Goal: Task Accomplishment & Management: Manage account settings

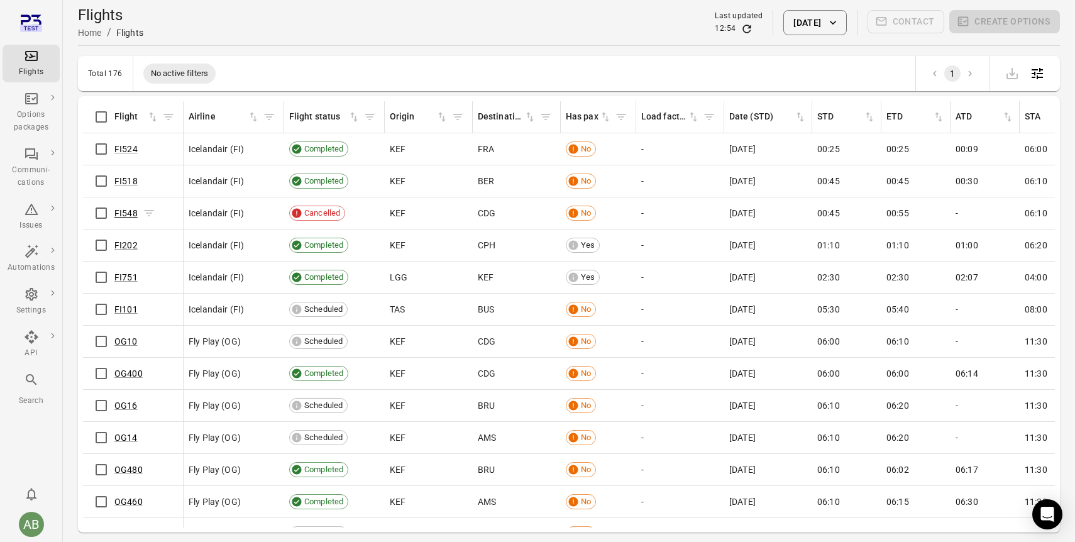
click at [126, 213] on link "FI548" at bounding box center [125, 213] width 23 height 10
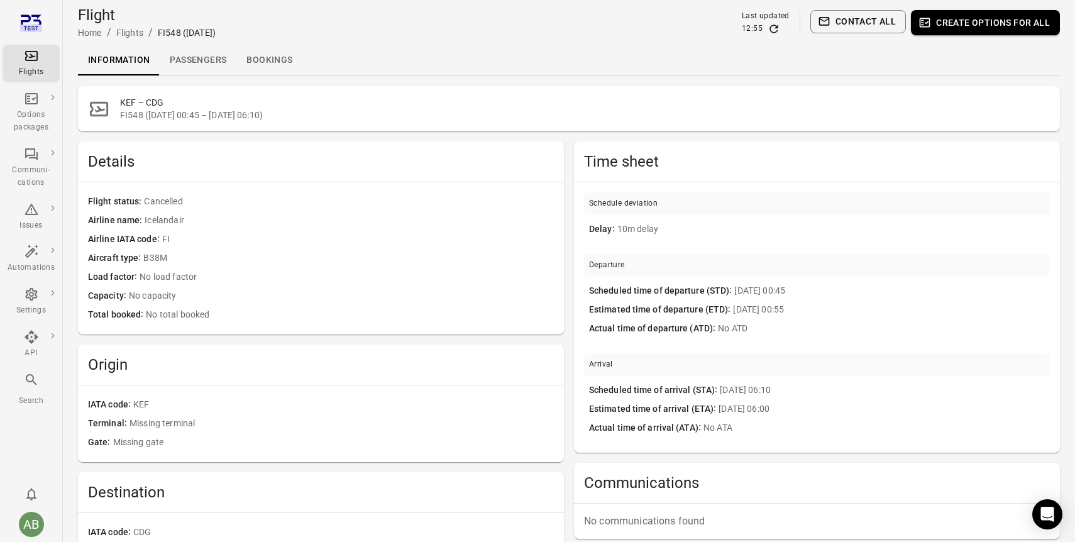
click at [202, 58] on link "Passengers" at bounding box center [198, 60] width 77 height 30
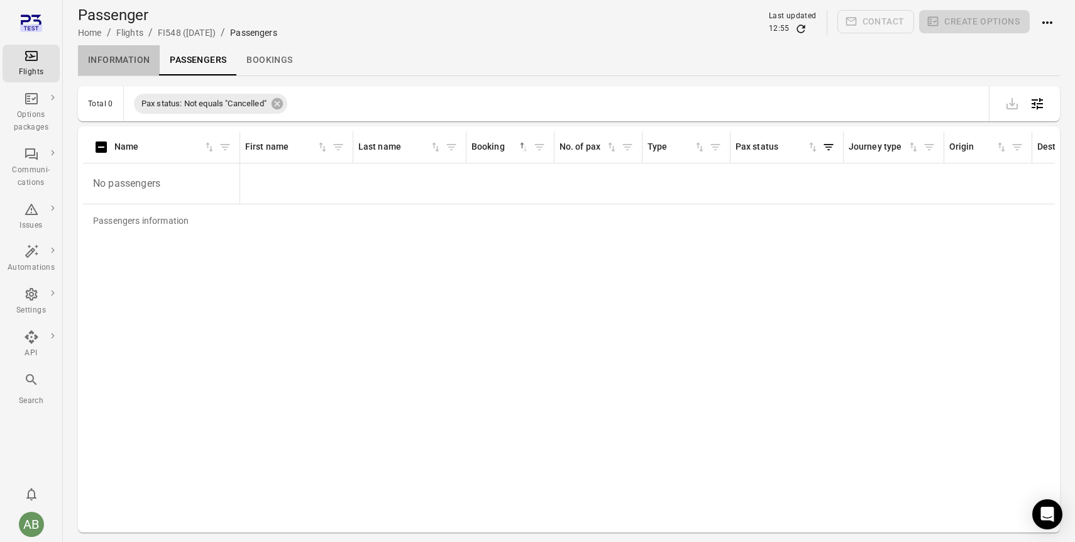
click at [104, 60] on link "Information" at bounding box center [119, 60] width 82 height 30
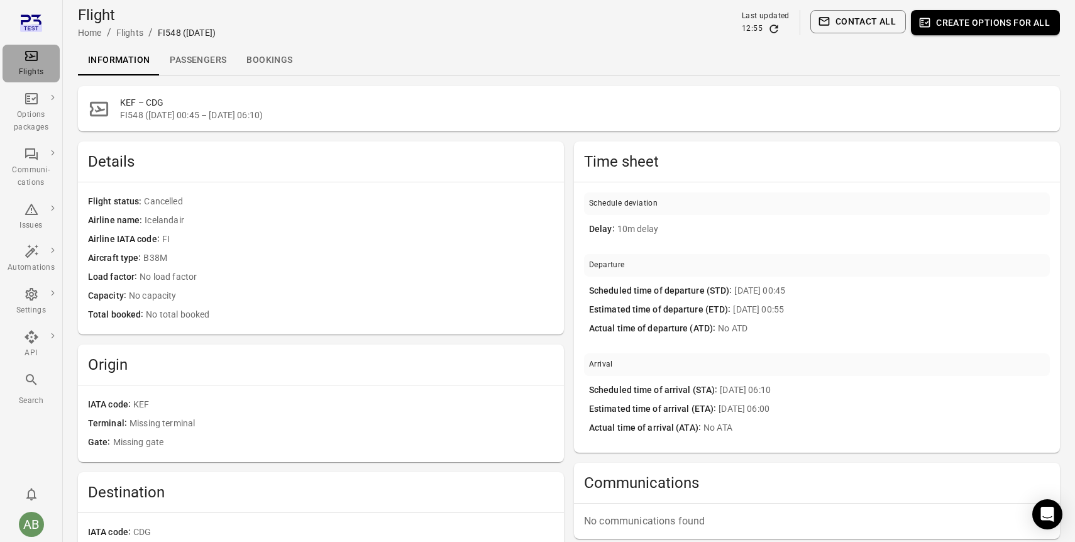
click at [24, 60] on icon "Main navigation" at bounding box center [31, 55] width 15 height 15
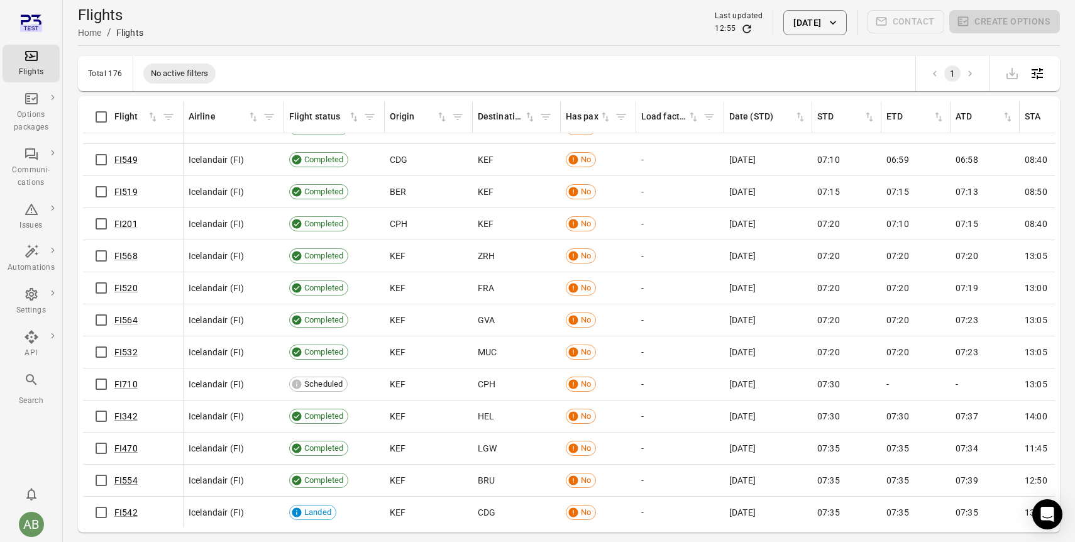
scroll to position [591, 0]
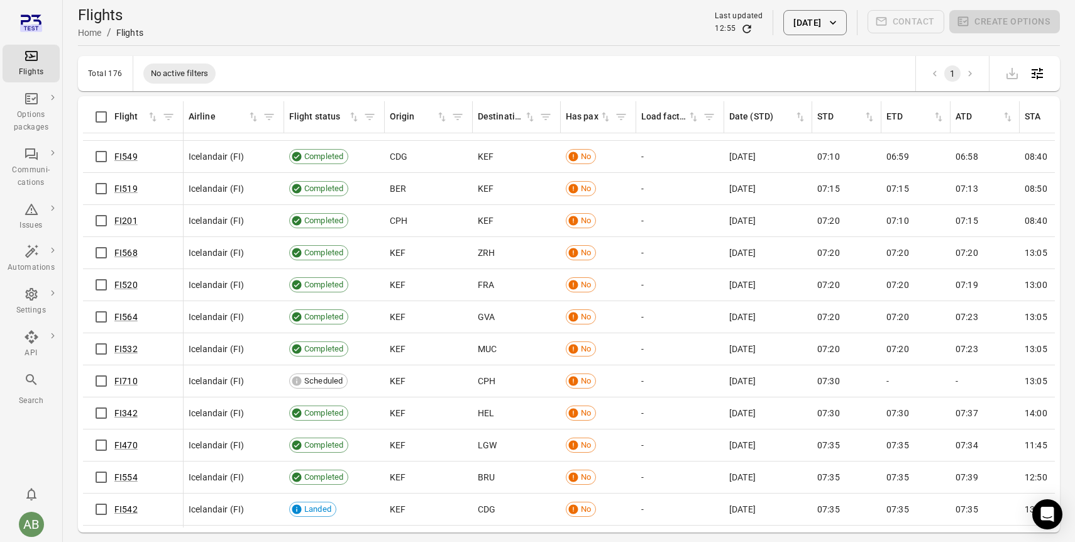
click at [834, 21] on icon "button" at bounding box center [833, 22] width 13 height 13
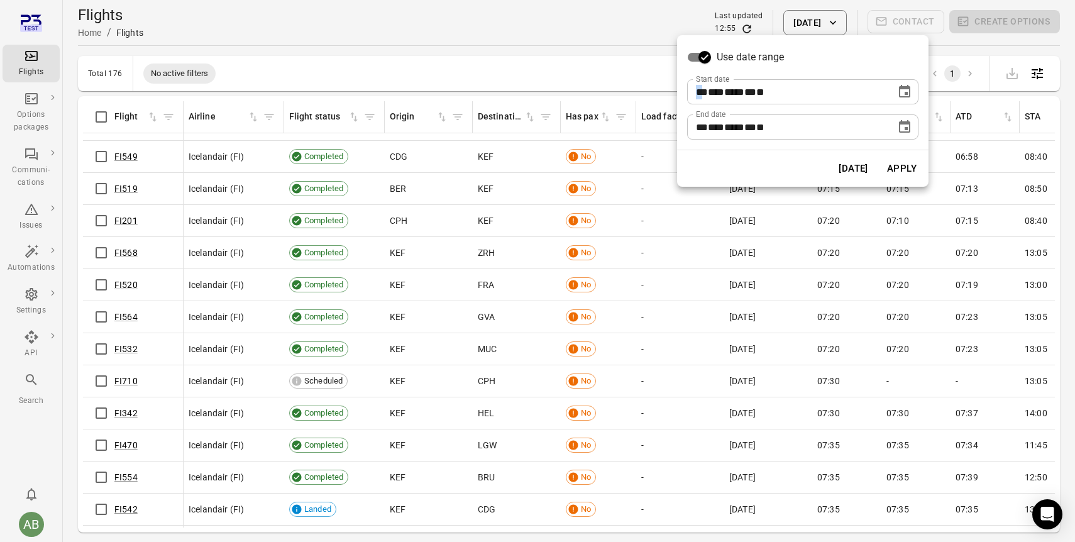
click at [703, 92] on span "**" at bounding box center [702, 91] width 12 height 9
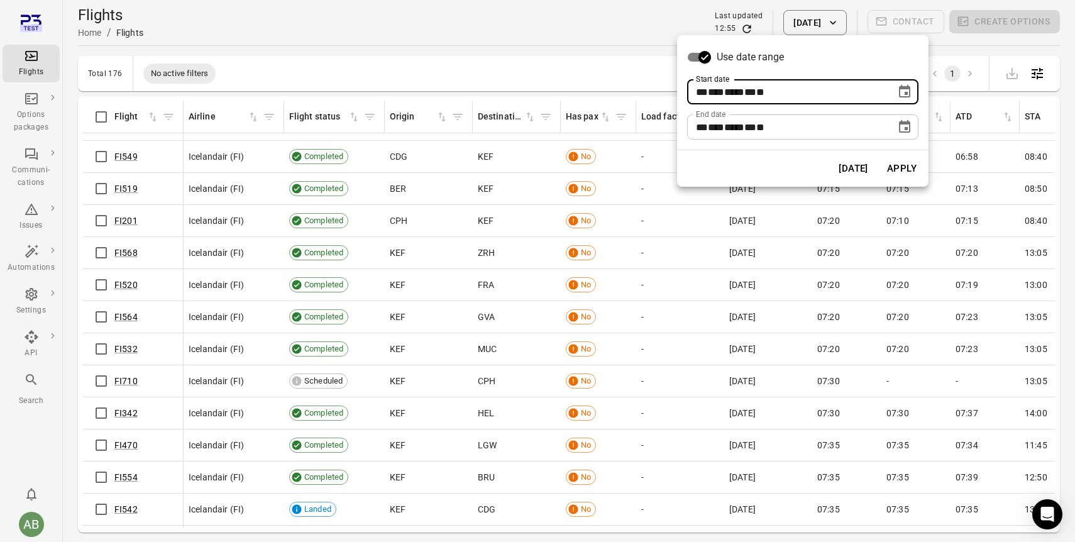
type input "**********"
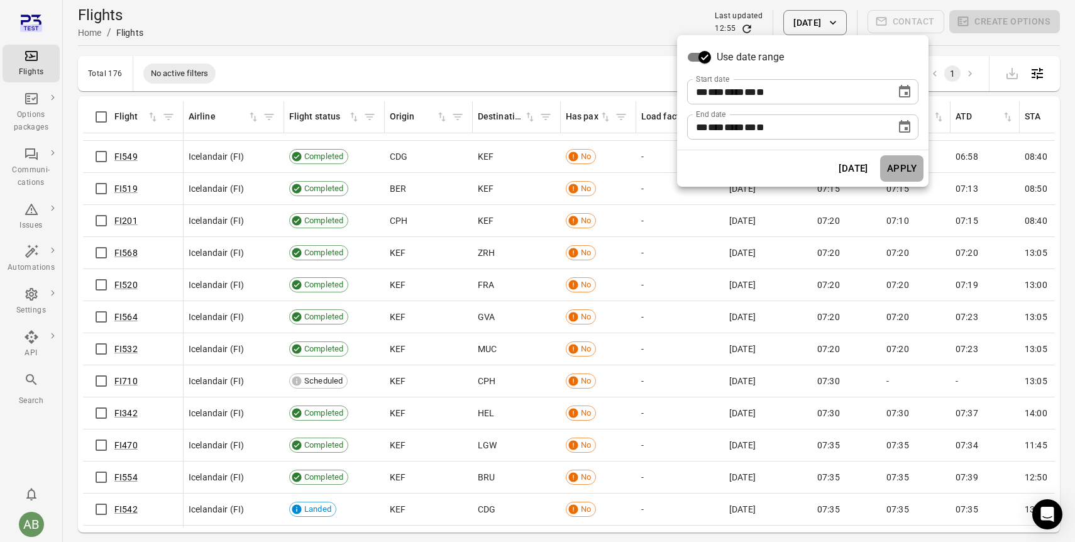
click at [901, 172] on button "Apply" at bounding box center [901, 168] width 43 height 26
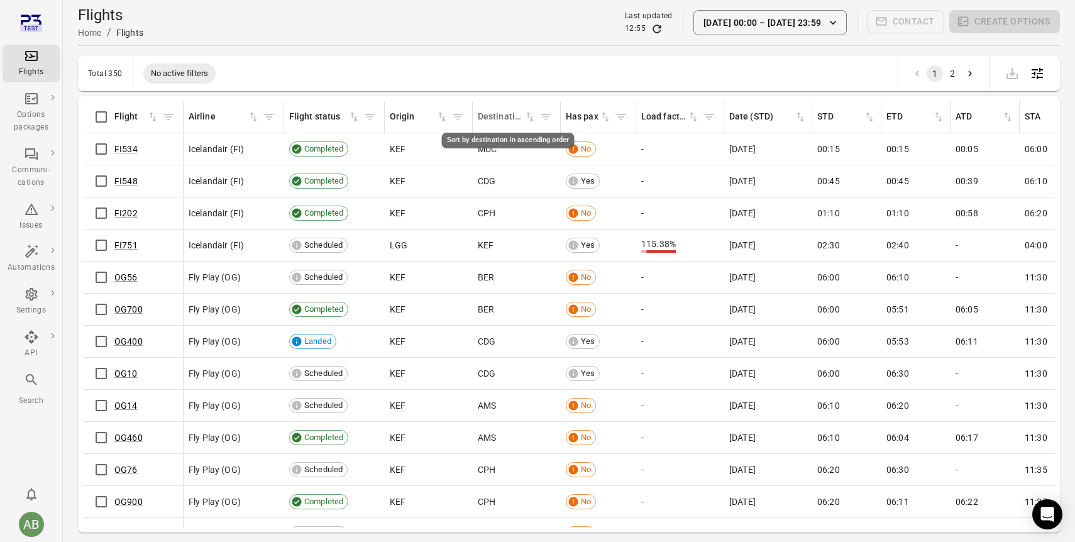
scroll to position [251, 0]
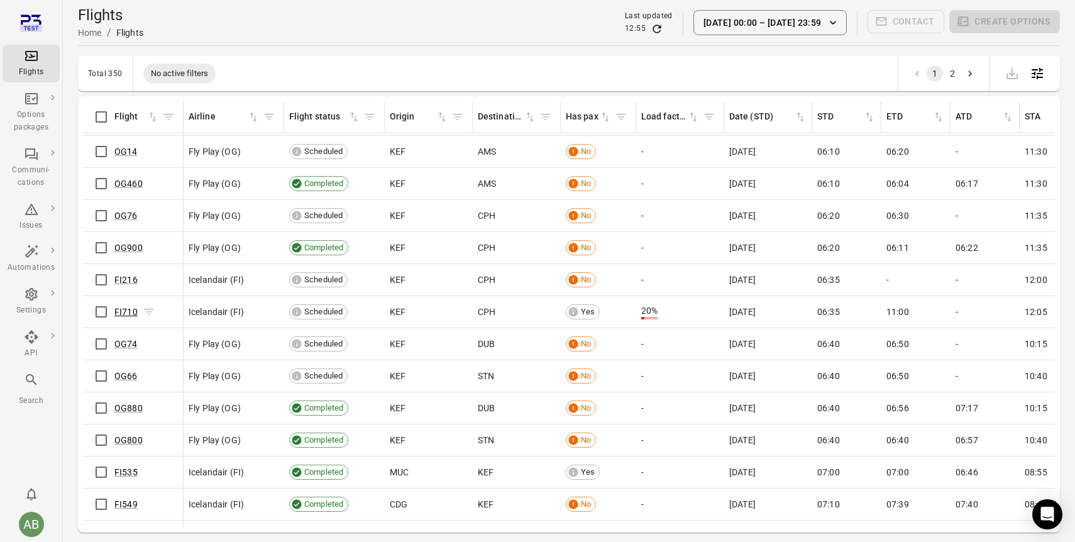
click at [123, 309] on link "FI710" at bounding box center [125, 312] width 23 height 10
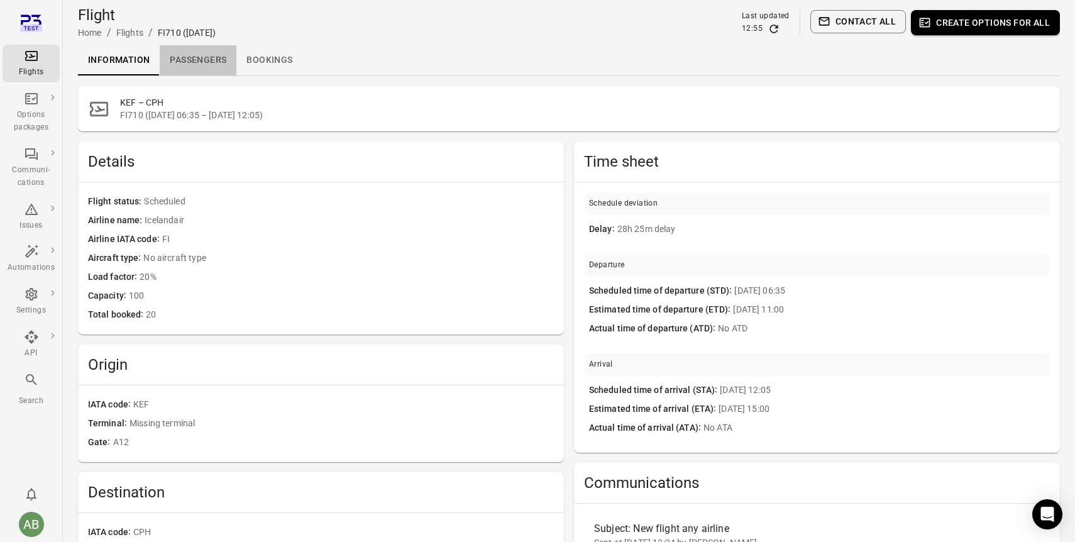
click at [197, 61] on link "Passengers" at bounding box center [198, 60] width 77 height 30
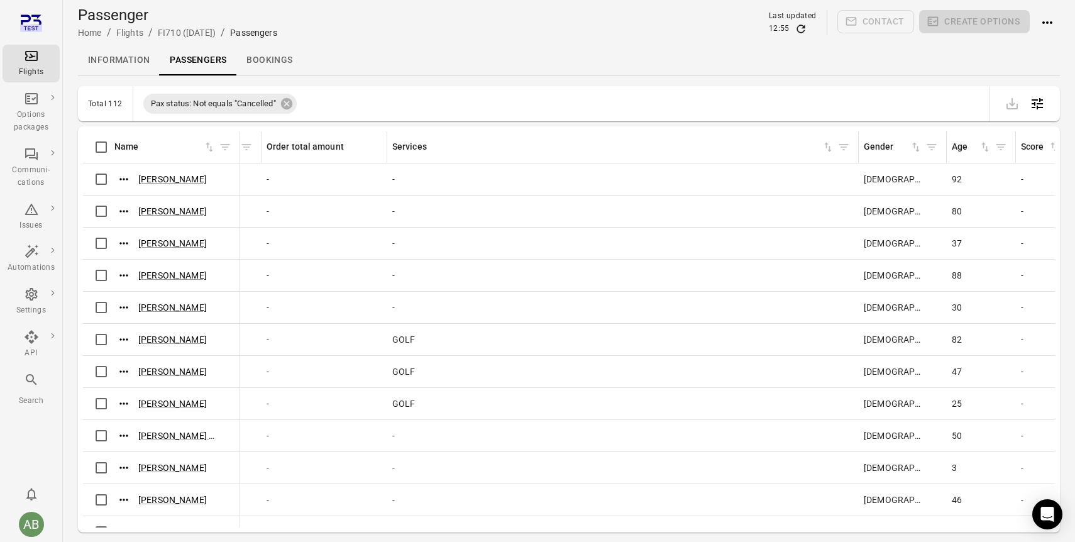
scroll to position [0, 1940]
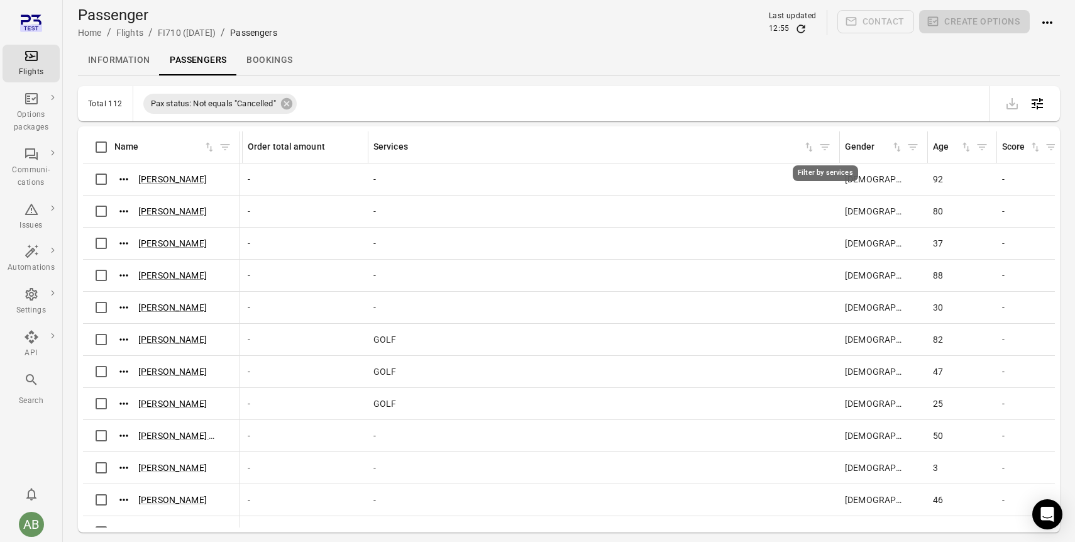
click at [829, 148] on icon "Filter by services" at bounding box center [824, 147] width 13 height 13
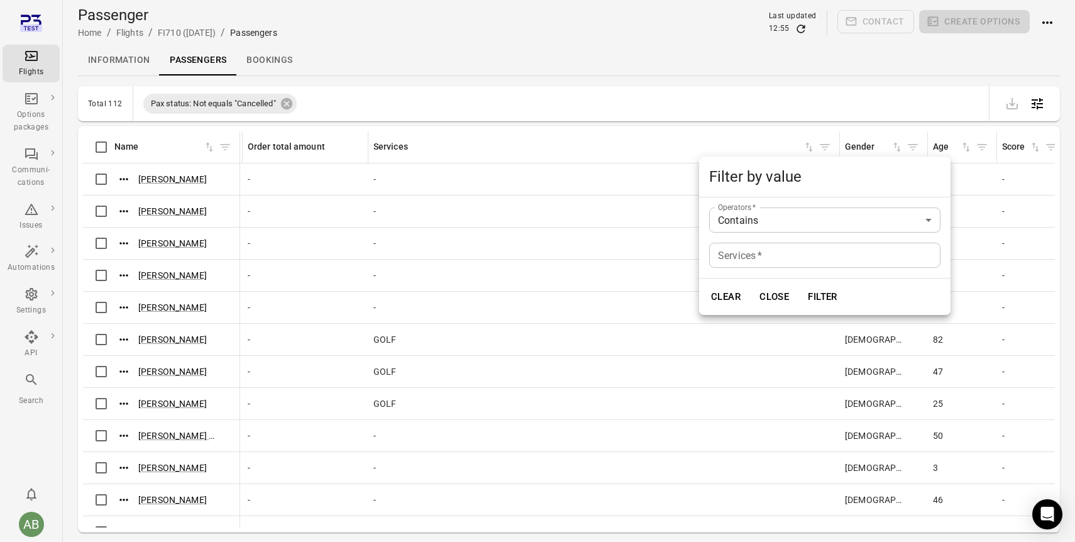
click at [760, 260] on input "Services   *" at bounding box center [824, 255] width 231 height 25
type input "***"
click at [801, 283] on button "Filter" at bounding box center [822, 296] width 43 height 26
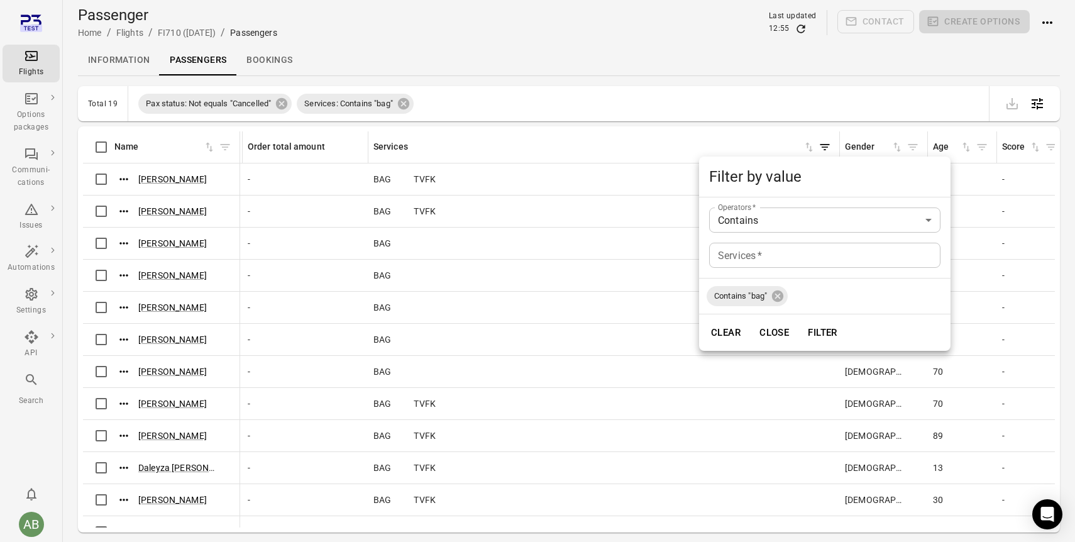
click at [667, 97] on div at bounding box center [537, 271] width 1075 height 542
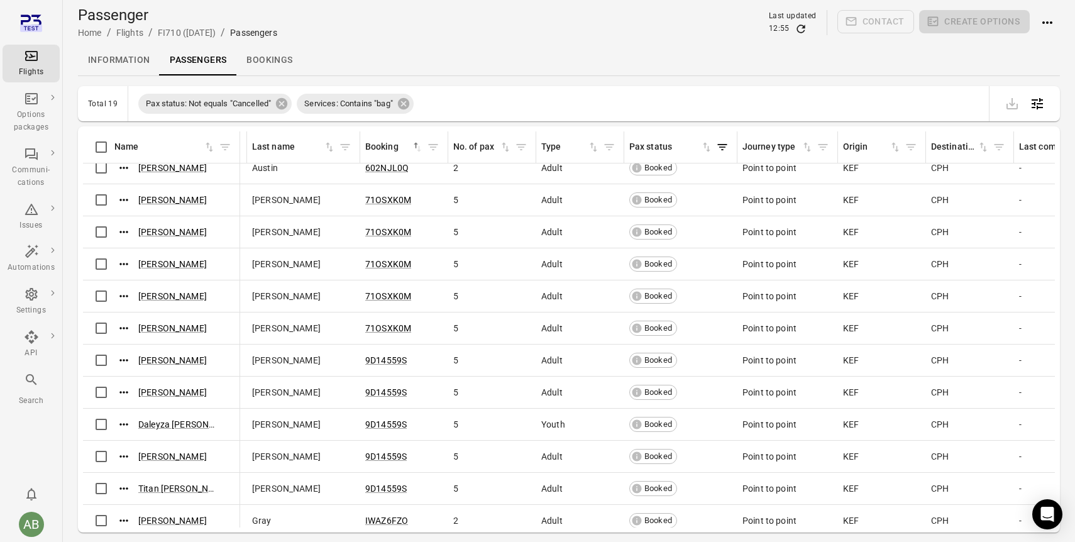
scroll to position [46, 106]
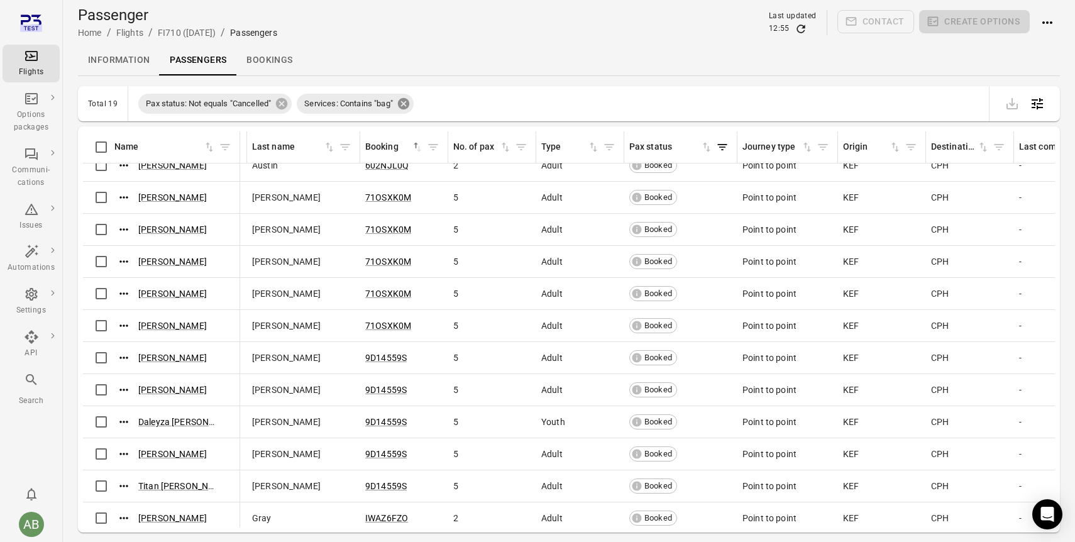
click at [407, 107] on icon at bounding box center [403, 103] width 11 height 11
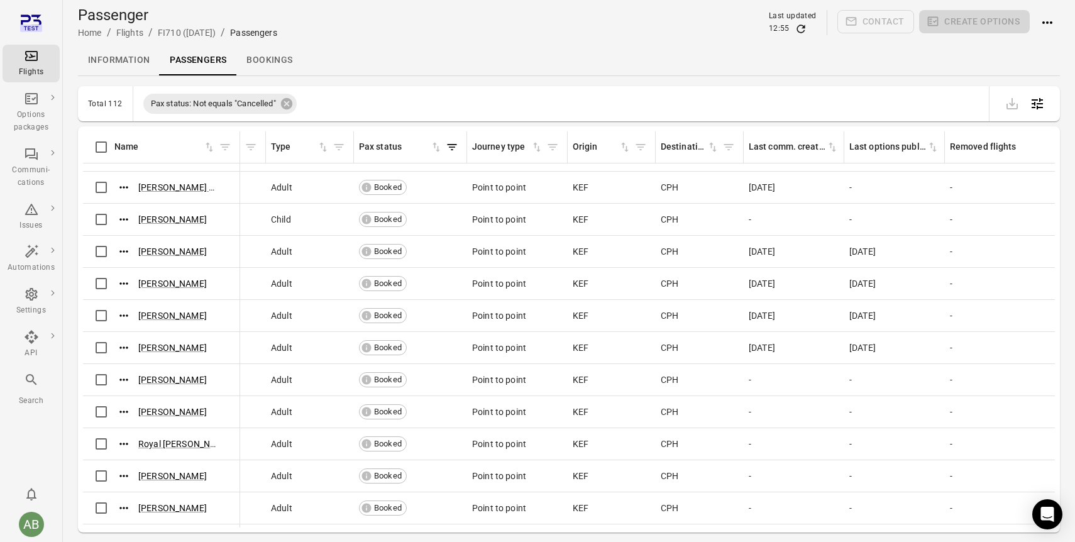
scroll to position [251, 377]
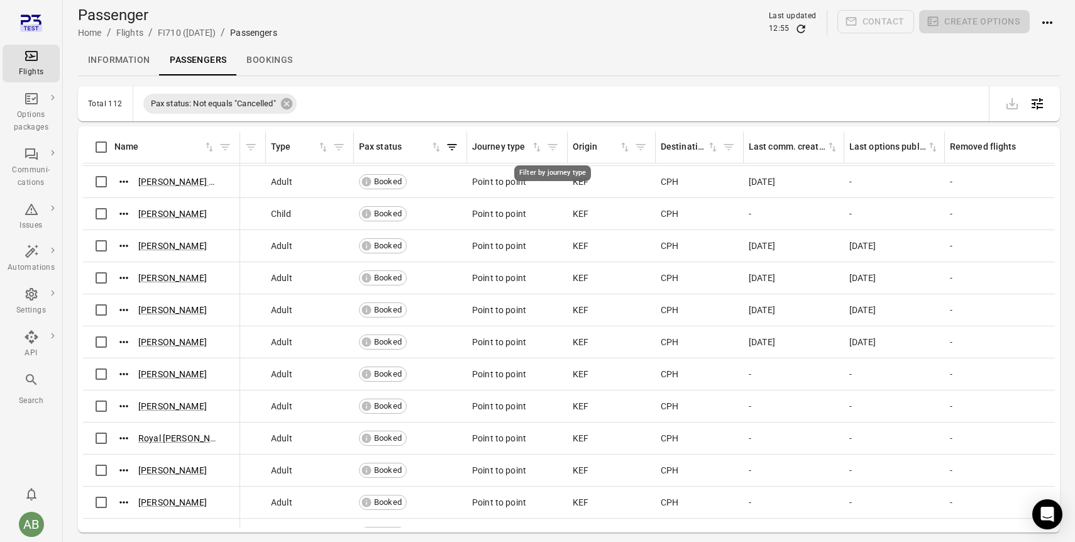
click at [553, 148] on icon "Filter by journey type" at bounding box center [552, 147] width 13 height 13
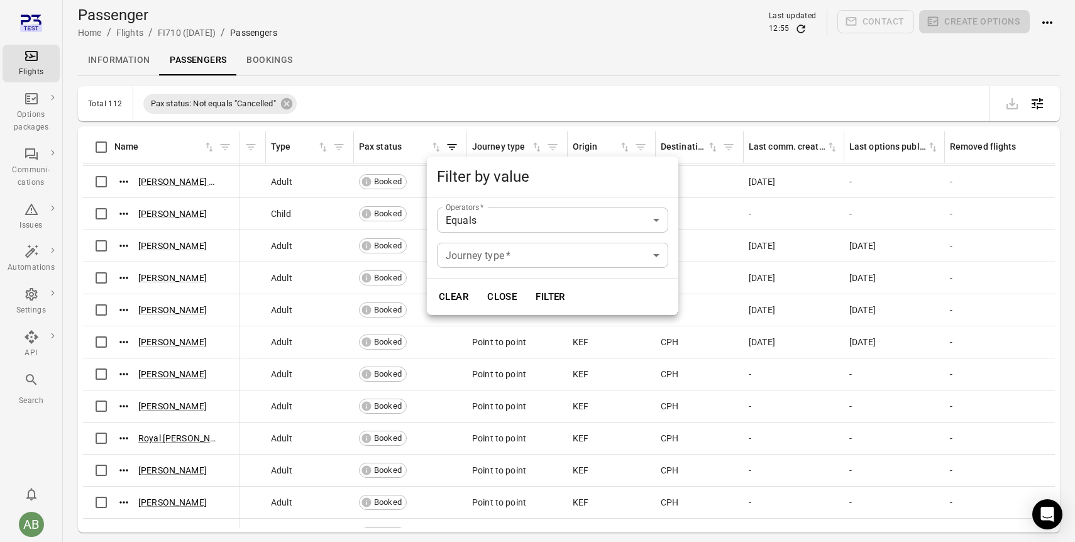
click at [489, 256] on body "Flights Options packages Communi-cations Issues Automations Settings API Search…" at bounding box center [537, 291] width 1075 height 583
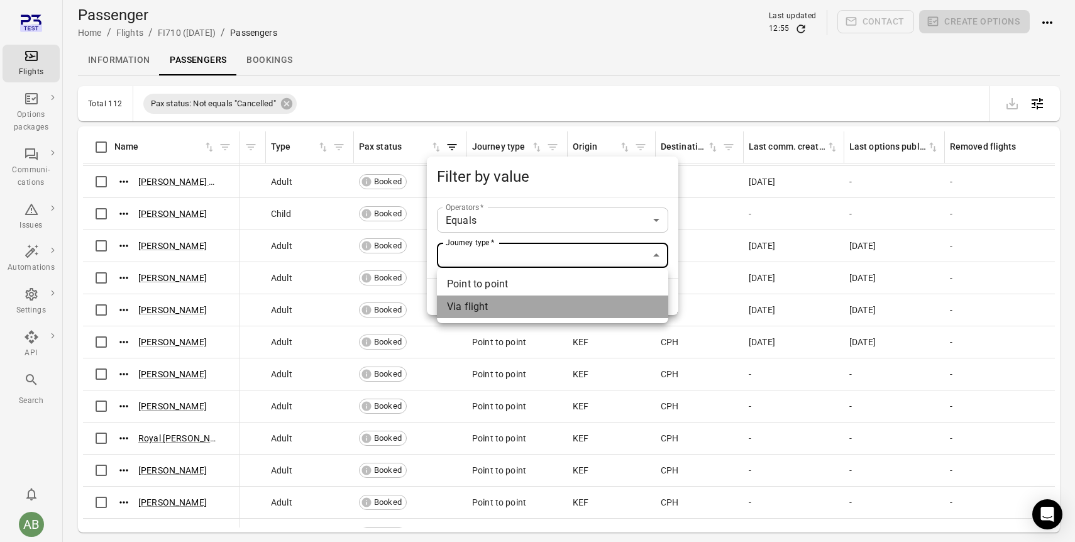
click at [484, 307] on li "Via flight" at bounding box center [552, 306] width 231 height 23
type input "**********"
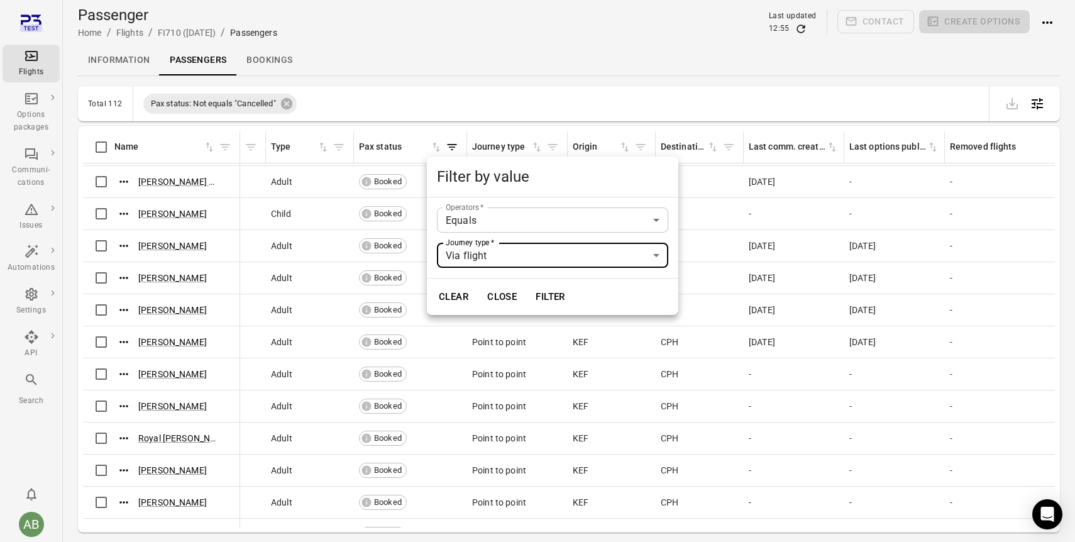
click at [558, 299] on button "Filter" at bounding box center [550, 296] width 43 height 26
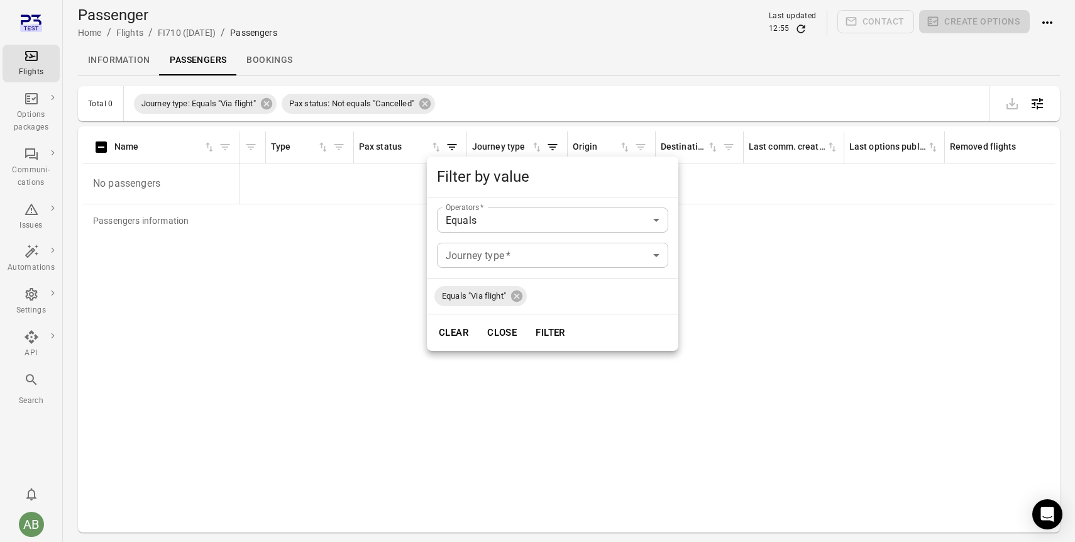
scroll to position [0, 377]
click at [502, 334] on button "Close" at bounding box center [501, 332] width 43 height 26
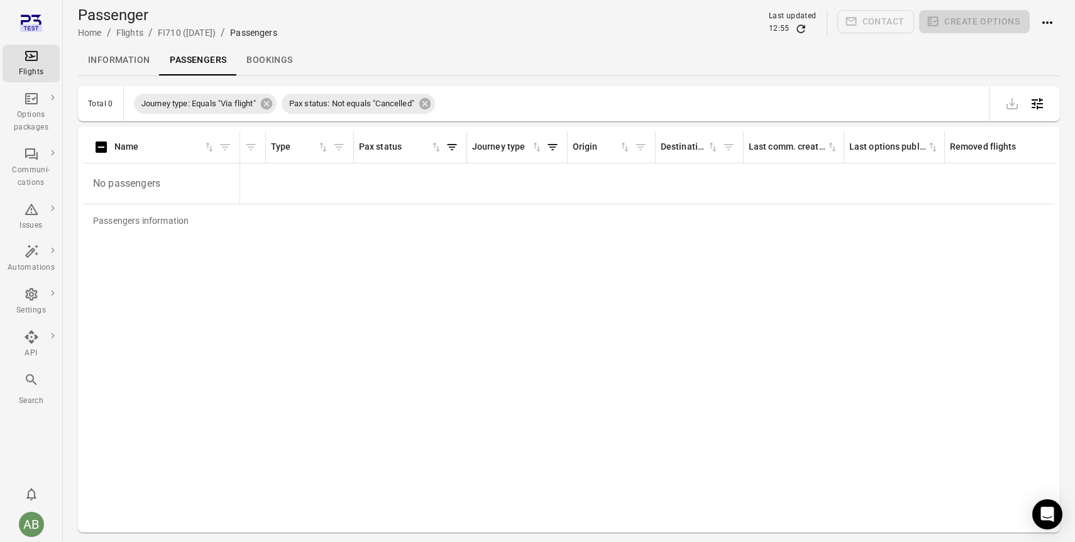
click at [31, 60] on icon "Main navigation" at bounding box center [31, 56] width 13 height 10
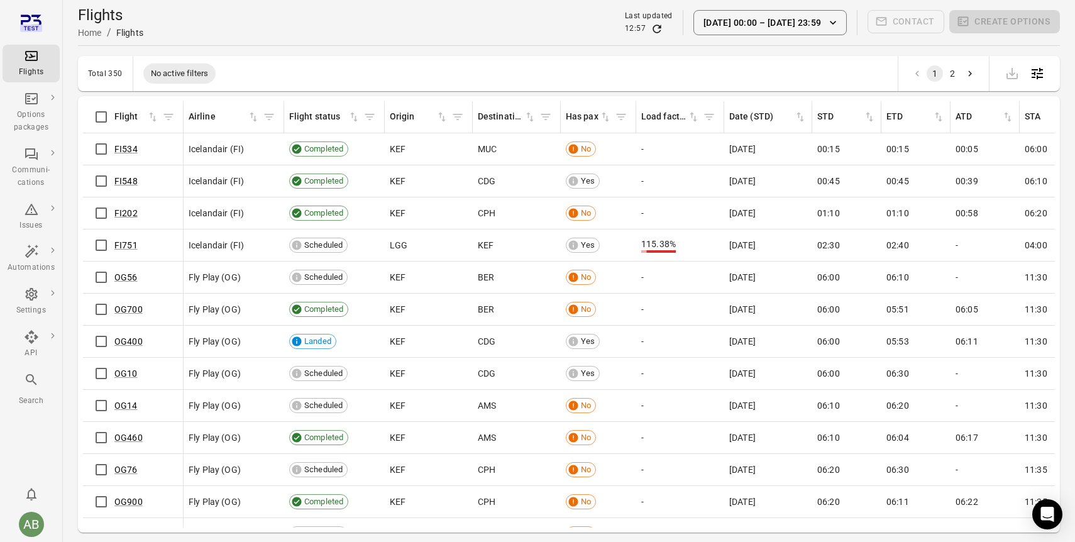
click at [720, 20] on button "13 Aug 00:00 – 14 Aug 23:59" at bounding box center [769, 22] width 153 height 25
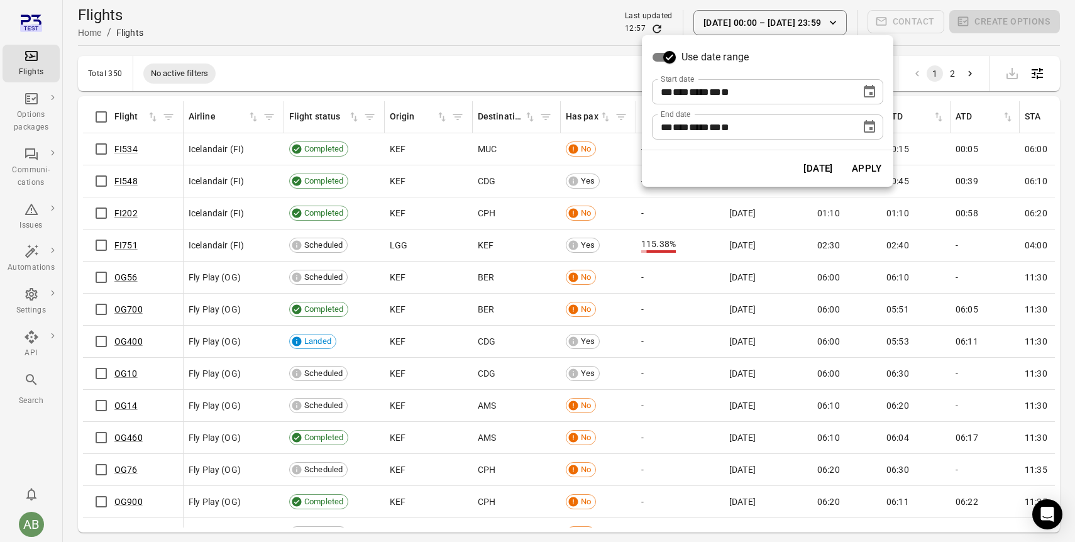
click at [664, 91] on span "**" at bounding box center [667, 91] width 12 height 9
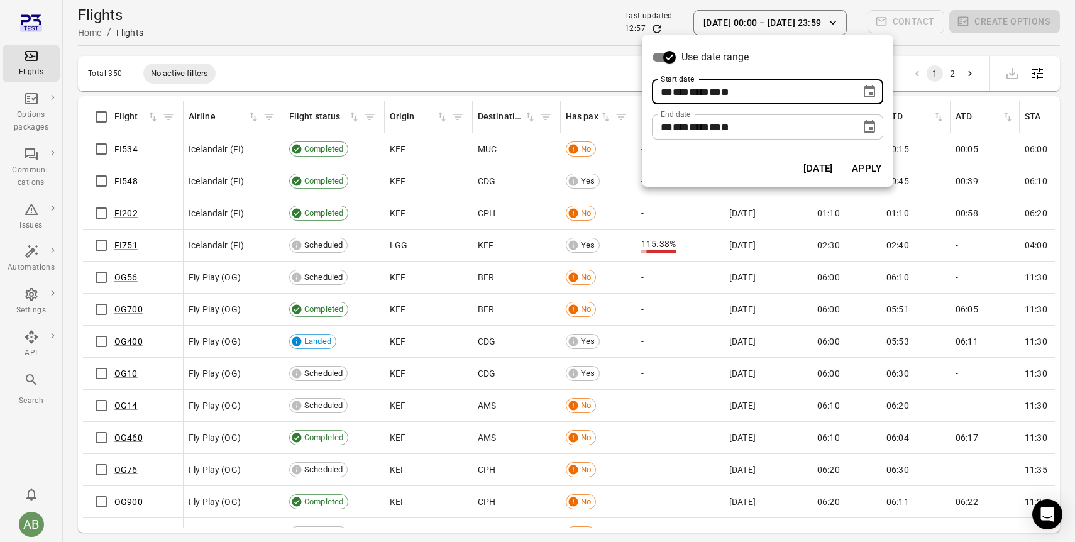
type input "**********"
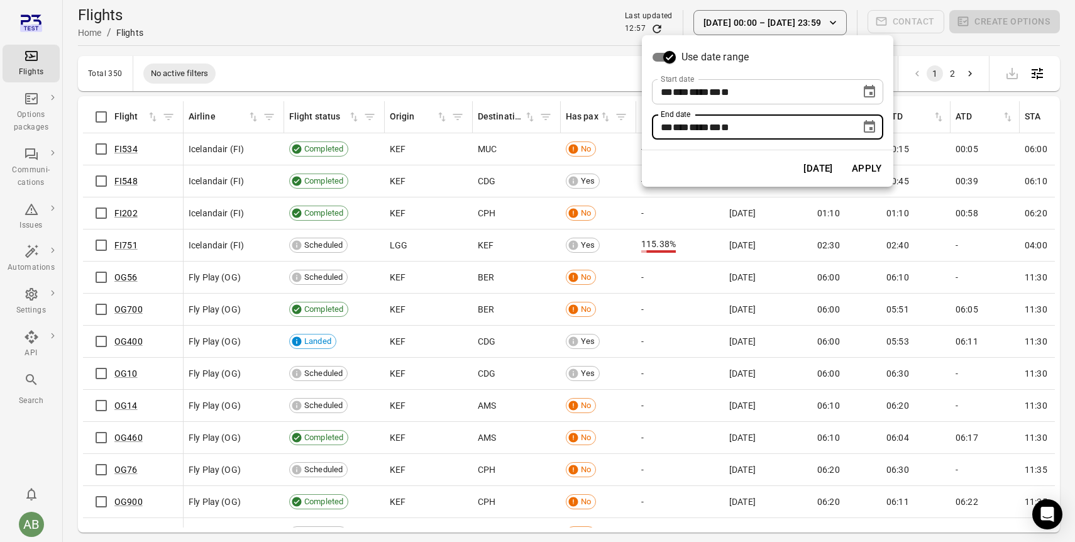
click at [669, 130] on span "**" at bounding box center [667, 127] width 12 height 9
type input "**********"
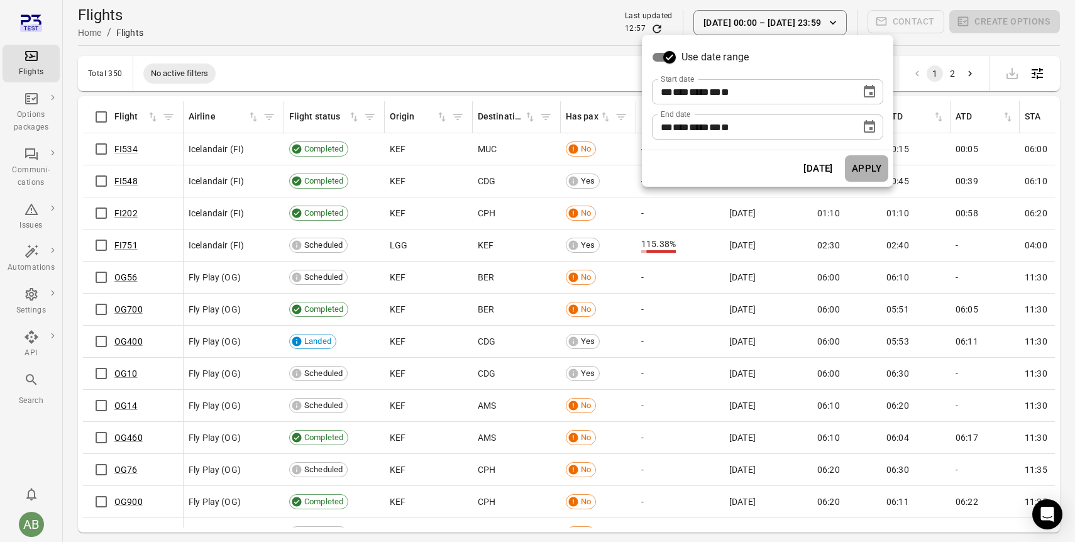
click at [870, 171] on button "Apply" at bounding box center [866, 168] width 43 height 26
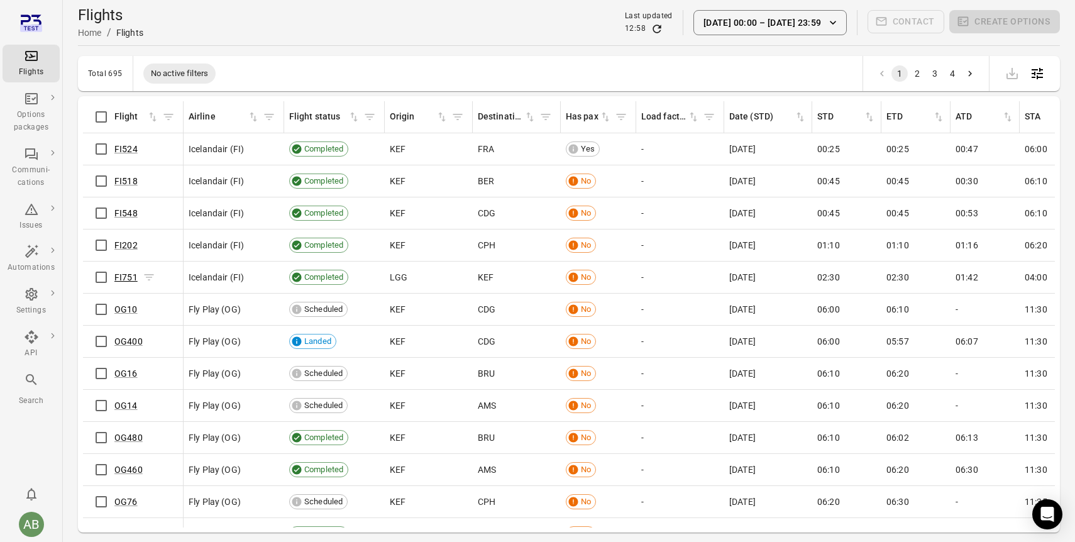
click at [125, 278] on link "FI751" at bounding box center [125, 277] width 23 height 10
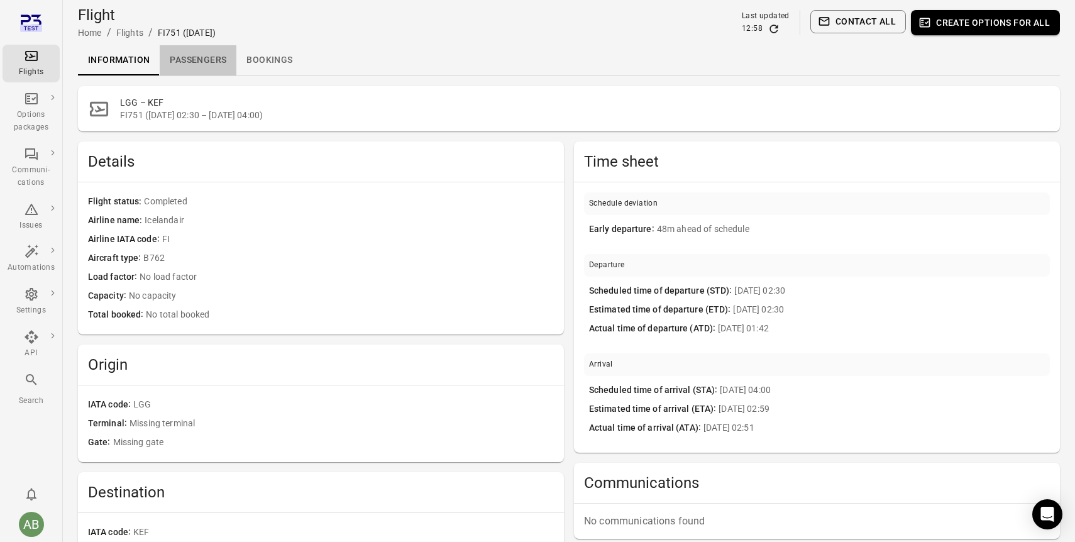
click at [197, 59] on link "Passengers" at bounding box center [198, 60] width 77 height 30
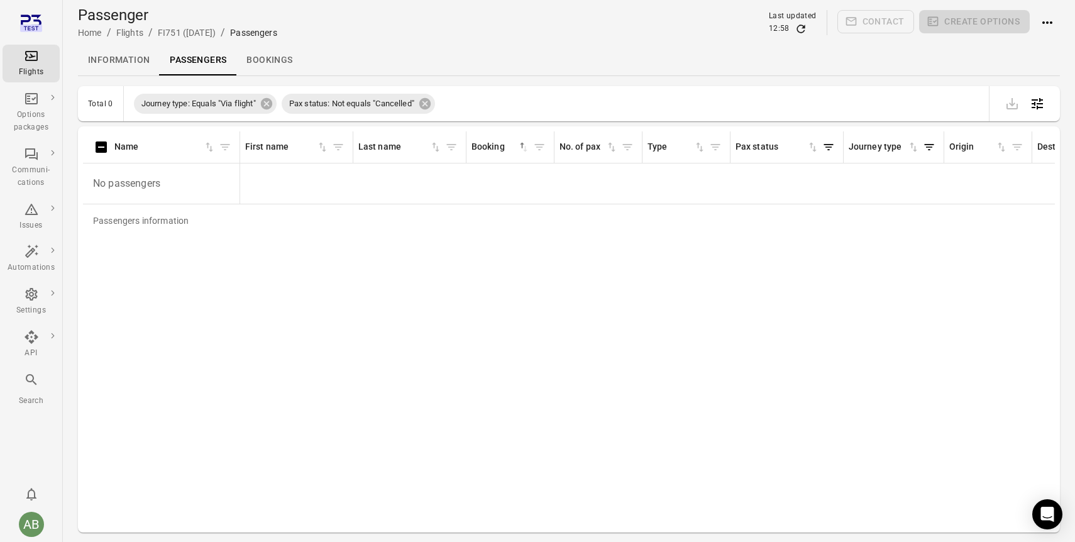
click at [114, 60] on link "Information" at bounding box center [119, 60] width 82 height 30
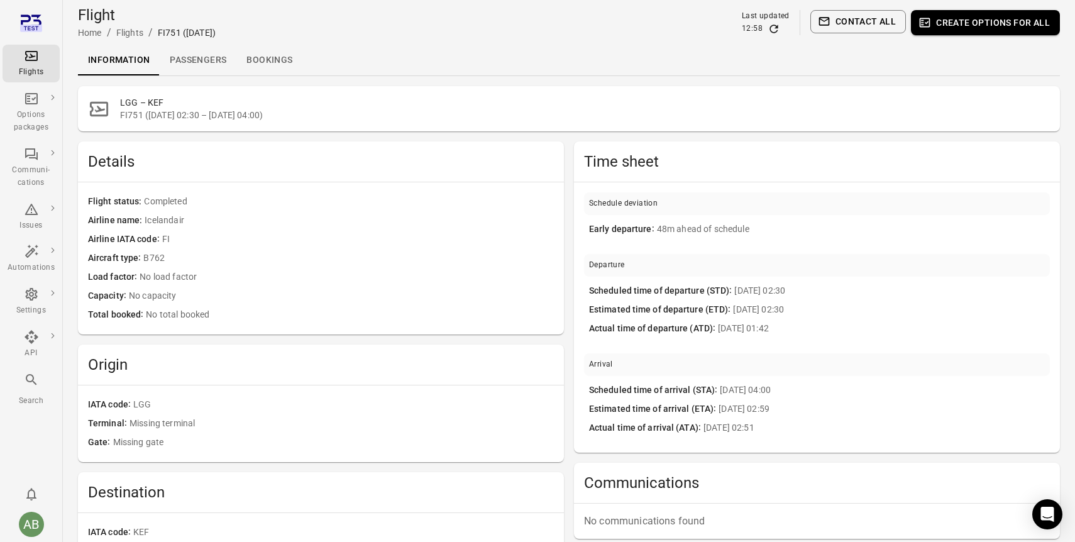
click at [37, 62] on icon "Main navigation" at bounding box center [31, 55] width 15 height 15
click at [197, 61] on link "Passengers" at bounding box center [198, 60] width 77 height 30
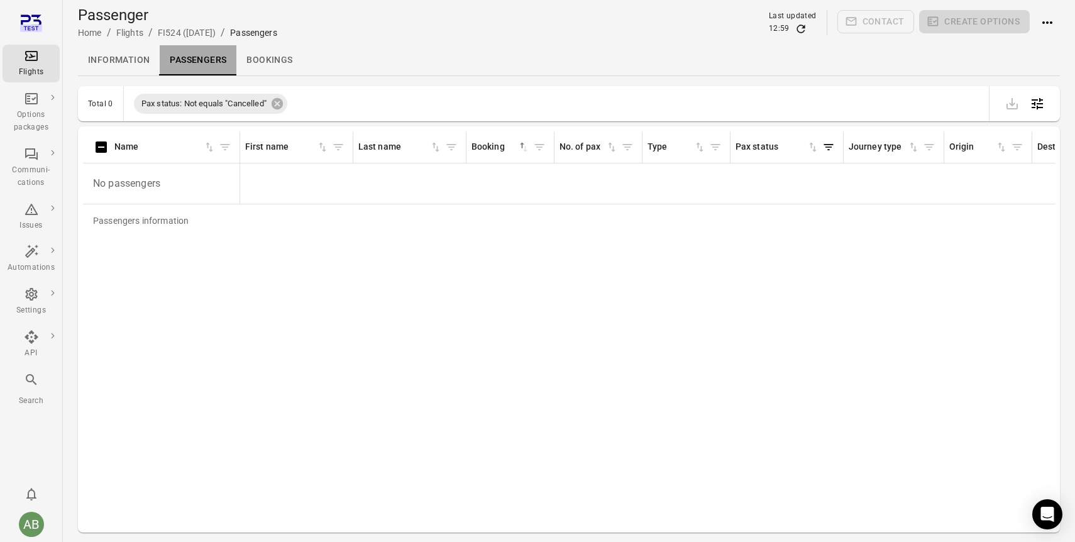
click at [186, 58] on link "Passengers" at bounding box center [198, 60] width 77 height 30
click at [197, 62] on link "Passengers" at bounding box center [198, 60] width 77 height 30
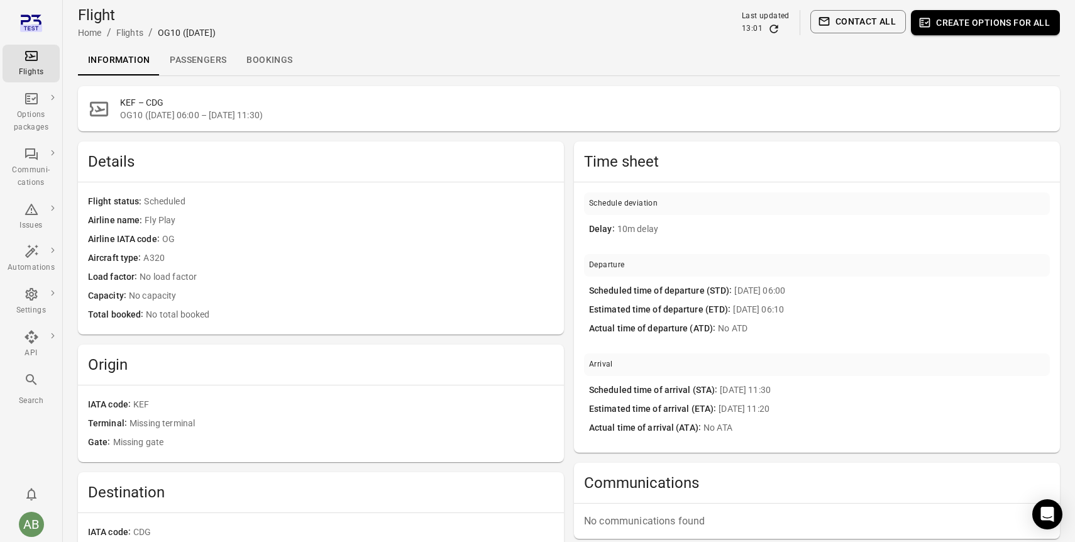
click at [195, 64] on link "Passengers" at bounding box center [198, 60] width 77 height 30
click at [192, 61] on link "Passengers" at bounding box center [198, 60] width 77 height 30
click at [190, 57] on link "Passengers" at bounding box center [198, 60] width 77 height 30
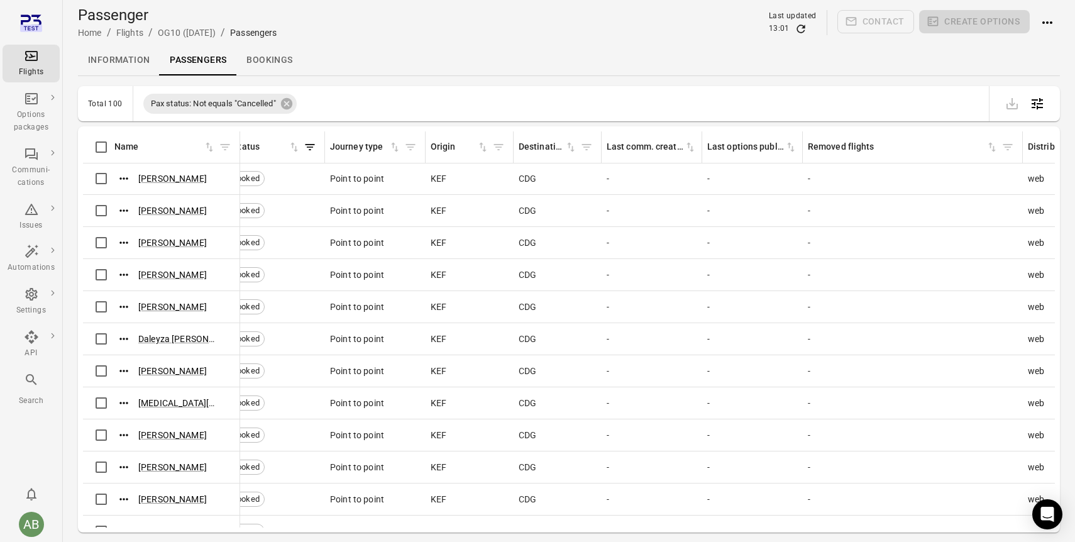
scroll to position [1, 522]
click at [409, 147] on icon "Filter by journey type" at bounding box center [406, 147] width 9 height 6
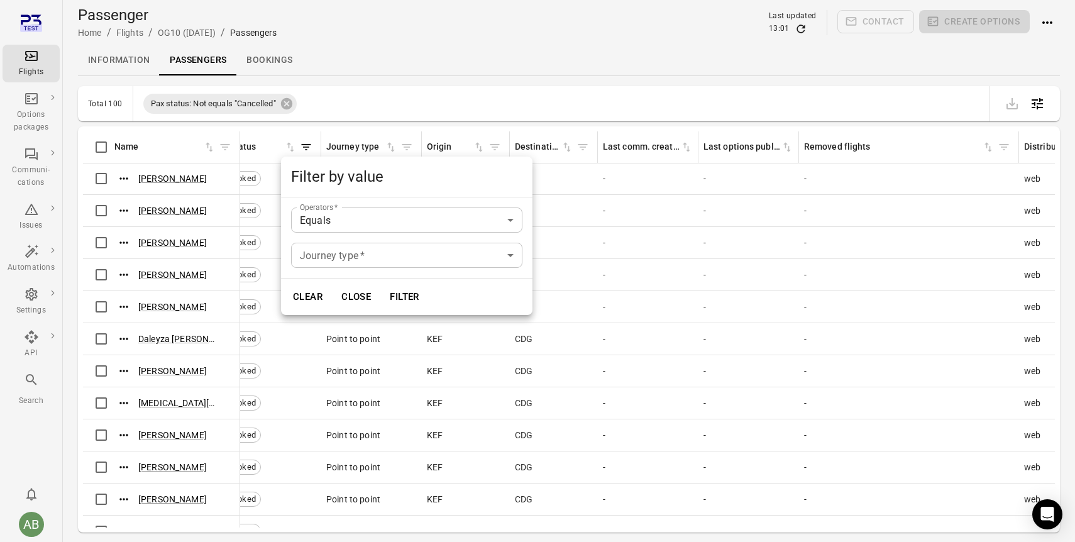
click at [366, 259] on body "Flights Options packages Communi-cations Issues Automations Settings API Search…" at bounding box center [537, 291] width 1075 height 583
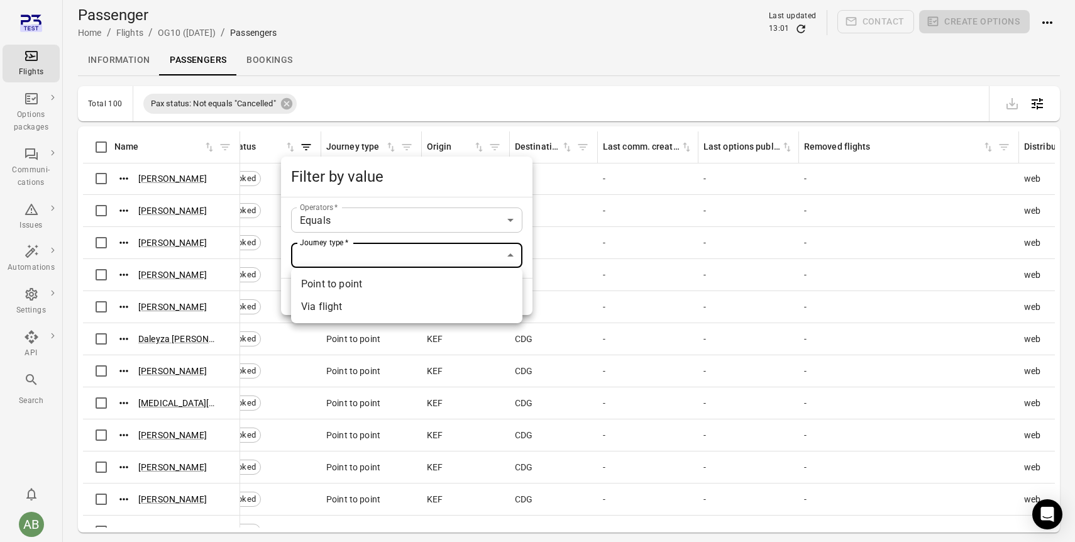
click at [343, 304] on li "Via flight" at bounding box center [406, 306] width 231 height 23
type input "**********"
click at [409, 298] on button "Filter" at bounding box center [404, 296] width 43 height 26
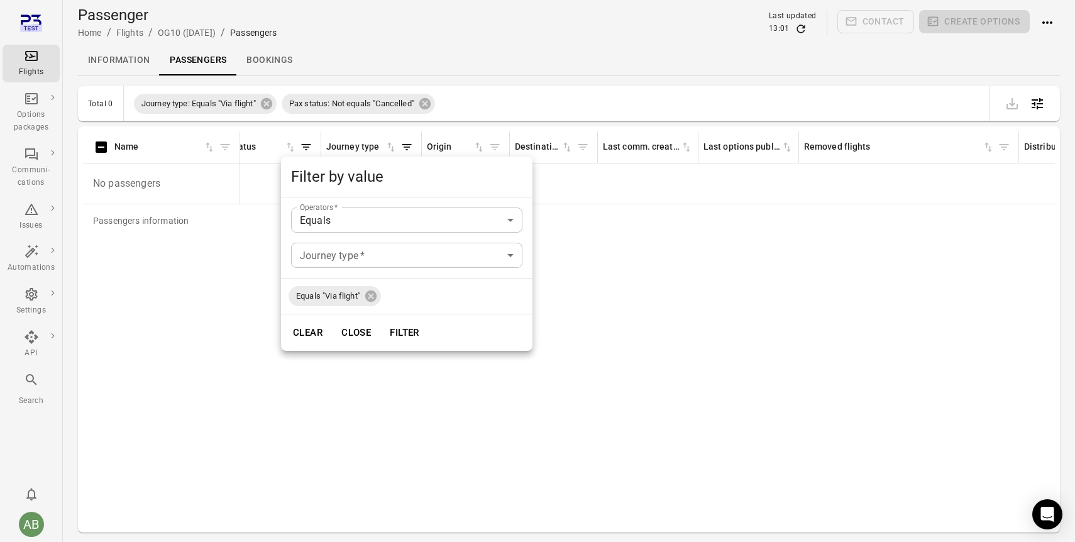
scroll to position [0, 522]
click at [222, 377] on div at bounding box center [537, 271] width 1075 height 542
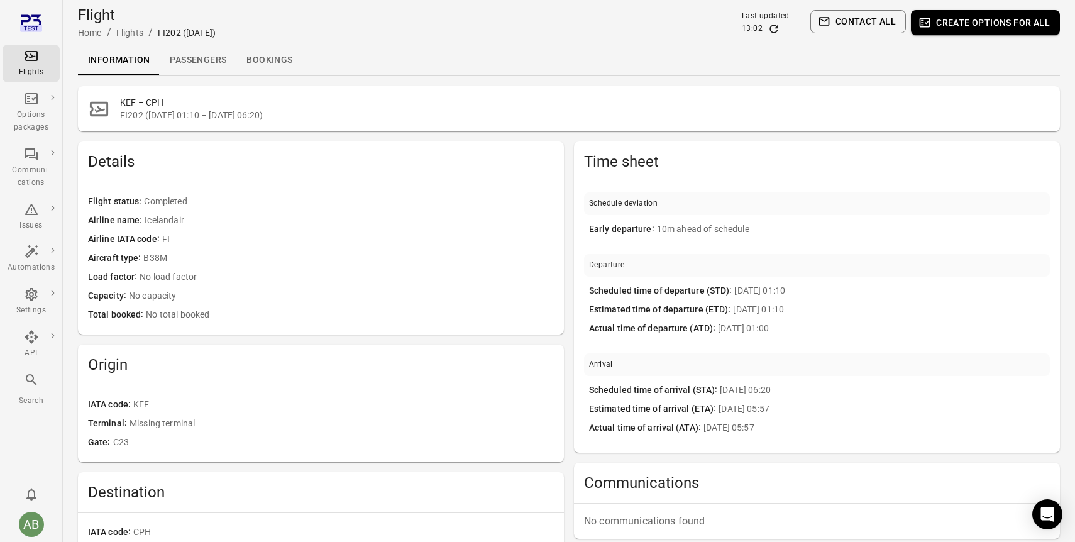
click at [187, 61] on link "Passengers" at bounding box center [198, 60] width 77 height 30
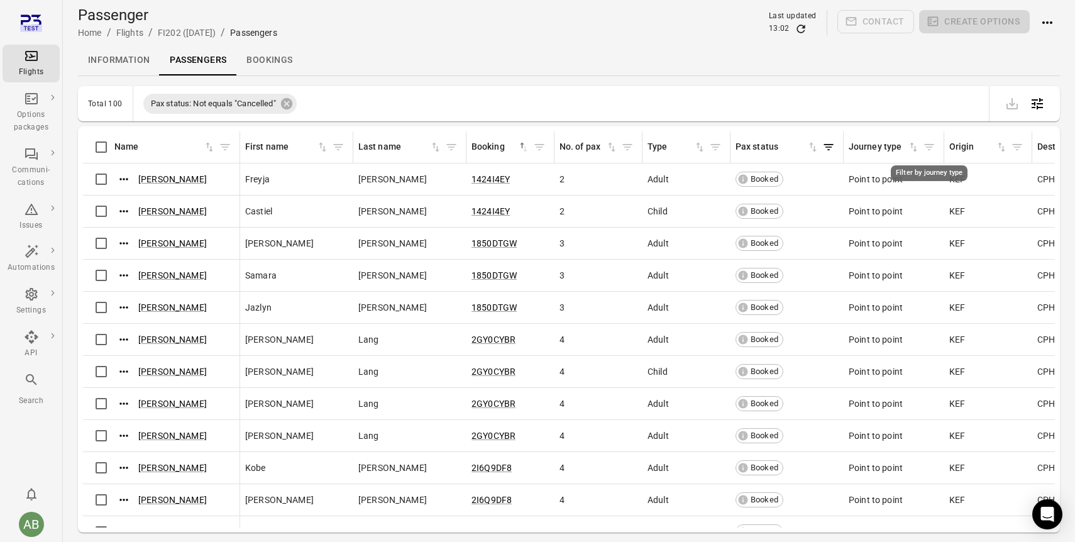
click at [930, 150] on icon "Filter by journey type" at bounding box center [929, 147] width 13 height 13
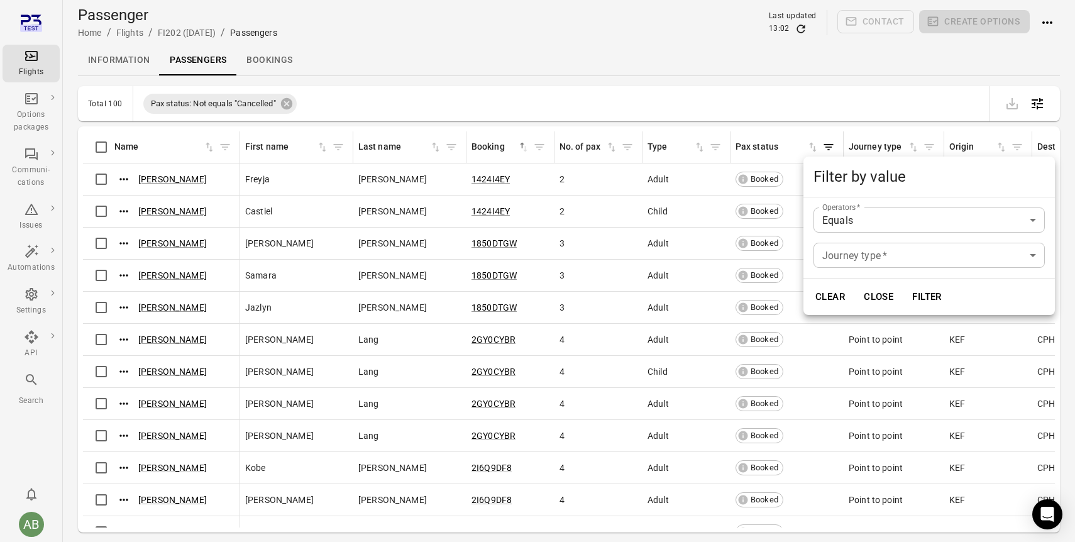
click at [883, 254] on body "Flights Options packages Communi-cations Issues Automations Settings API Search…" at bounding box center [537, 291] width 1075 height 583
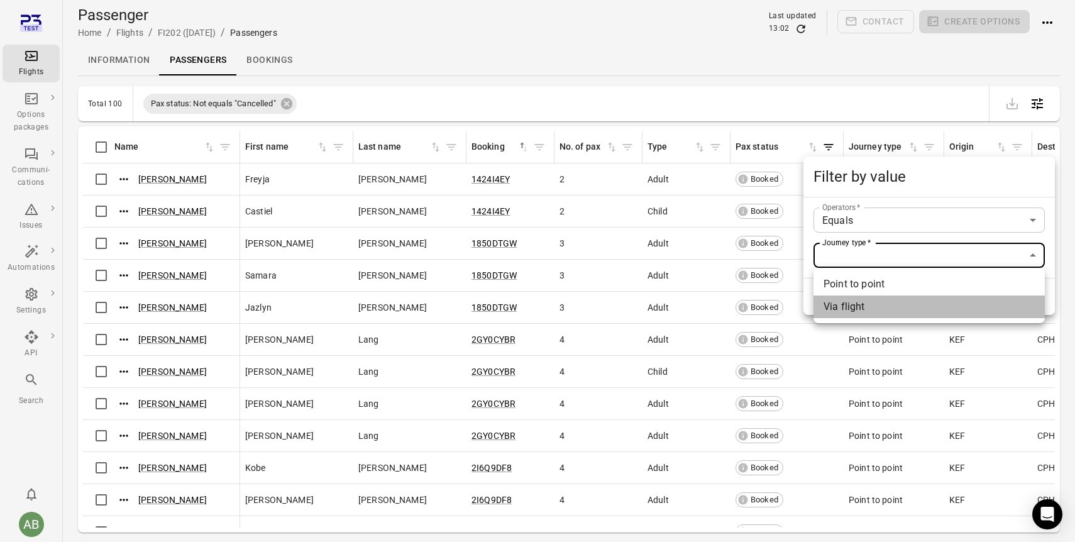
click at [849, 308] on li "Via flight" at bounding box center [928, 306] width 231 height 23
type input "**********"
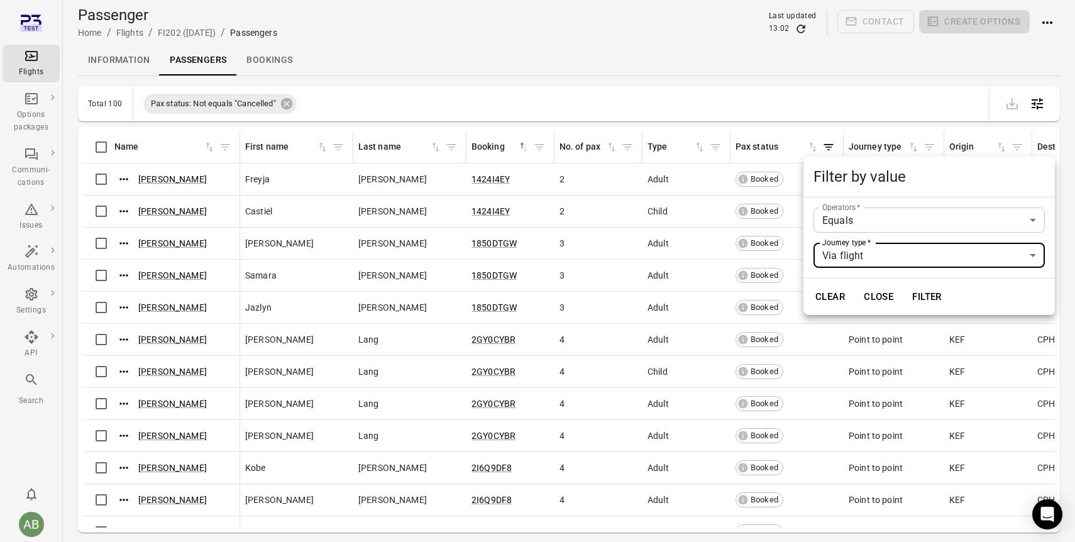
click at [927, 297] on button "Filter" at bounding box center [926, 296] width 43 height 26
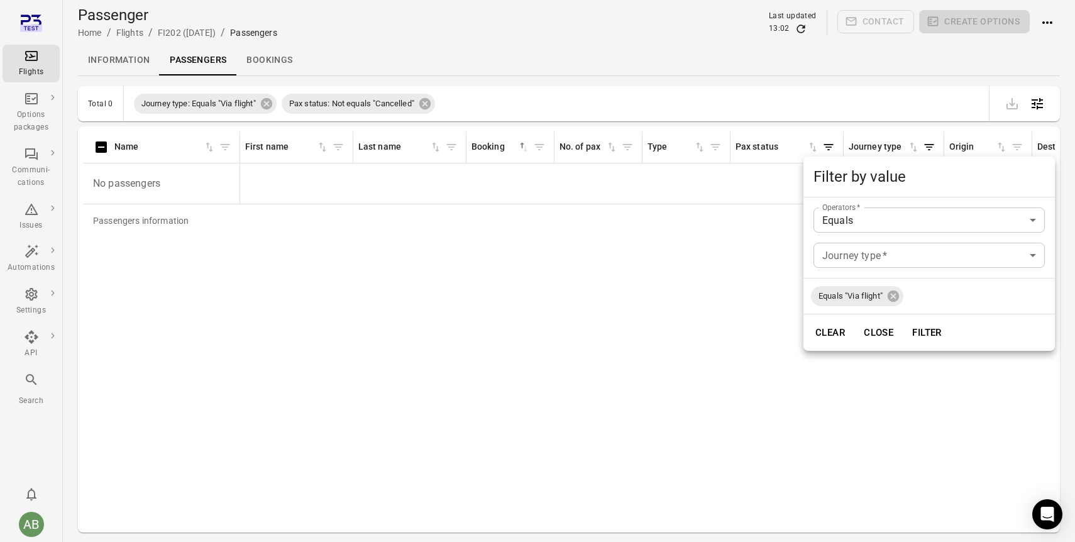
click at [118, 60] on div at bounding box center [537, 271] width 1075 height 542
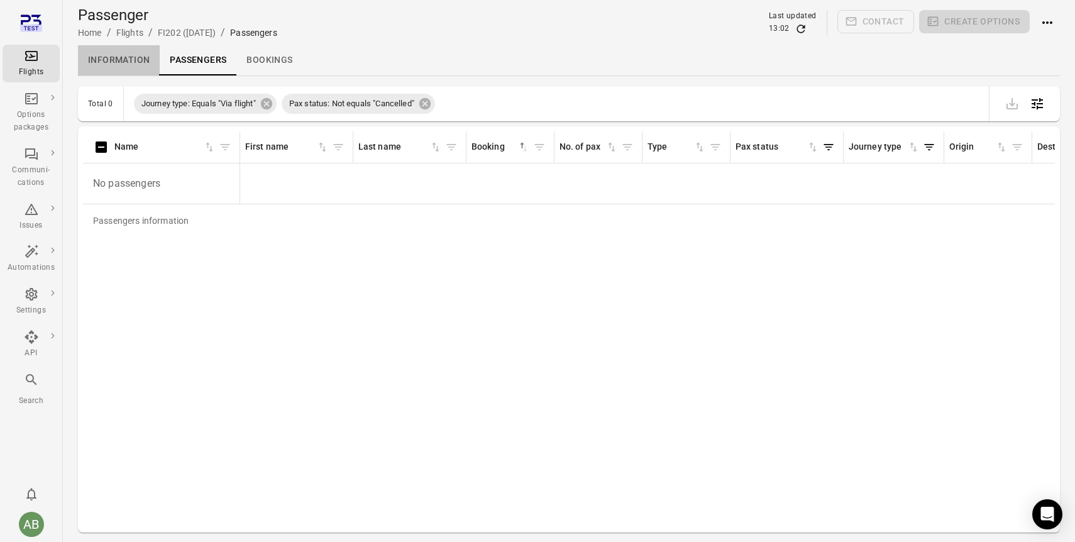
click at [118, 60] on link "Information" at bounding box center [119, 60] width 82 height 30
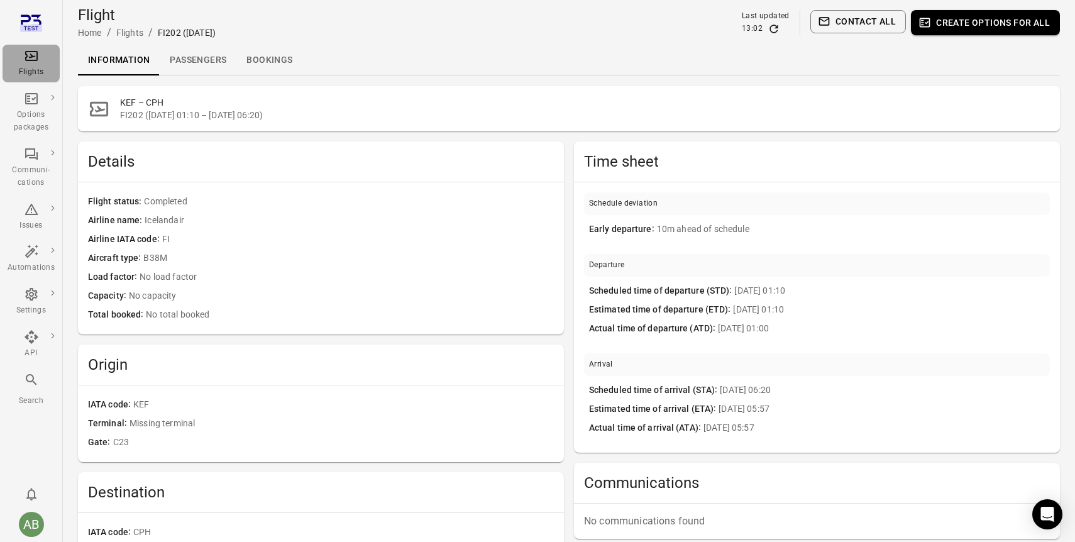
click at [31, 51] on icon "Main navigation" at bounding box center [31, 56] width 13 height 10
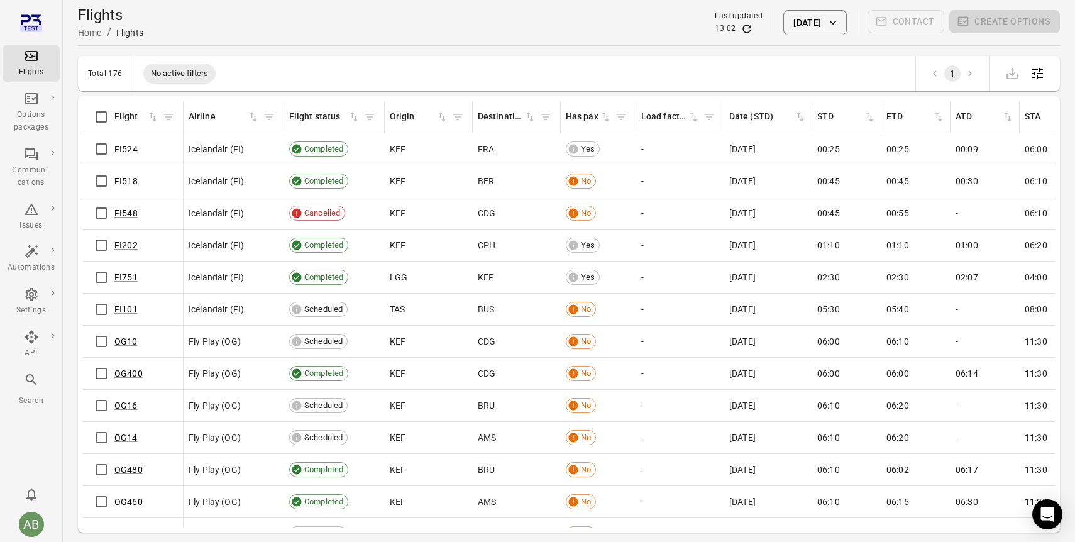
click at [33, 60] on icon "Main navigation" at bounding box center [31, 56] width 13 height 10
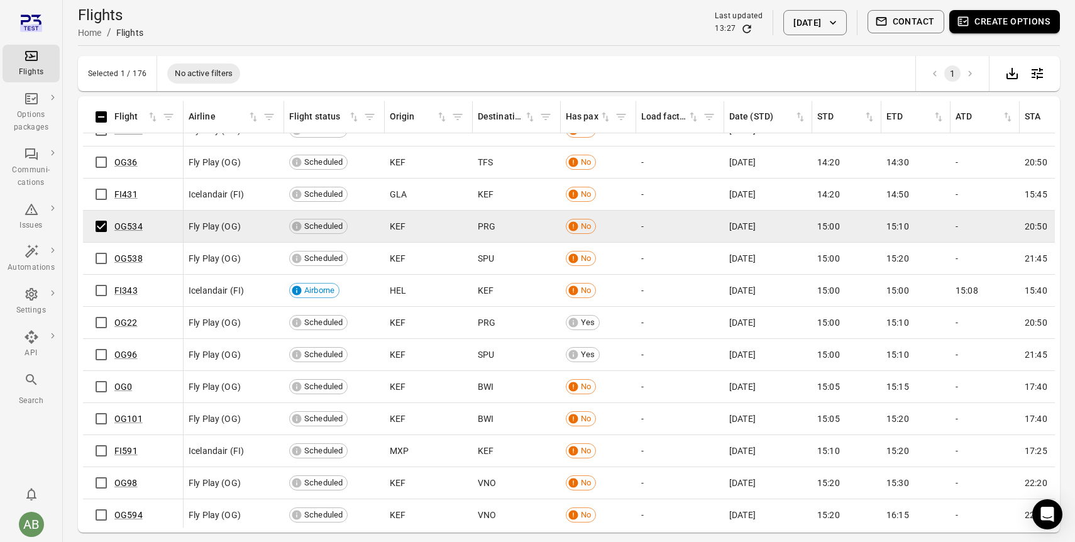
scroll to position [2568, 0]
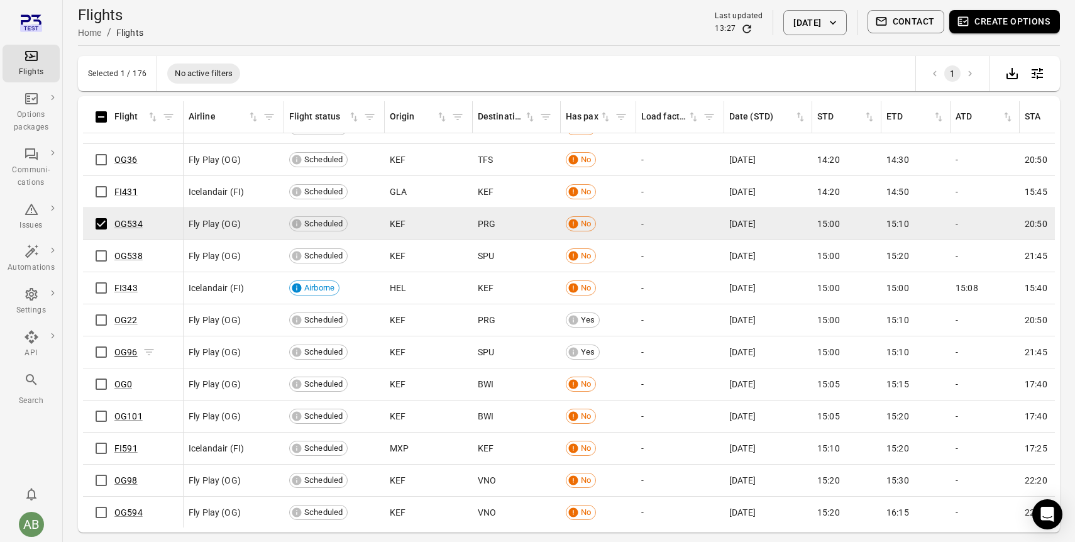
click at [128, 353] on link "OG96" at bounding box center [125, 352] width 23 height 10
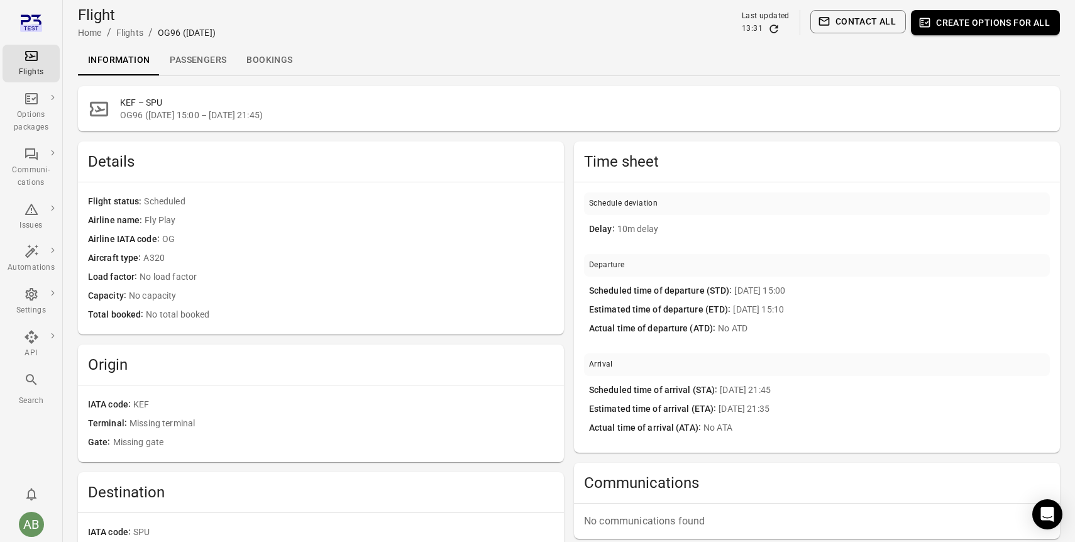
click at [273, 57] on link "Bookings" at bounding box center [269, 60] width 66 height 30
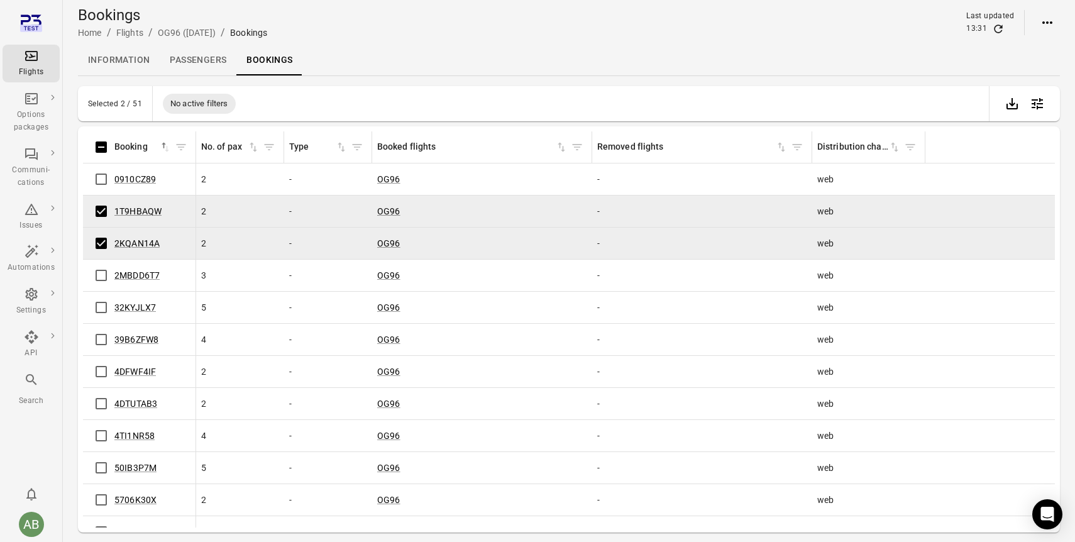
click at [195, 62] on link "Passengers" at bounding box center [198, 60] width 77 height 30
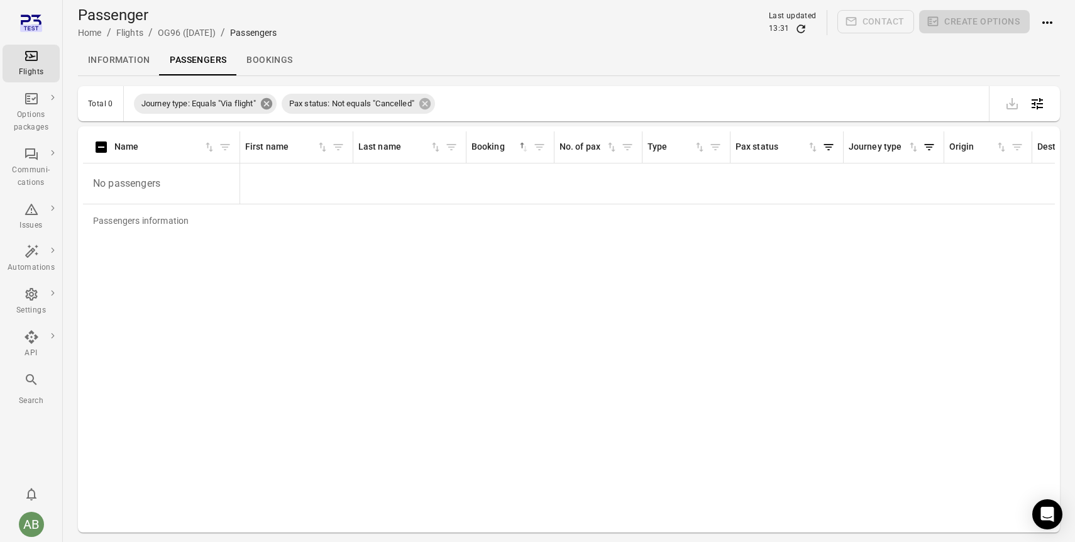
click at [268, 106] on icon at bounding box center [266, 103] width 11 height 11
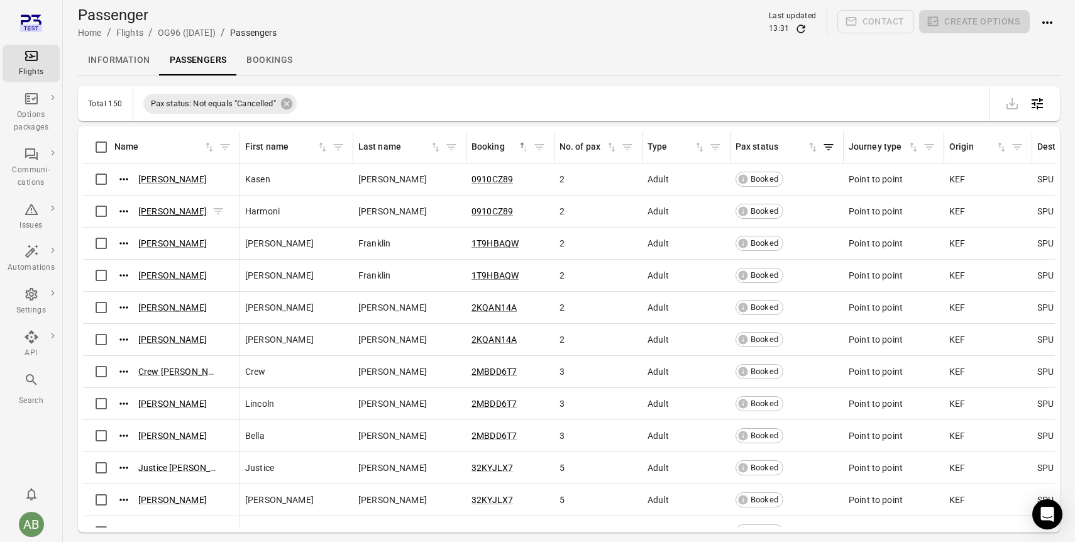
click at [165, 212] on link "Harmoni Landry" at bounding box center [172, 211] width 69 height 10
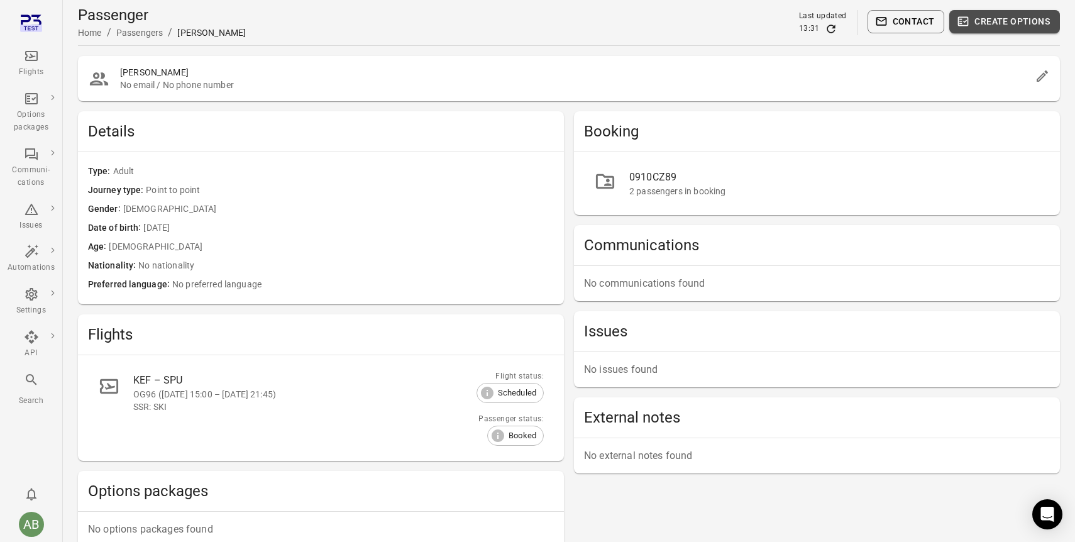
click at [1002, 18] on button "Create options" at bounding box center [1004, 21] width 111 height 23
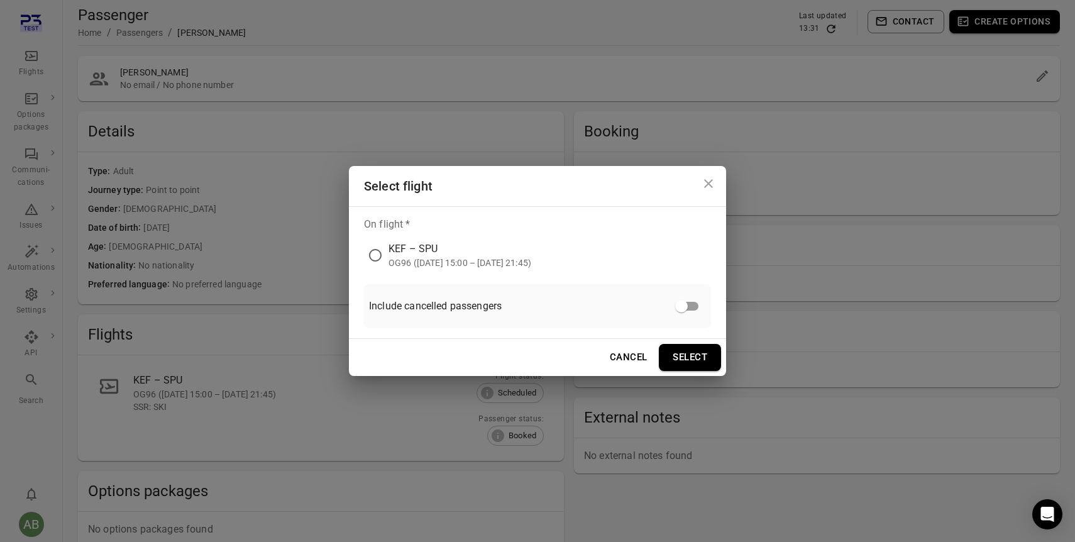
click at [468, 256] on div "KEF – SPU" at bounding box center [459, 248] width 143 height 15
click at [693, 358] on button "Select" at bounding box center [690, 357] width 62 height 26
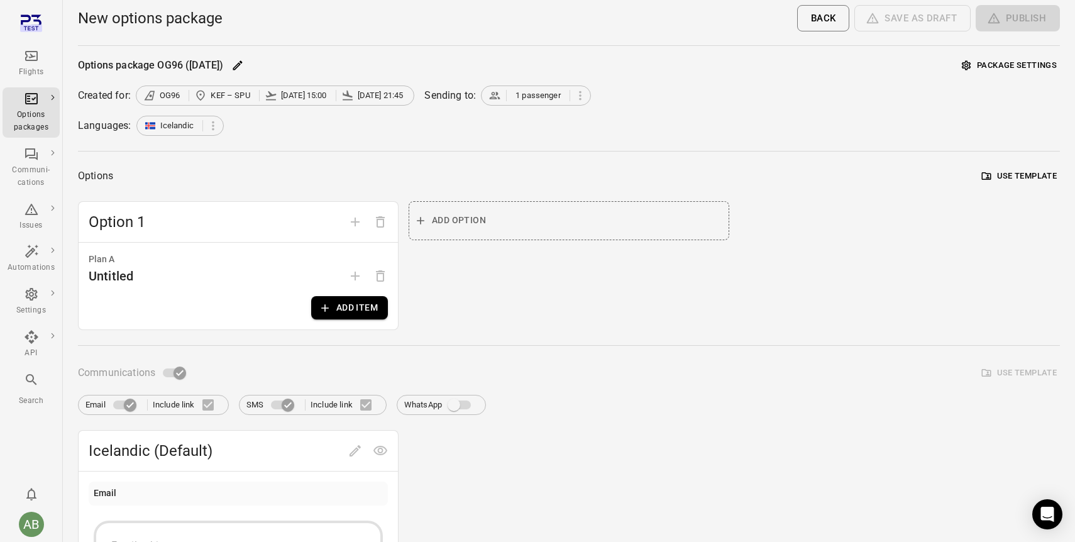
click at [363, 314] on button "Add item" at bounding box center [349, 307] width 77 height 23
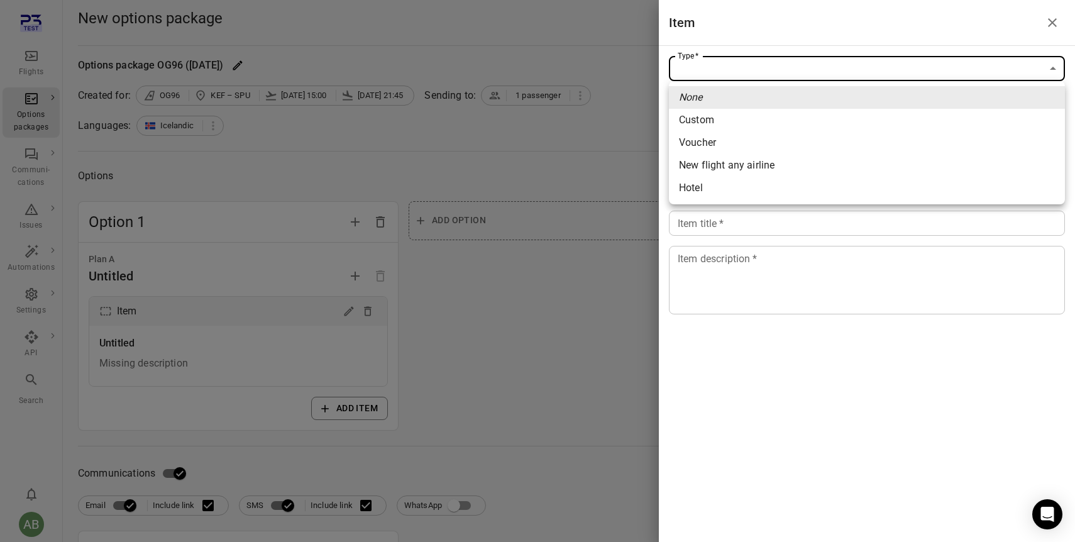
click at [945, 77] on body "Flights Options packages Communi-cations Issues Automations Settings API Search…" at bounding box center [537, 548] width 1075 height 1096
click at [795, 143] on span "Voucher" at bounding box center [867, 142] width 376 height 15
type input "*******"
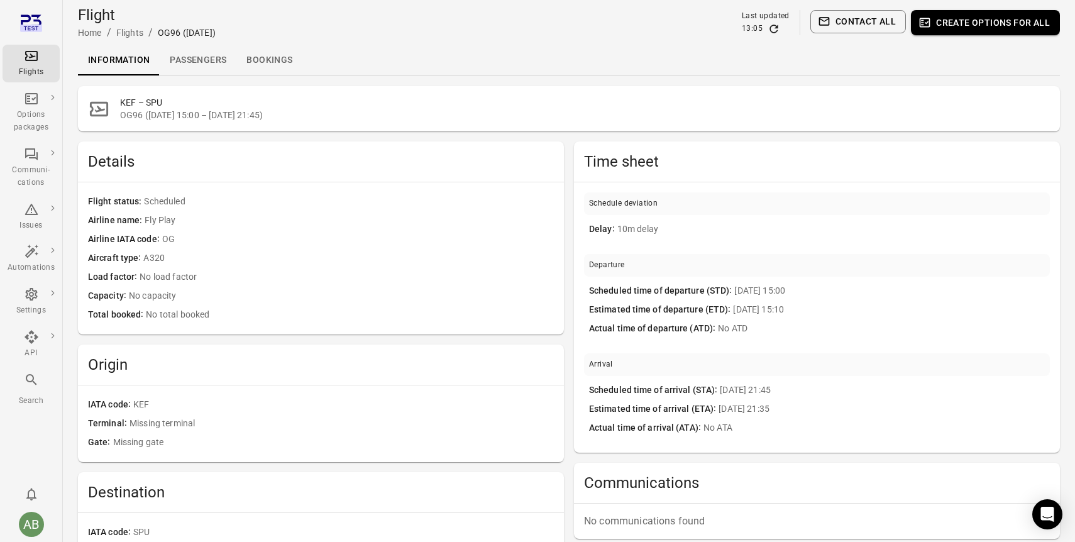
click at [196, 69] on link "Passengers" at bounding box center [198, 60] width 77 height 30
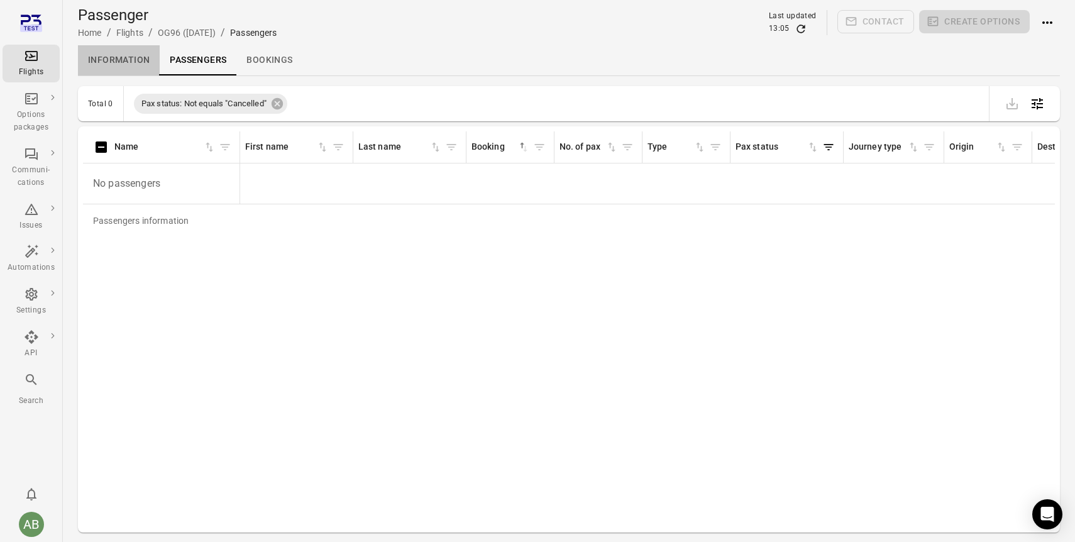
click at [122, 63] on link "Information" at bounding box center [119, 60] width 82 height 30
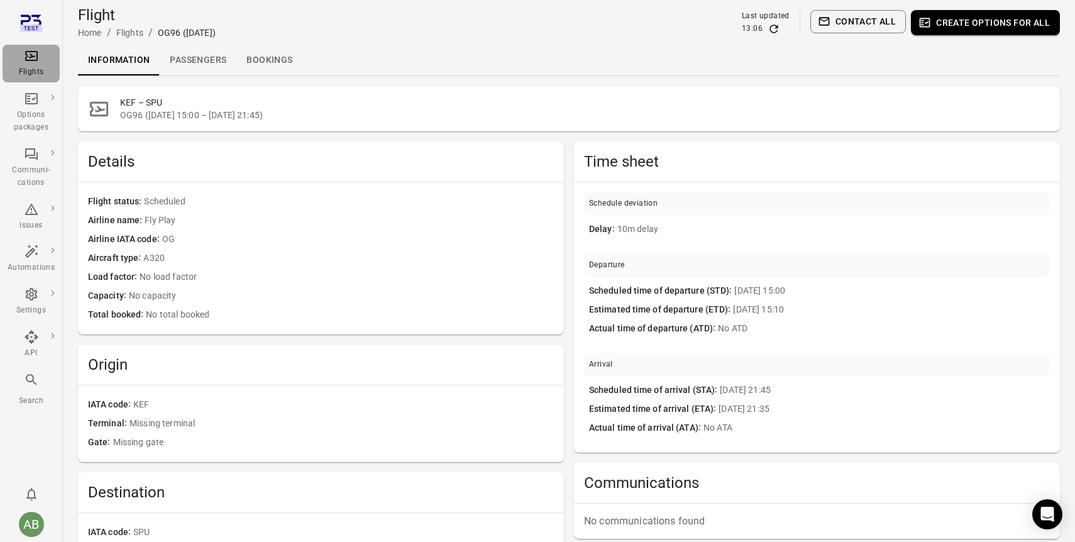
click at [21, 72] on div "Flights" at bounding box center [31, 72] width 47 height 13
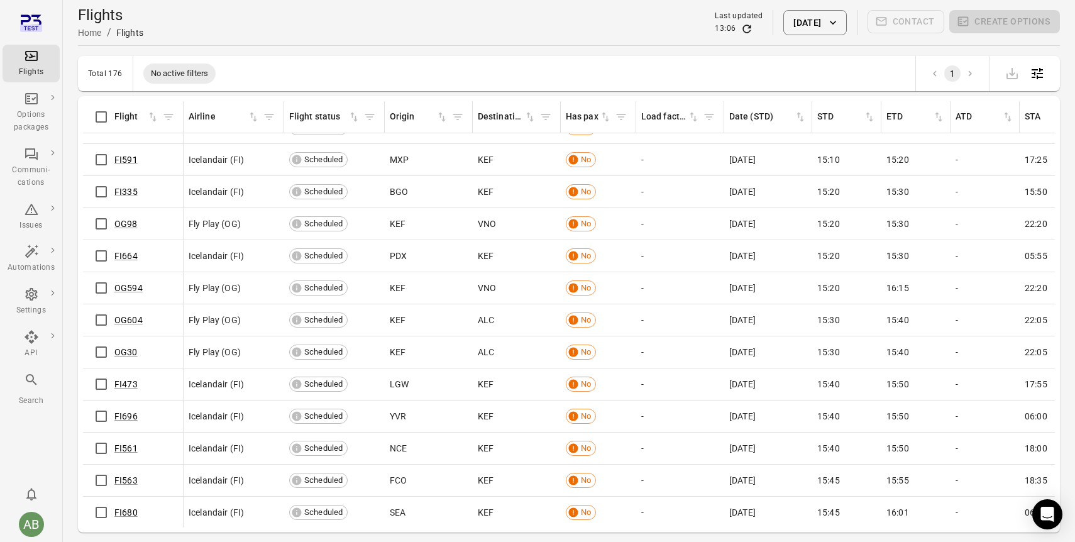
scroll to position [2600, 0]
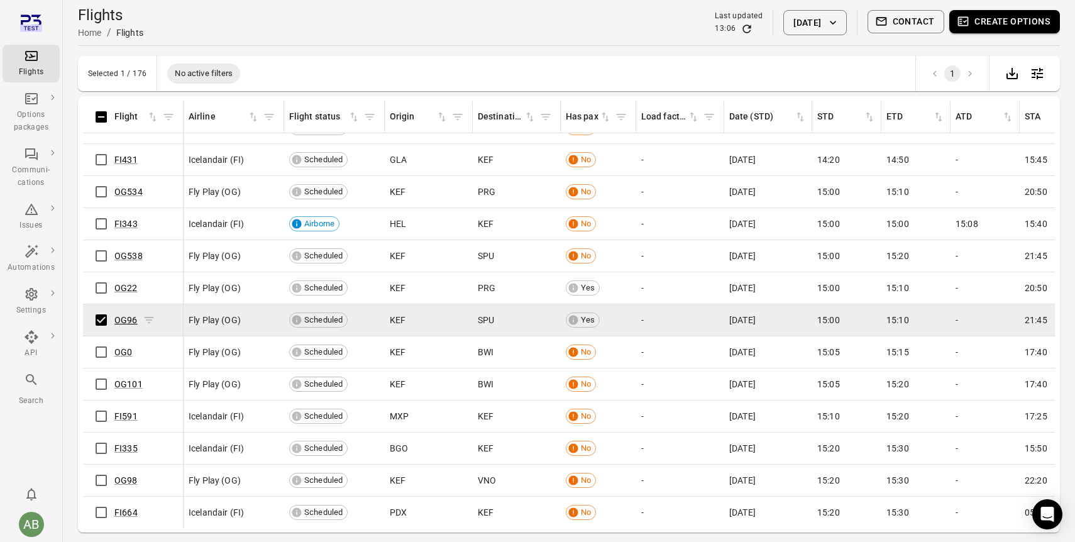
click at [121, 323] on link "OG96" at bounding box center [125, 320] width 23 height 10
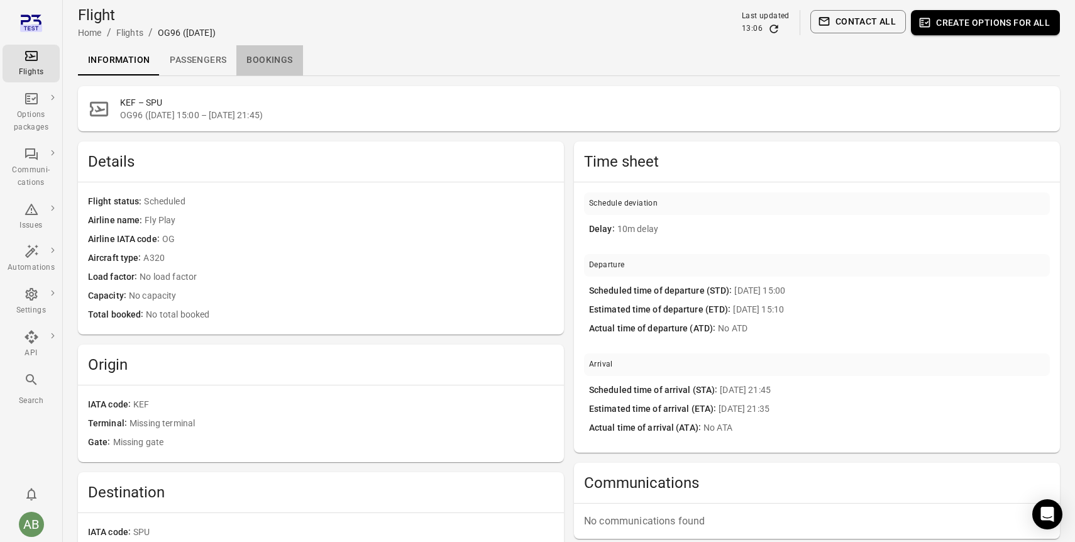
click at [279, 57] on link "Bookings" at bounding box center [269, 60] width 66 height 30
click at [261, 58] on link "Bookings" at bounding box center [269, 60] width 66 height 30
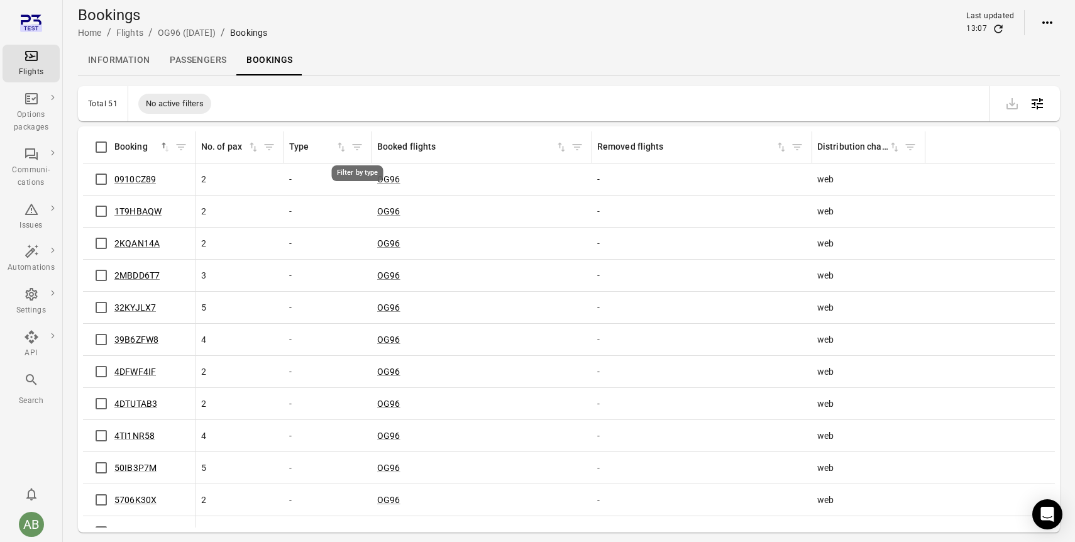
click at [359, 143] on icon "Filter by type" at bounding box center [357, 147] width 13 height 13
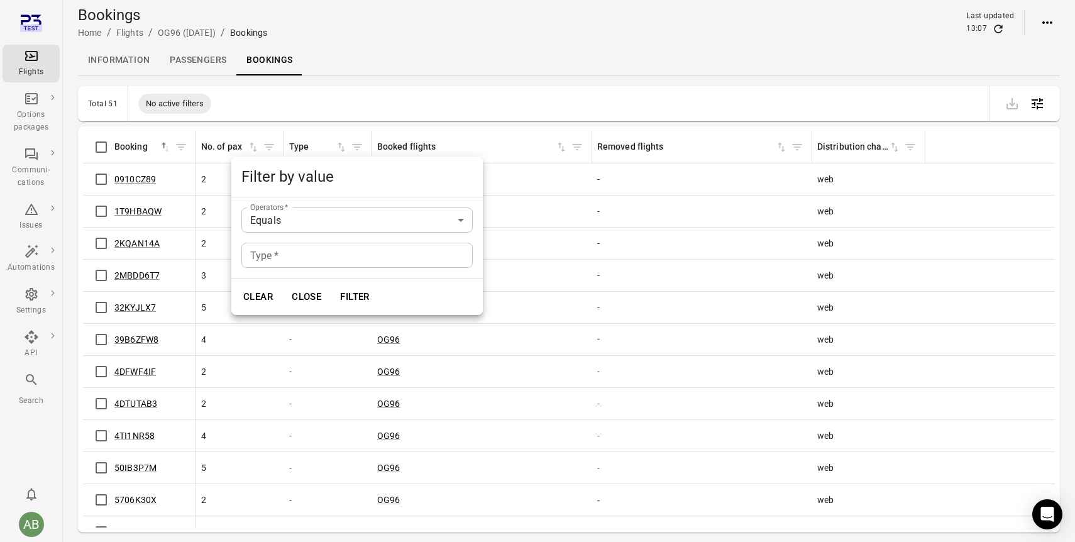
click at [25, 211] on div at bounding box center [537, 271] width 1075 height 542
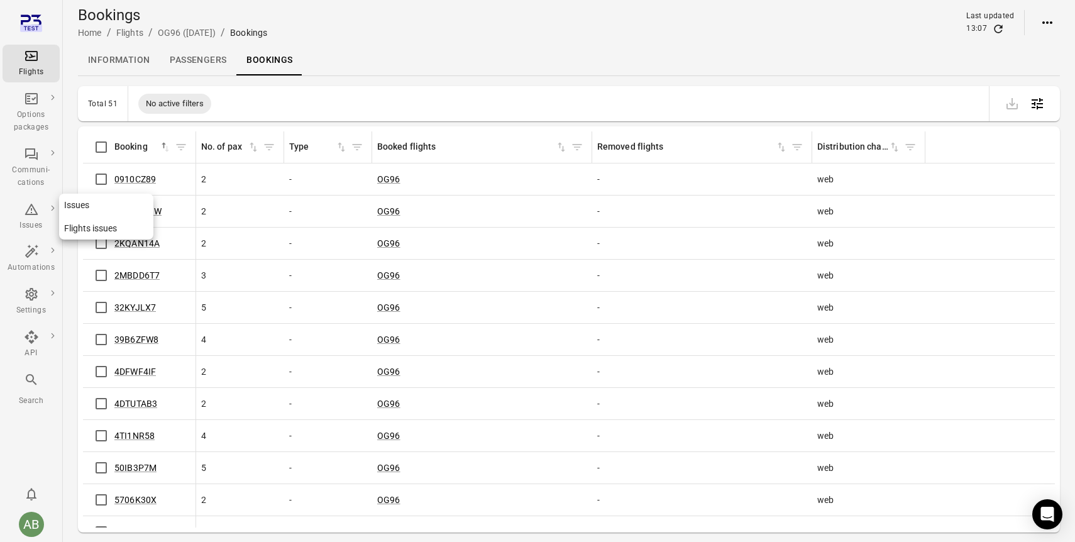
click at [33, 213] on icon "Main navigation" at bounding box center [31, 209] width 15 height 15
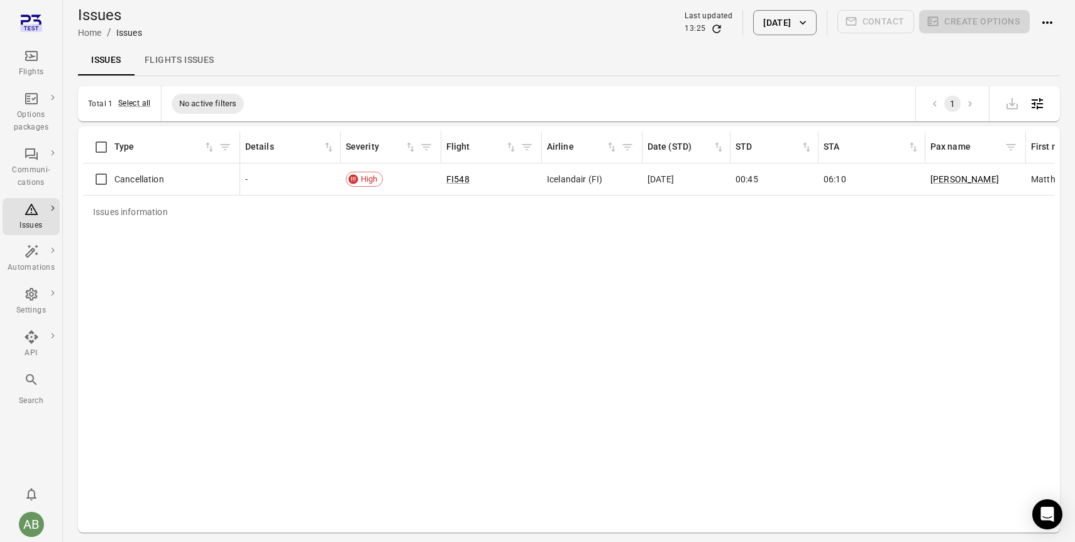
click at [36, 57] on icon "Main navigation" at bounding box center [31, 56] width 13 height 10
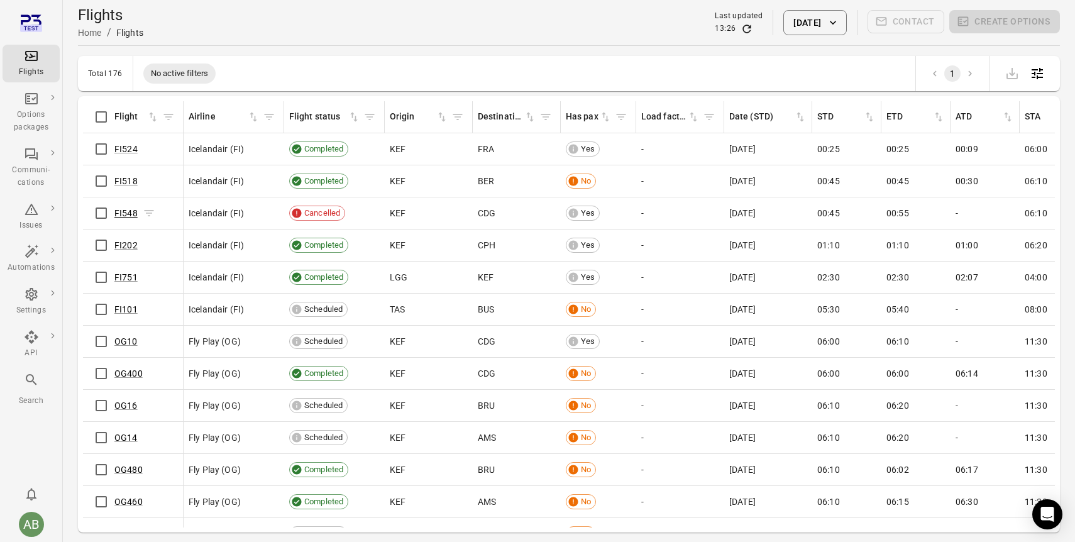
click at [128, 214] on link "FI548" at bounding box center [125, 213] width 23 height 10
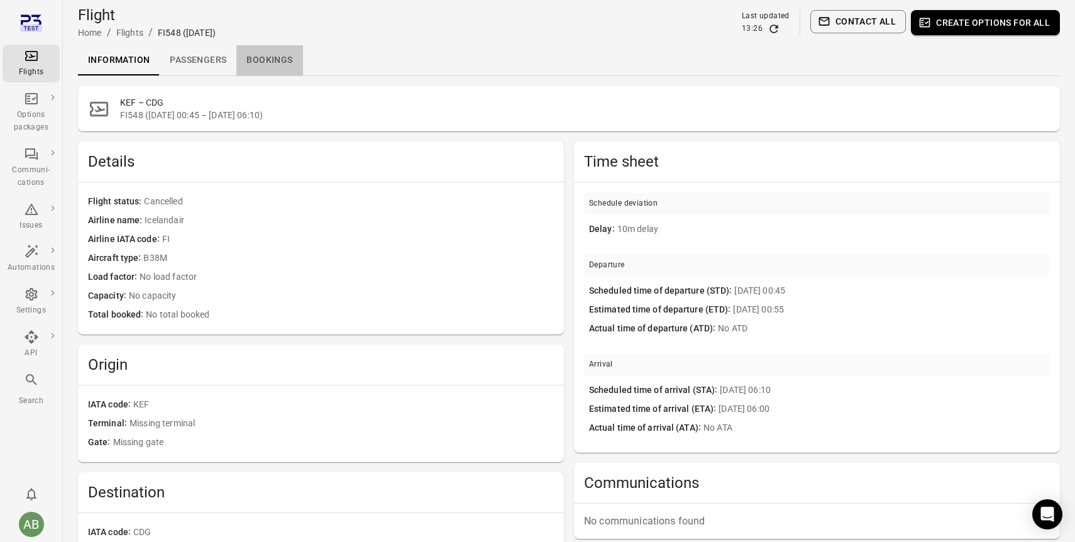
click at [277, 61] on link "Bookings" at bounding box center [269, 60] width 66 height 30
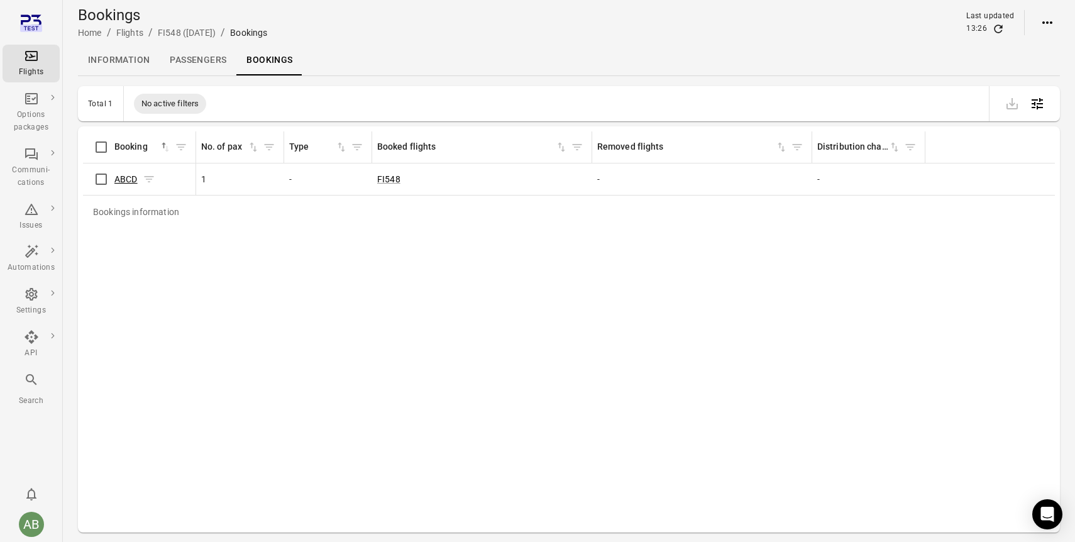
click at [127, 178] on link "ABCD" at bounding box center [125, 179] width 23 height 10
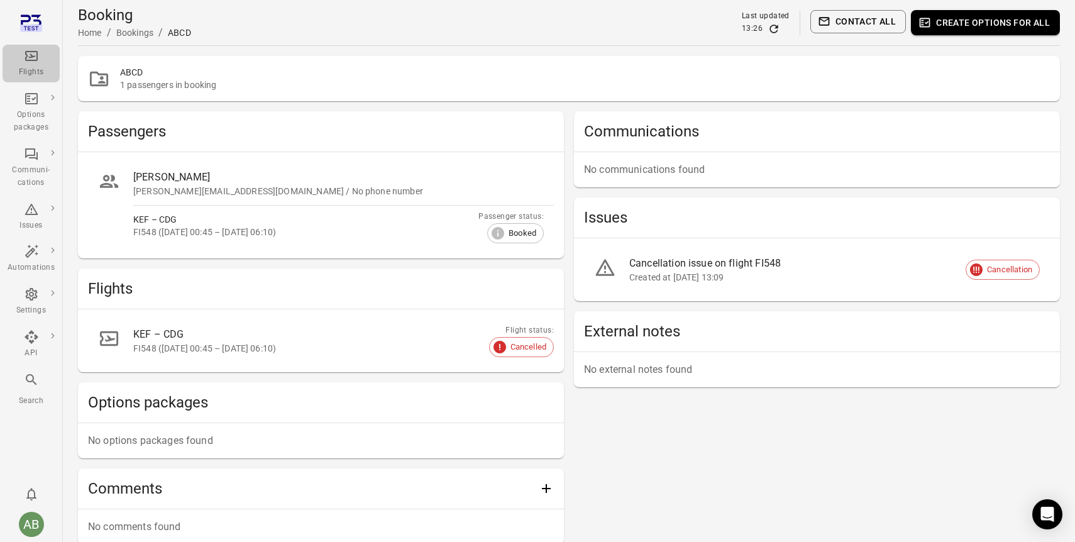
click at [28, 60] on icon "Main navigation" at bounding box center [31, 56] width 13 height 10
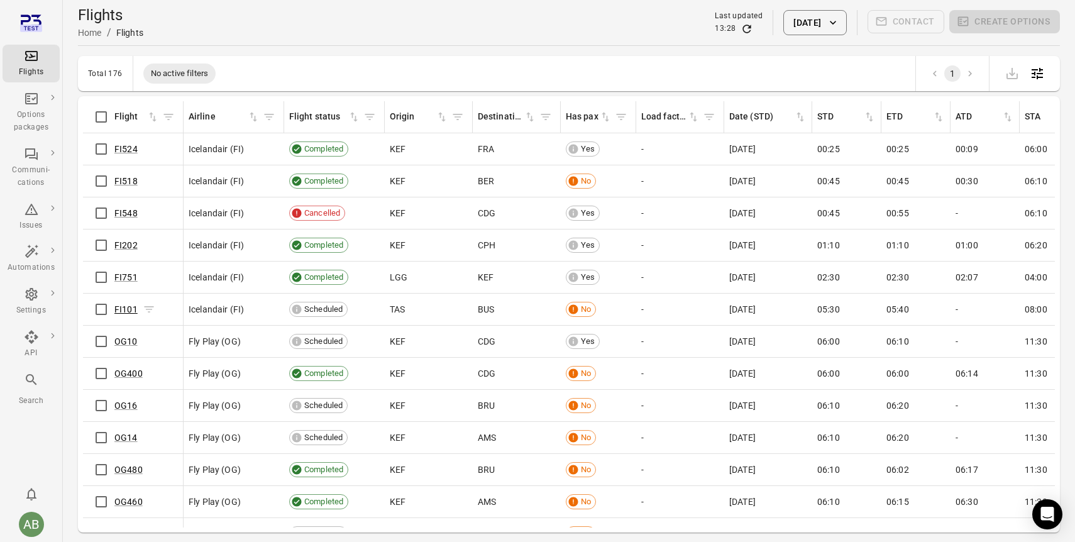
click at [123, 312] on link "FI101" at bounding box center [125, 309] width 23 height 10
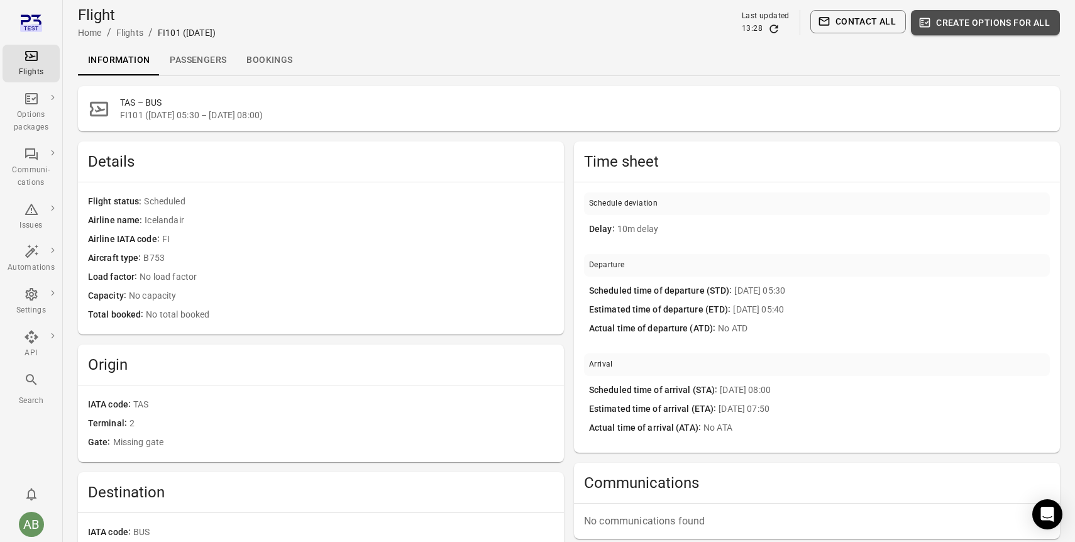
click at [972, 23] on button "Create options for all" at bounding box center [985, 22] width 149 height 25
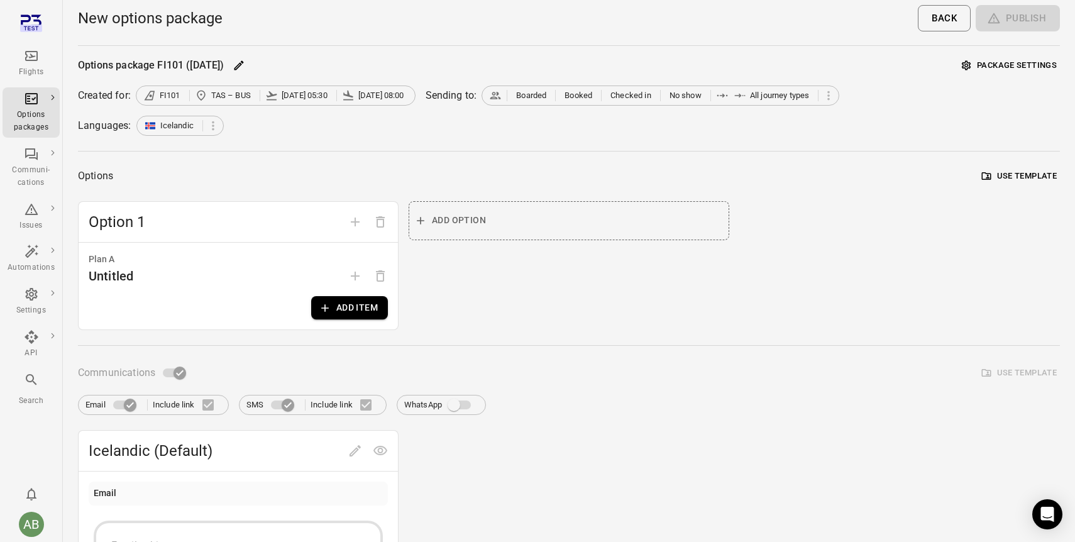
click at [365, 306] on button "Add item" at bounding box center [349, 307] width 77 height 23
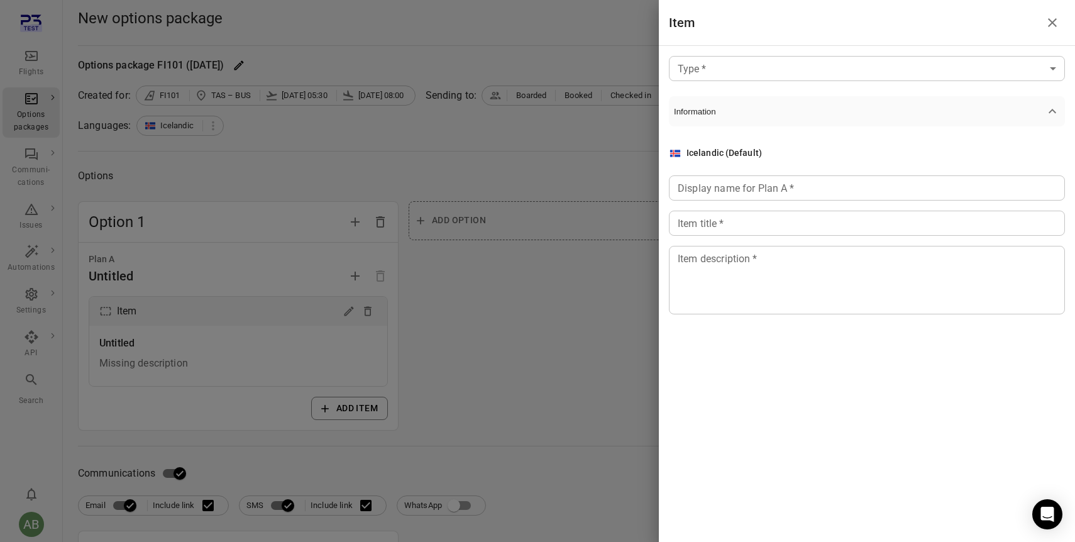
click at [771, 68] on body "Flights Options packages Communi-cations Issues Automations Settings API Search…" at bounding box center [537, 548] width 1075 height 1096
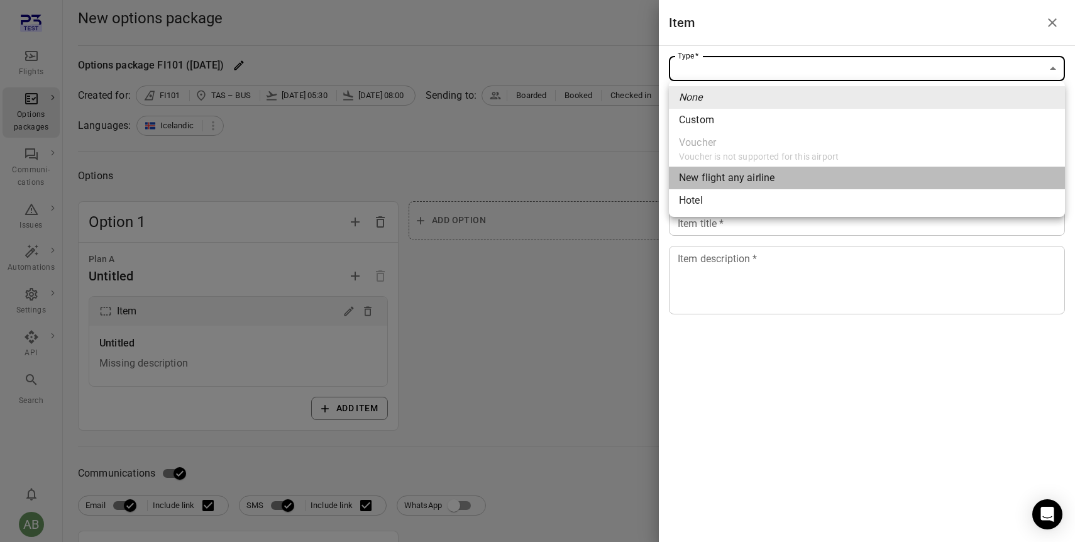
click at [727, 181] on span "New flight any airline" at bounding box center [867, 177] width 376 height 15
type input "**********"
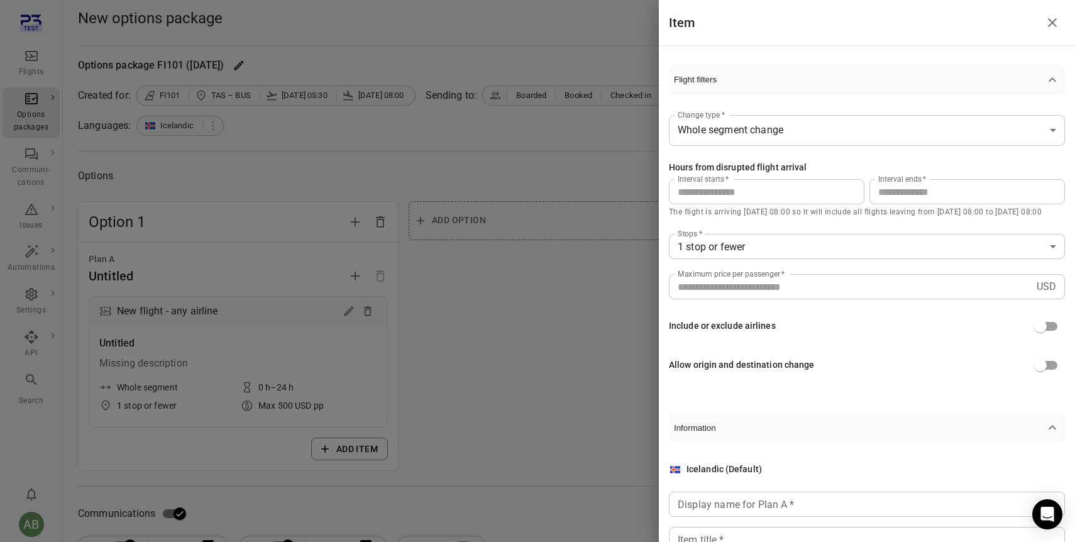
scroll to position [90, 0]
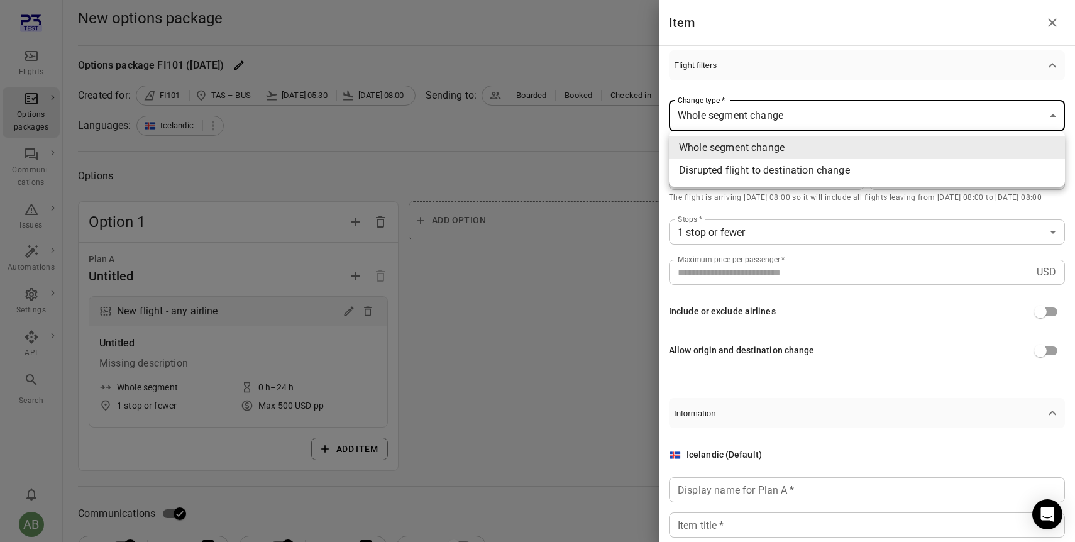
click at [793, 53] on div at bounding box center [537, 271] width 1075 height 542
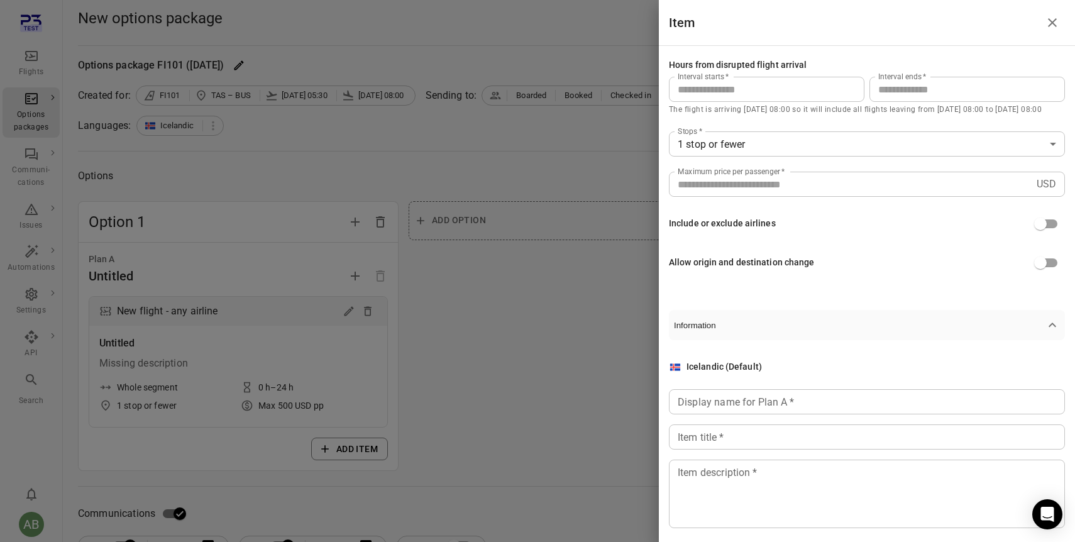
scroll to position [194, 0]
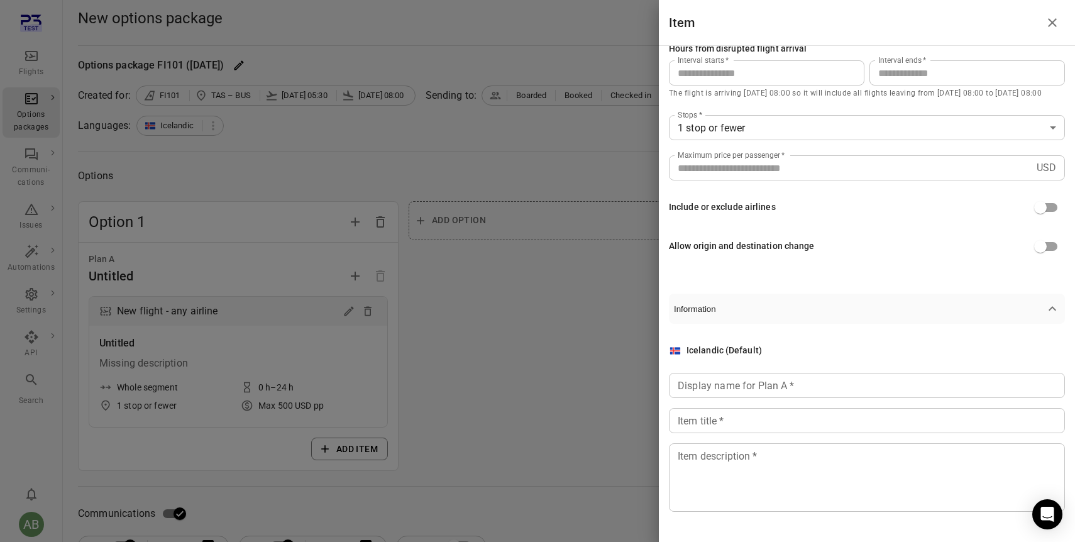
click at [828, 390] on input "Display name for Plan A   *" at bounding box center [867, 385] width 396 height 25
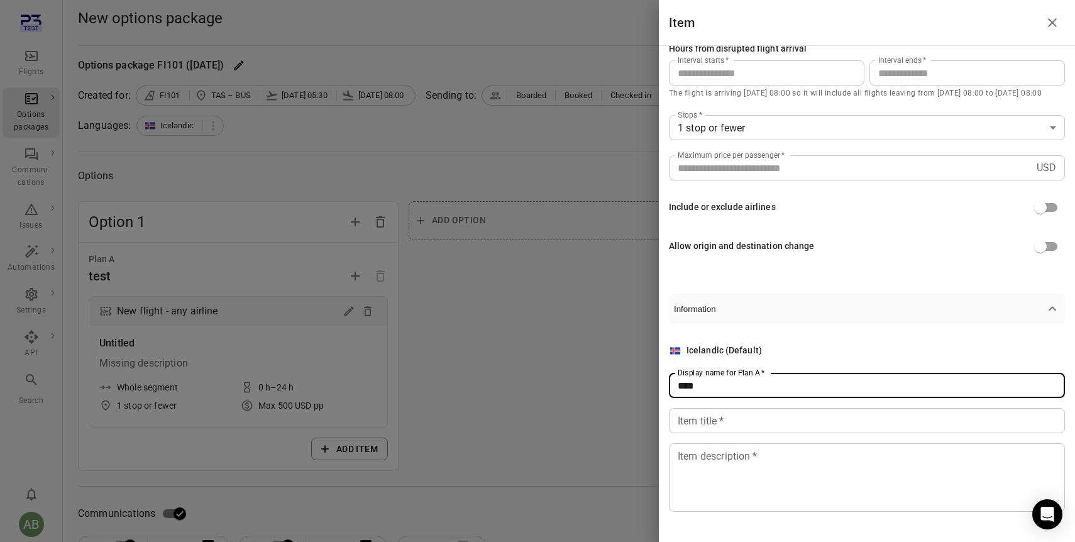
type input "****"
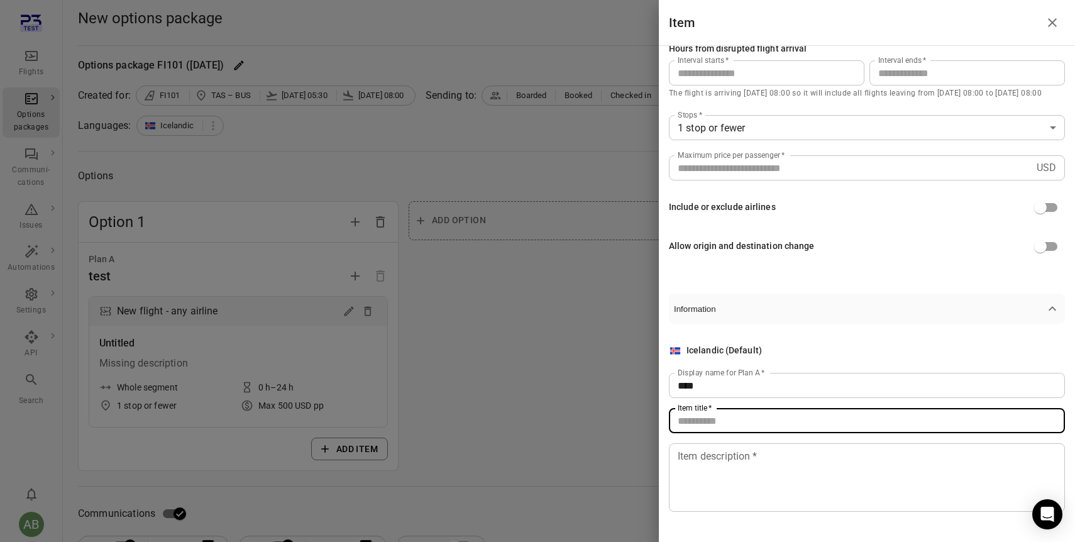
click at [811, 414] on input "Item title   *" at bounding box center [867, 420] width 396 height 25
type input "****"
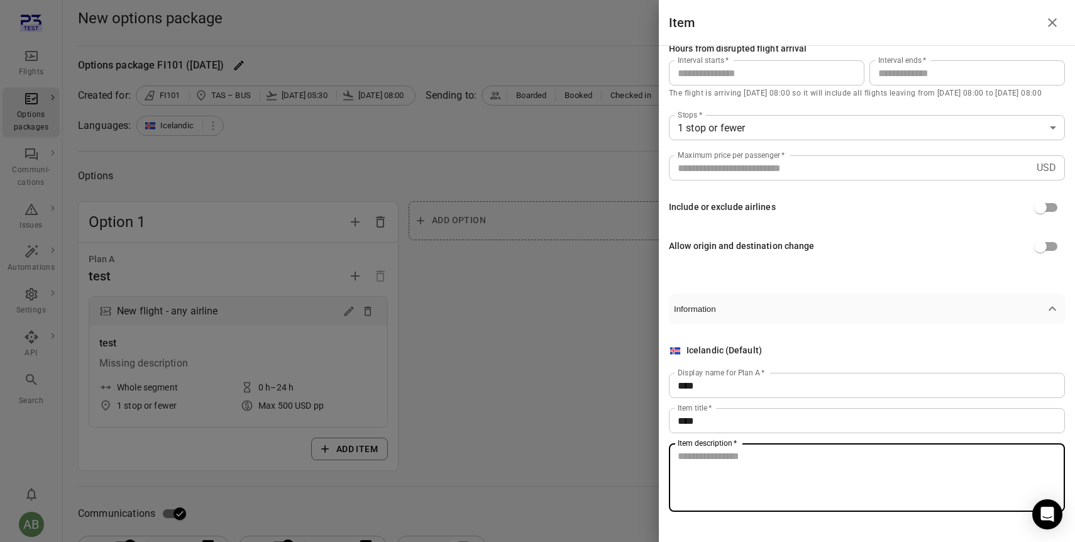
click at [789, 461] on textarea "Item description   *" at bounding box center [867, 478] width 378 height 58
type textarea "****"
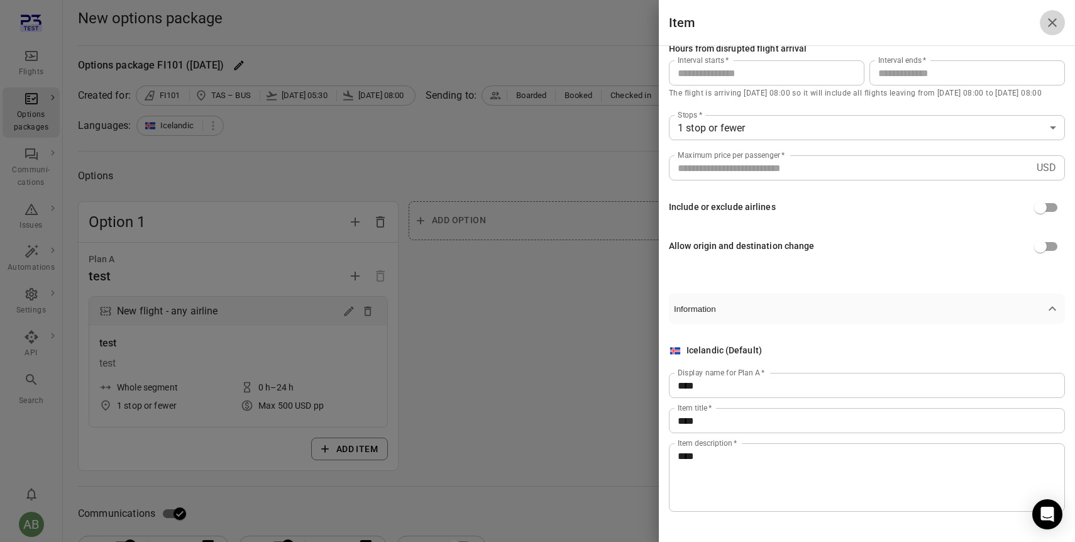
click at [1048, 23] on icon "Close drawer" at bounding box center [1052, 22] width 15 height 15
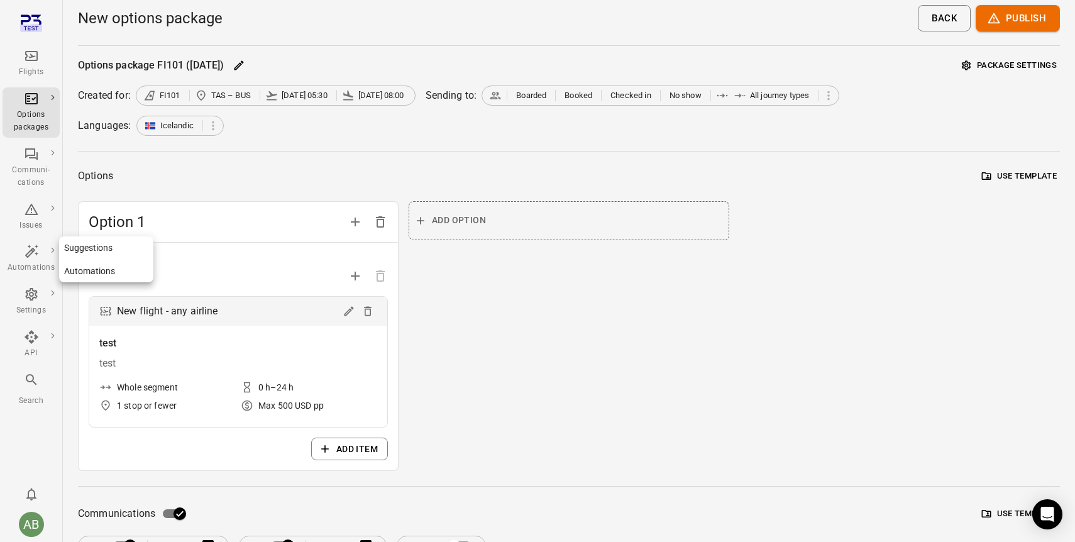
click at [30, 254] on icon "Main navigation" at bounding box center [31, 251] width 13 height 13
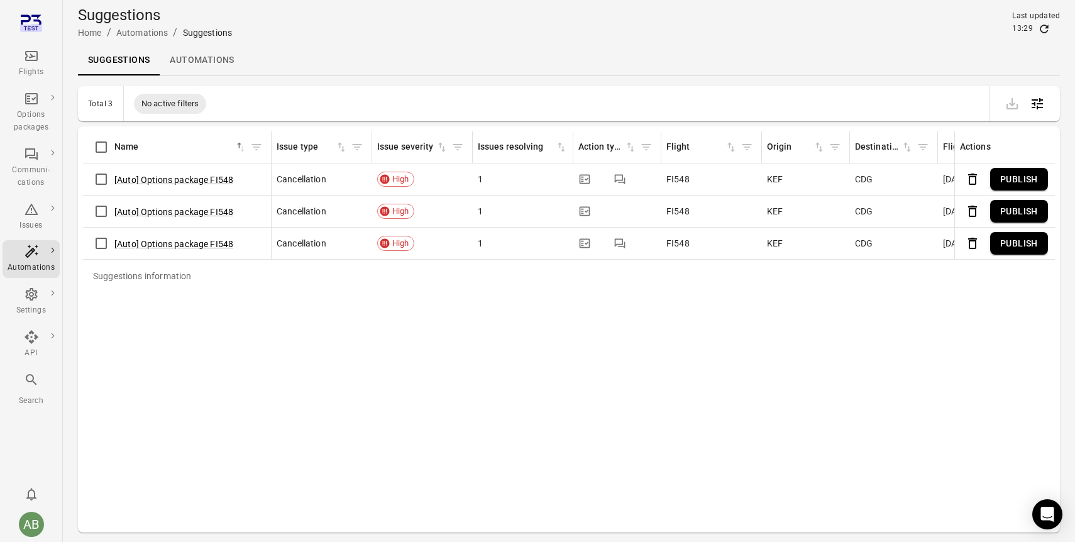
click at [198, 58] on link "Automations" at bounding box center [202, 60] width 84 height 30
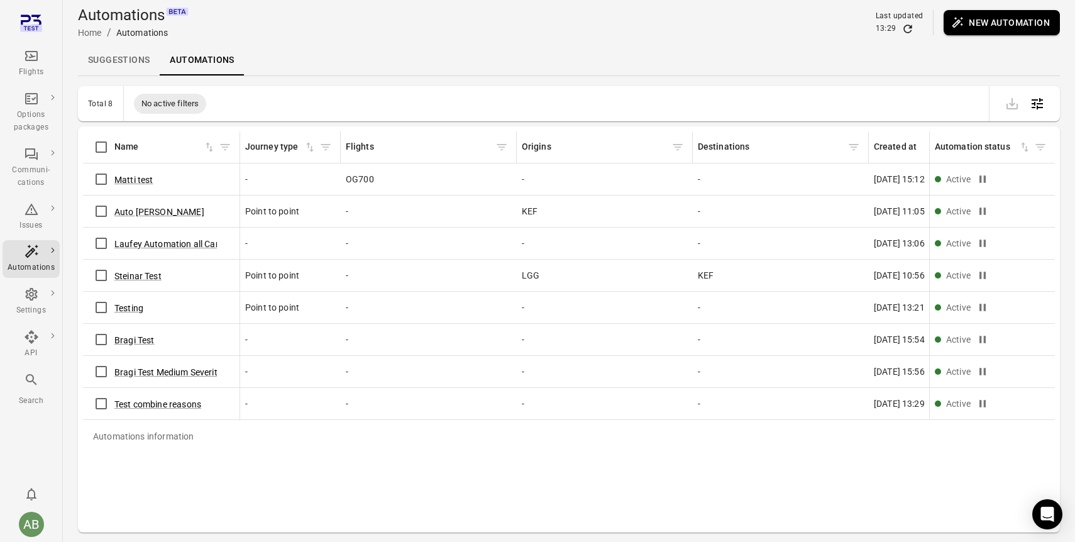
click at [1015, 26] on button "New automation" at bounding box center [1001, 22] width 116 height 25
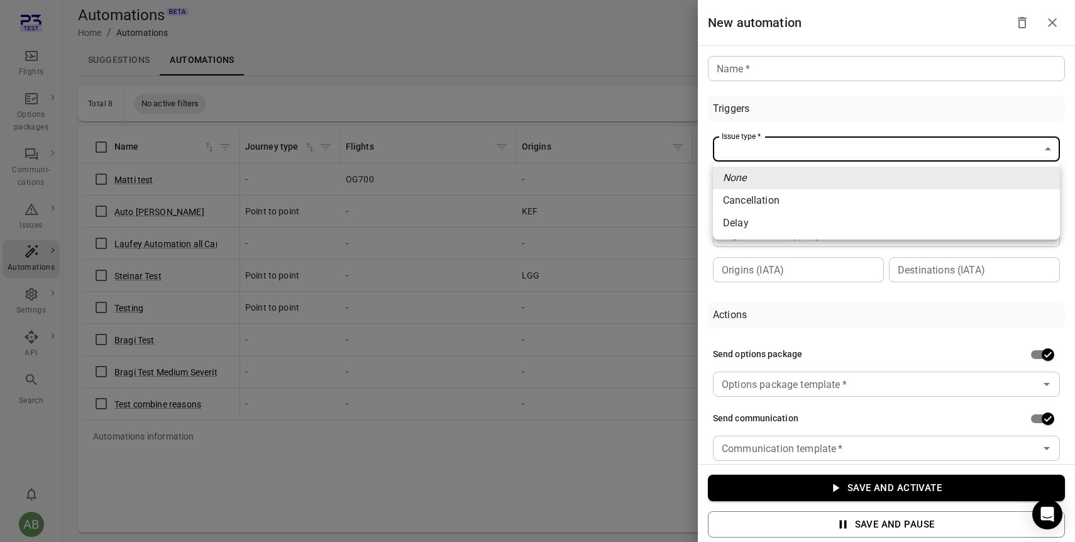
click at [1048, 148] on body "Flights Options packages Communi-cations Issues Automations Settings API Search…" at bounding box center [537, 291] width 1075 height 583
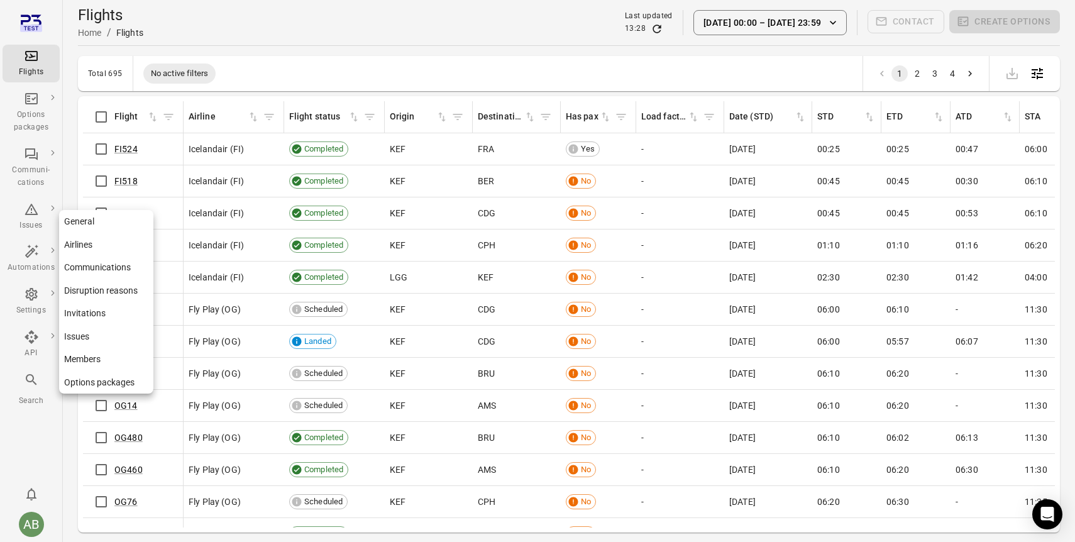
click at [34, 300] on icon "Main navigation" at bounding box center [31, 294] width 15 height 15
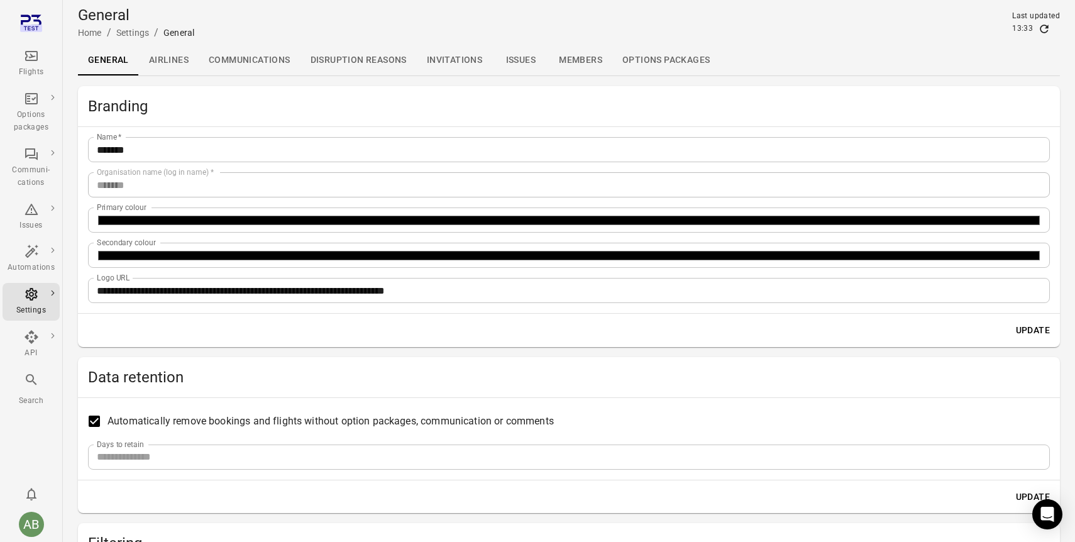
click at [171, 60] on link "Airlines" at bounding box center [169, 60] width 60 height 30
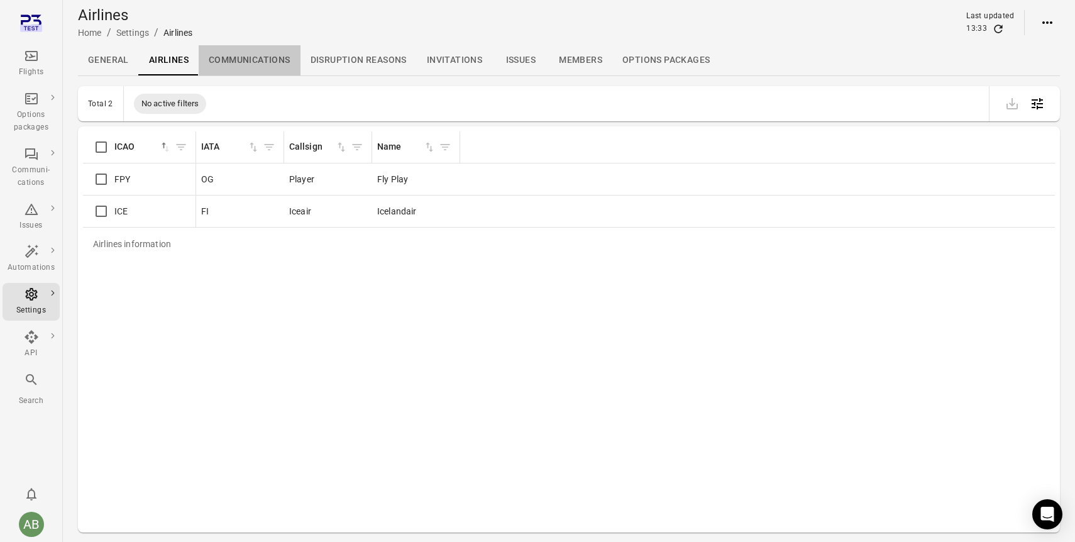
click at [245, 64] on link "Communications" at bounding box center [250, 60] width 102 height 30
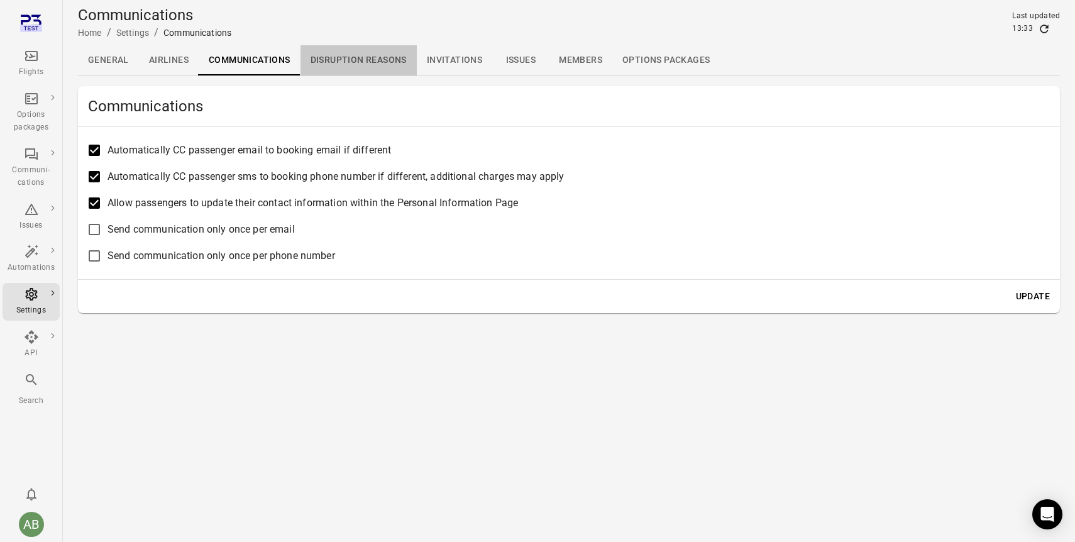
click at [366, 60] on link "Disruption reasons" at bounding box center [358, 60] width 116 height 30
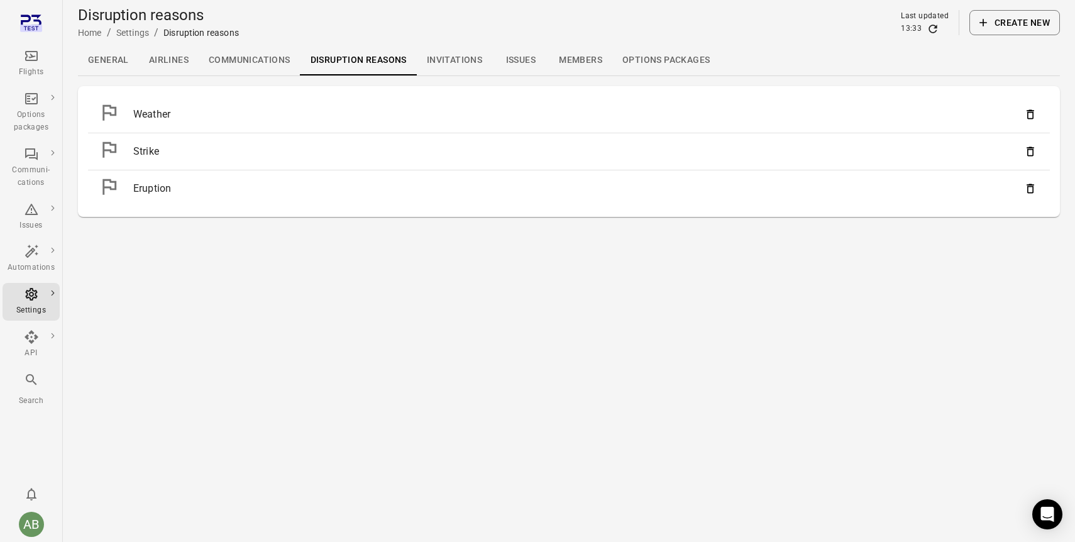
click at [460, 63] on link "Invitations" at bounding box center [454, 60] width 75 height 30
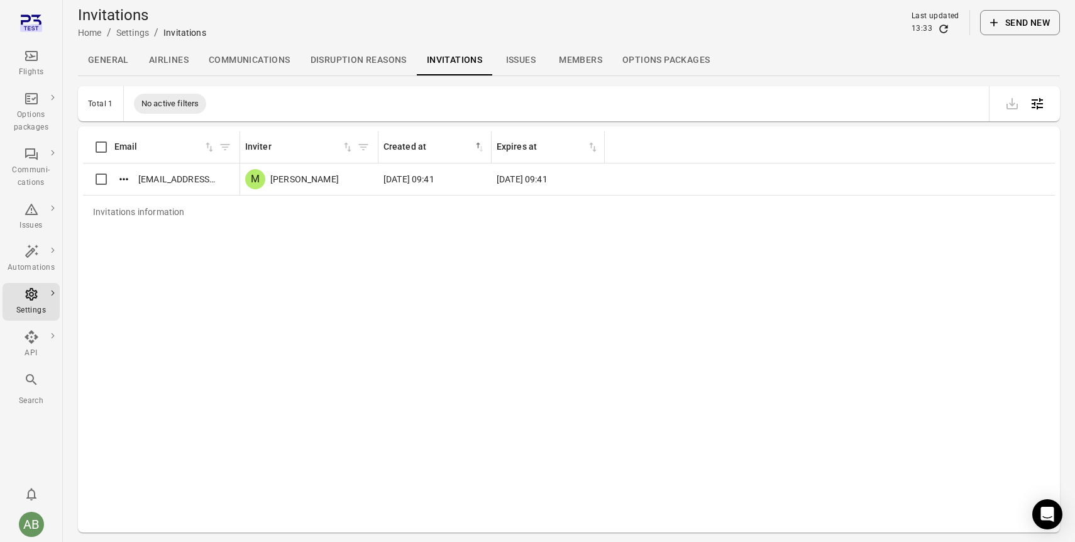
click at [517, 62] on link "Issues" at bounding box center [520, 60] width 57 height 30
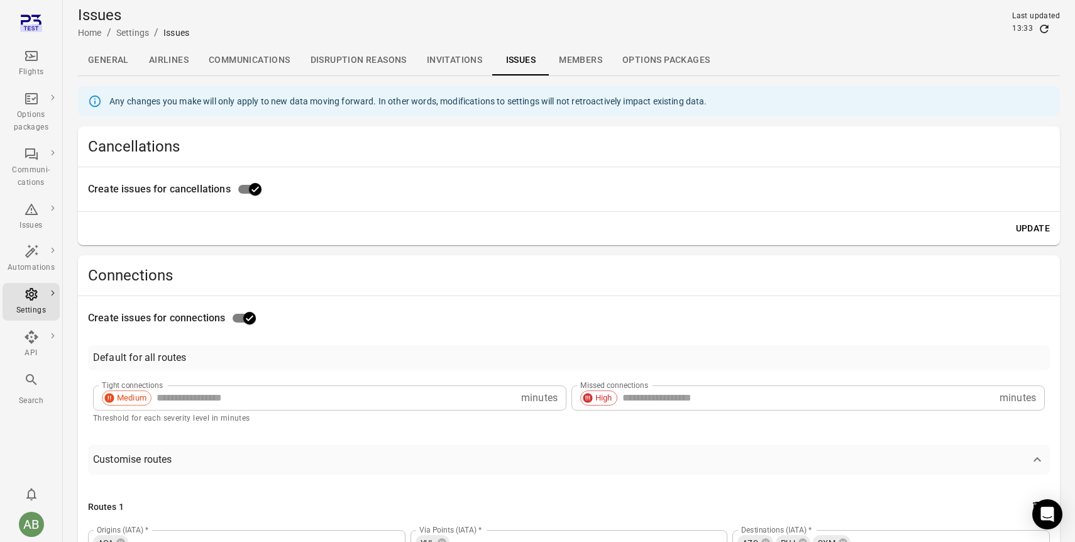
type input "**"
type input "***"
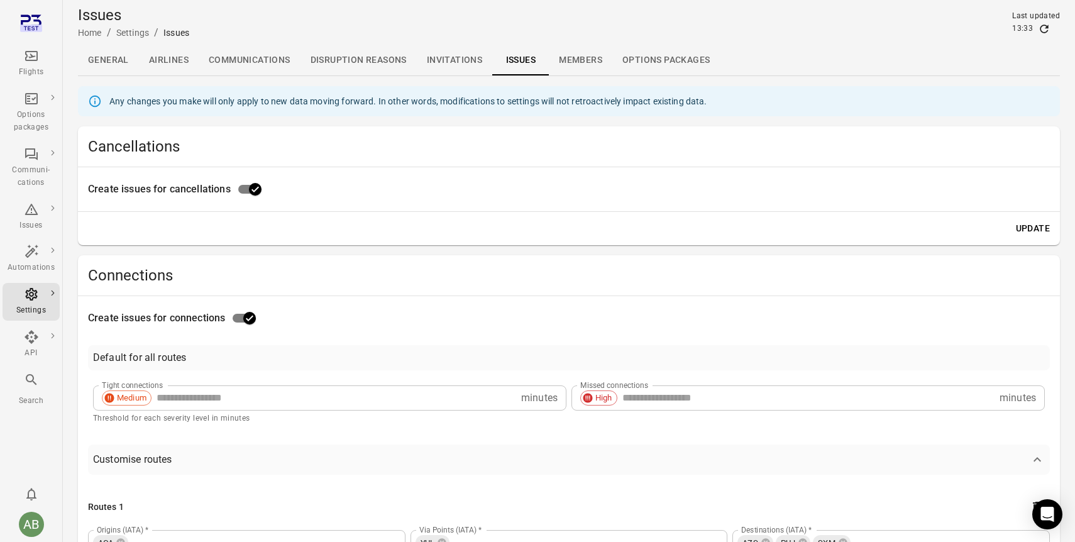
type input "**"
type input "***"
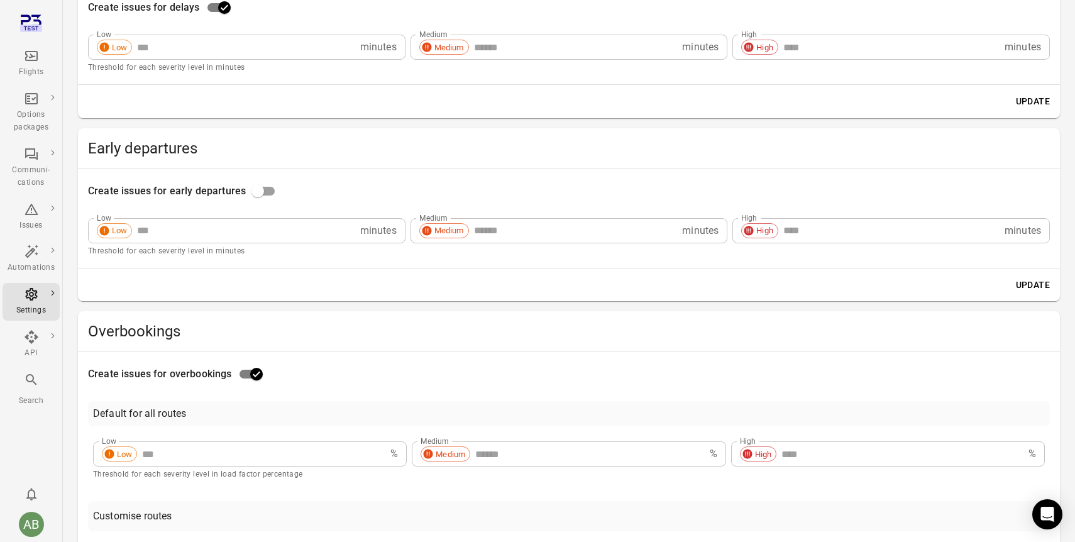
scroll to position [33064, 0]
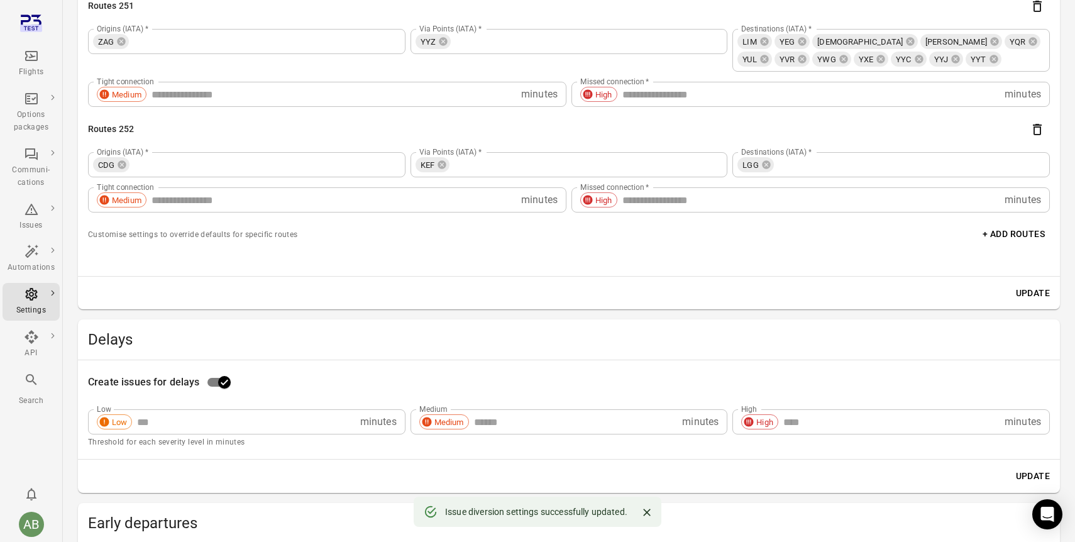
scroll to position [32660, 0]
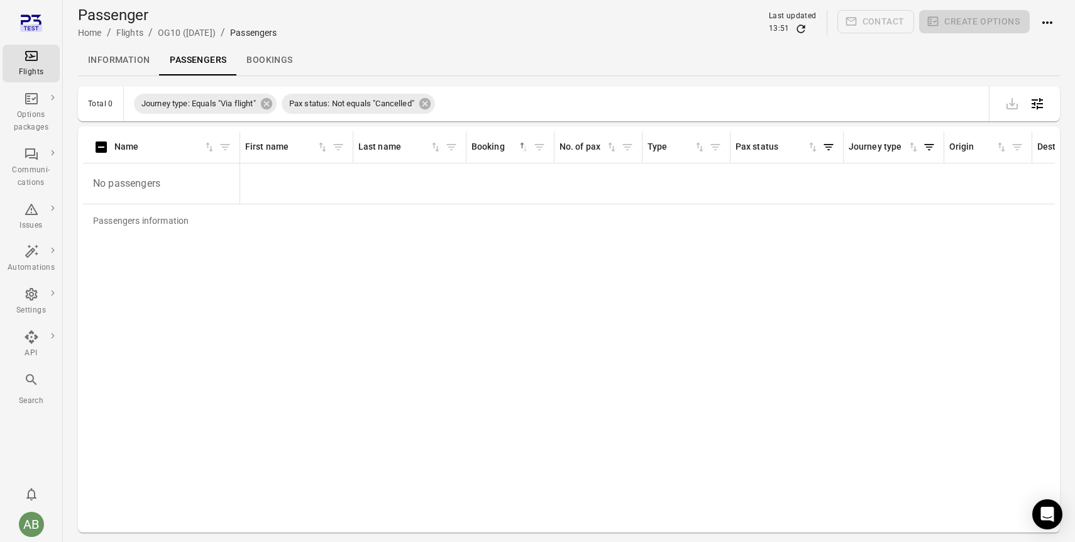
scroll to position [0, 522]
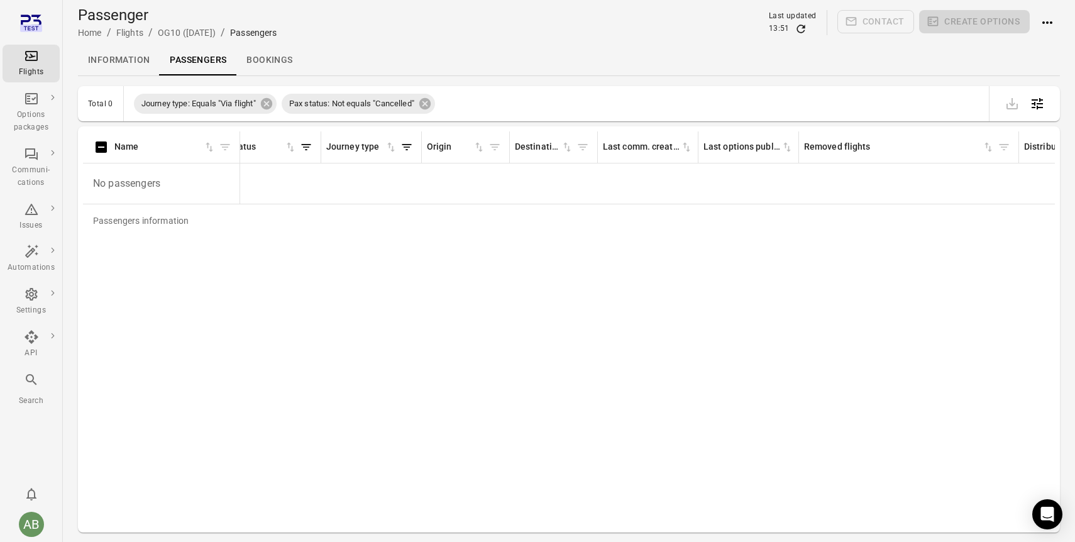
click at [26, 61] on icon "Main navigation" at bounding box center [31, 55] width 15 height 15
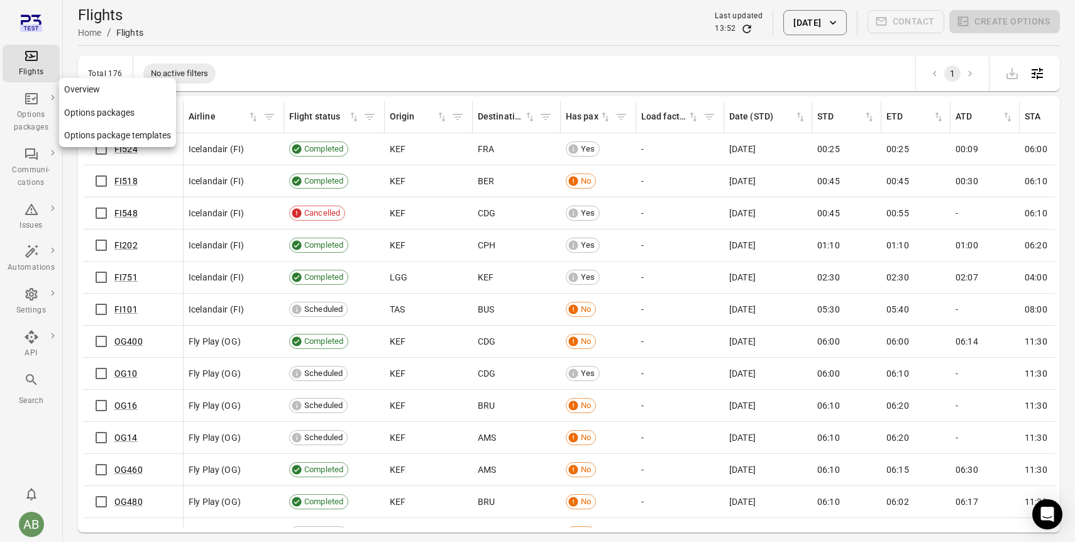
click at [25, 96] on icon "Main navigation" at bounding box center [31, 98] width 13 height 11
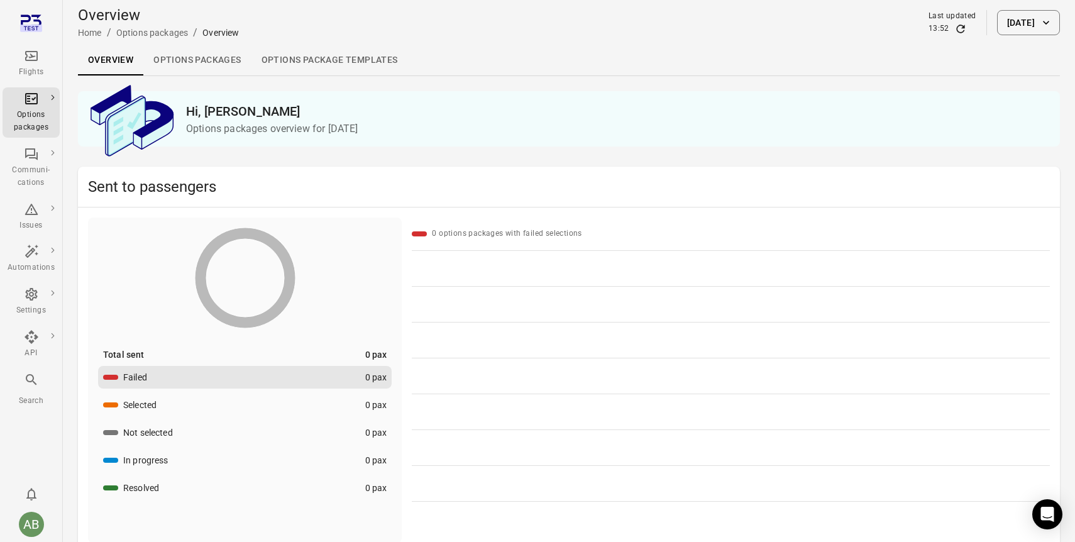
click at [218, 68] on link "Options packages" at bounding box center [196, 60] width 107 height 30
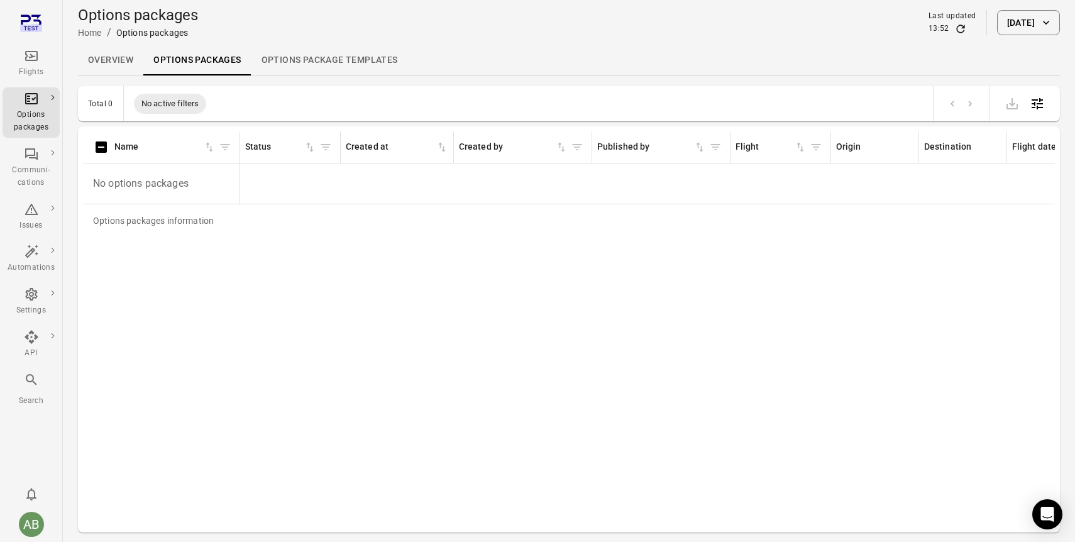
click at [320, 58] on link "Options package Templates" at bounding box center [329, 60] width 157 height 30
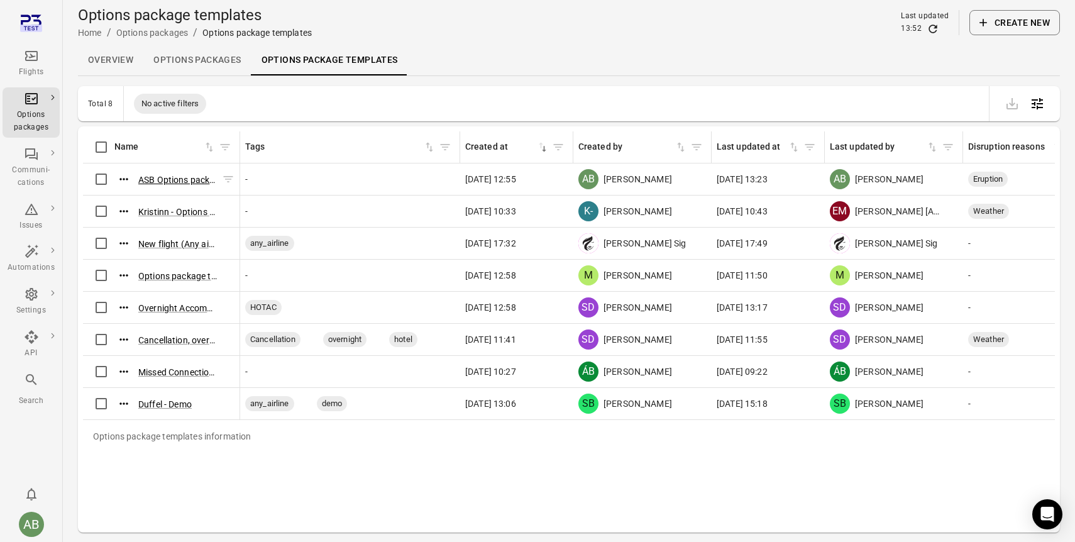
click at [168, 179] on button "ASB Options package template (13 Aug 2025 12:53)" at bounding box center [177, 179] width 79 height 13
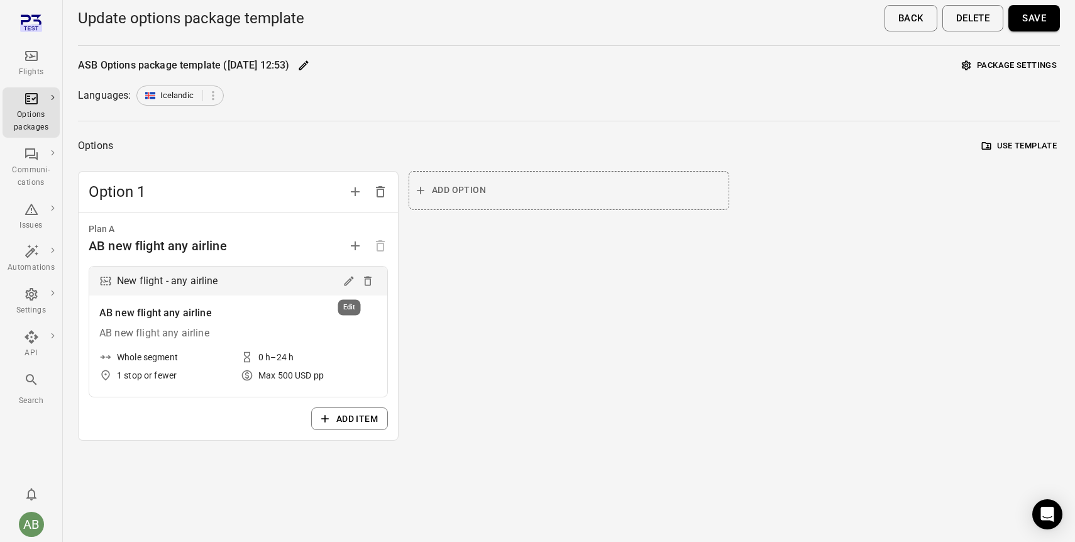
click at [347, 284] on icon "Edit" at bounding box center [348, 281] width 9 height 9
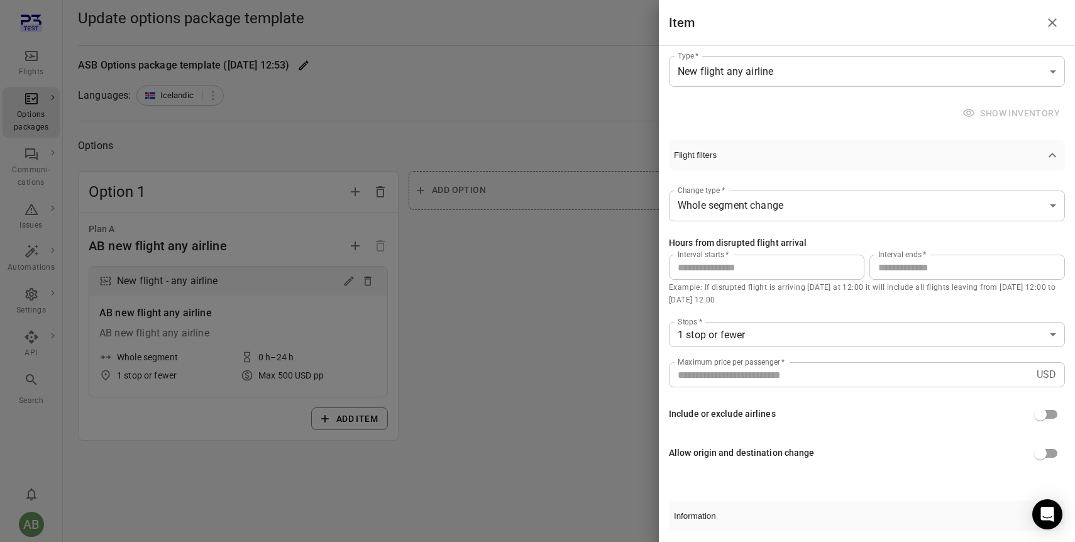
click at [1050, 26] on icon "Close drawer" at bounding box center [1052, 22] width 15 height 15
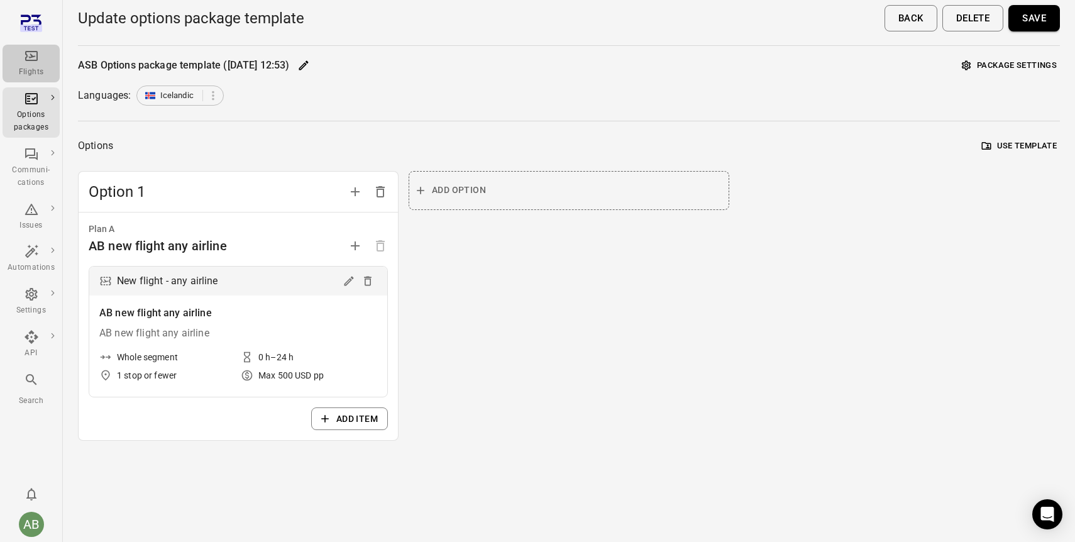
click at [30, 61] on icon "Main navigation" at bounding box center [31, 55] width 15 height 15
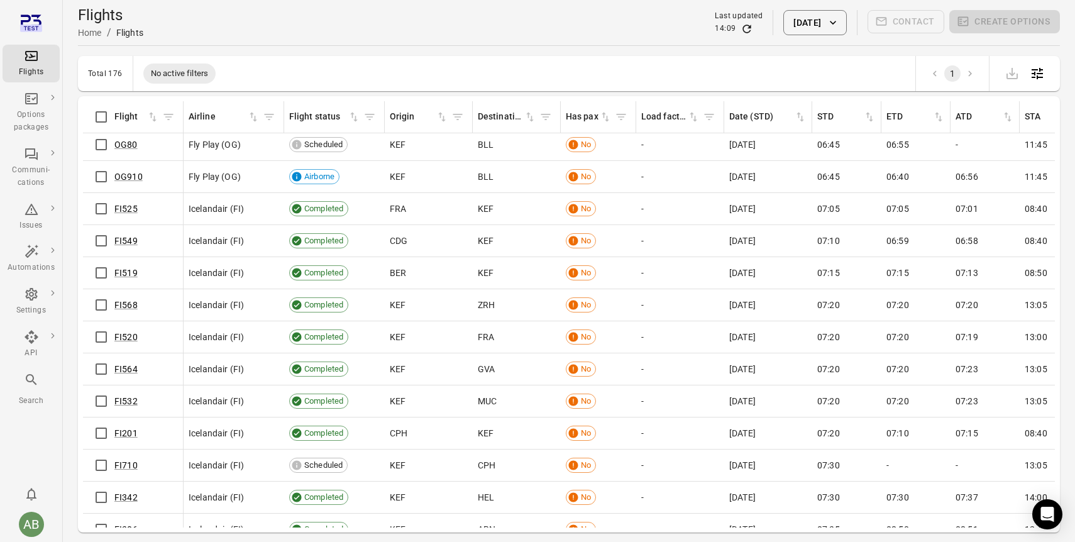
scroll to position [512, 0]
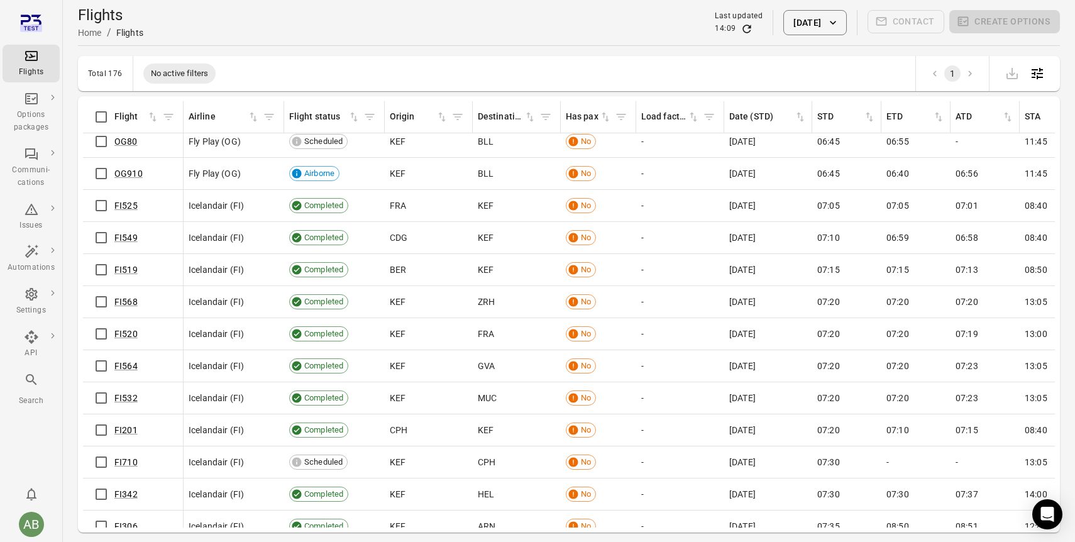
click at [637, 23] on div "Flights Home / Flights Last updated 14:09 14 Aug 2025 Contact Create options" at bounding box center [569, 22] width 982 height 35
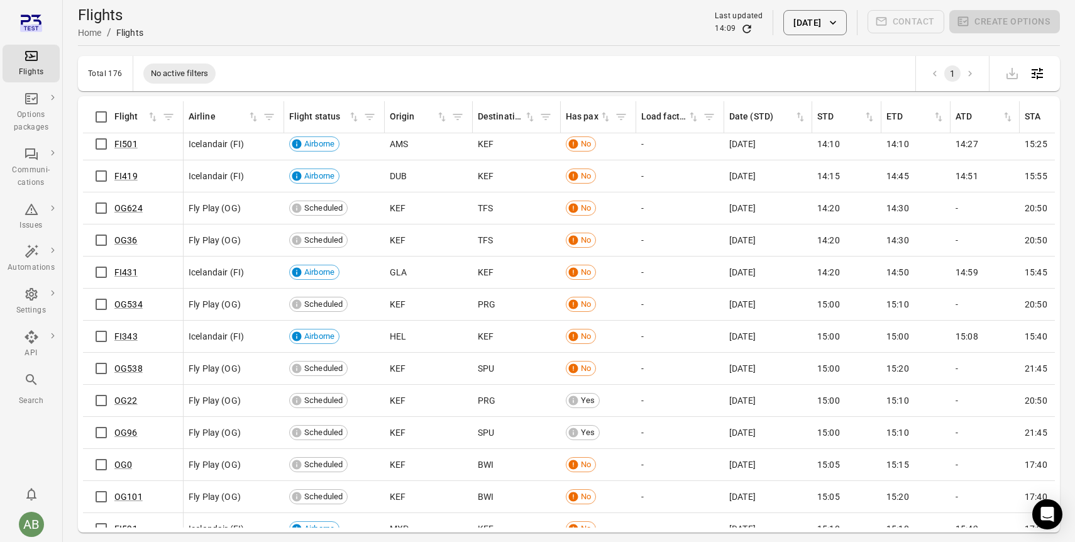
scroll to position [2489, 0]
click at [122, 429] on link "OG96" at bounding box center [125, 432] width 23 height 10
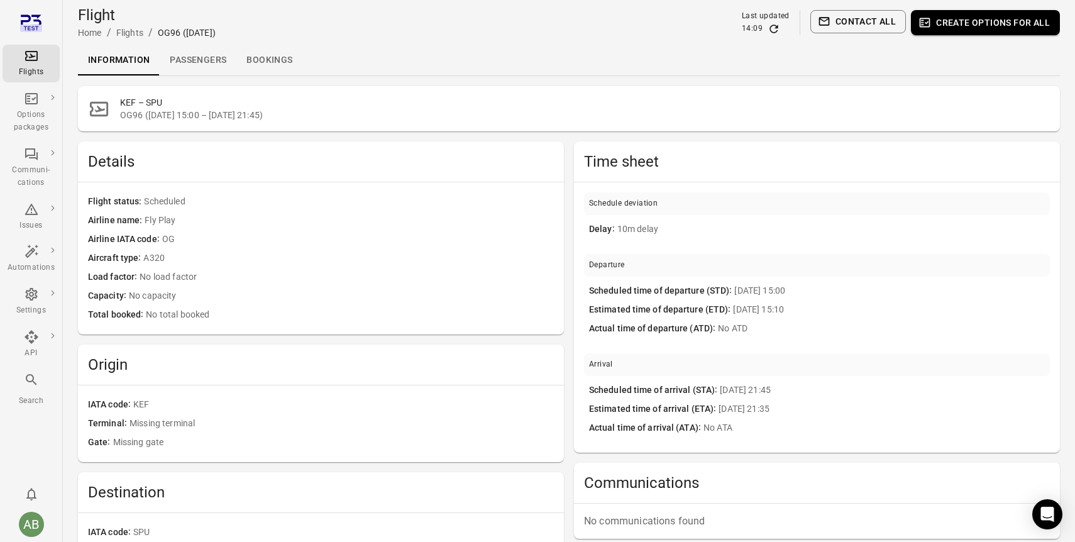
click at [258, 65] on link "Bookings" at bounding box center [269, 60] width 66 height 30
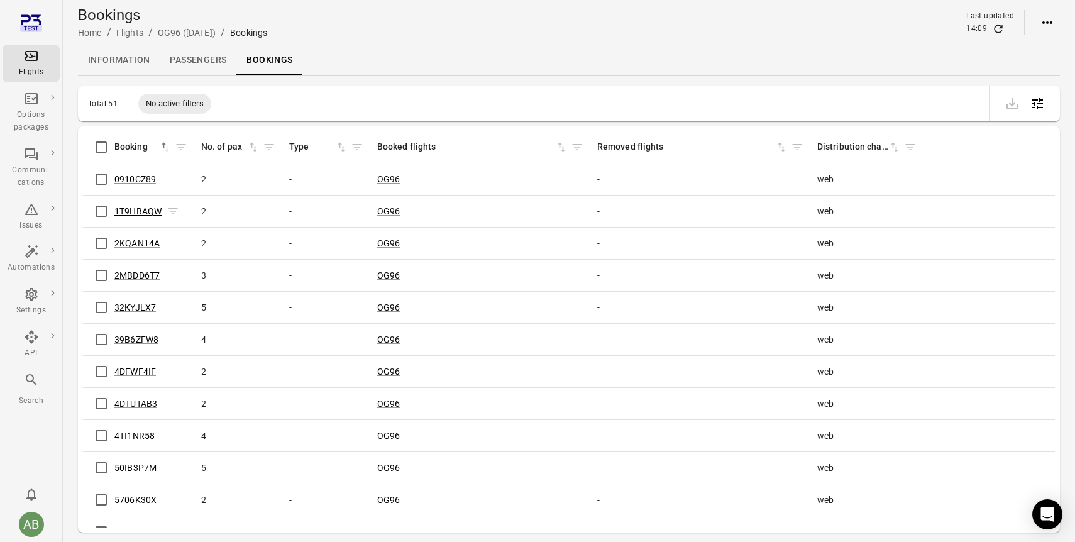
click at [138, 211] on link "1T9HBAQW" at bounding box center [137, 211] width 47 height 10
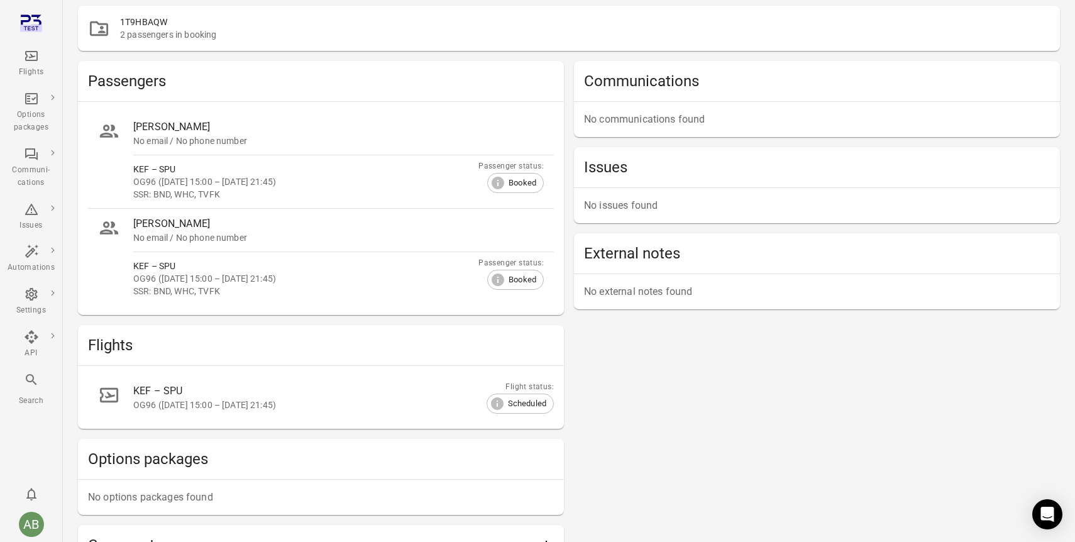
scroll to position [180, 0]
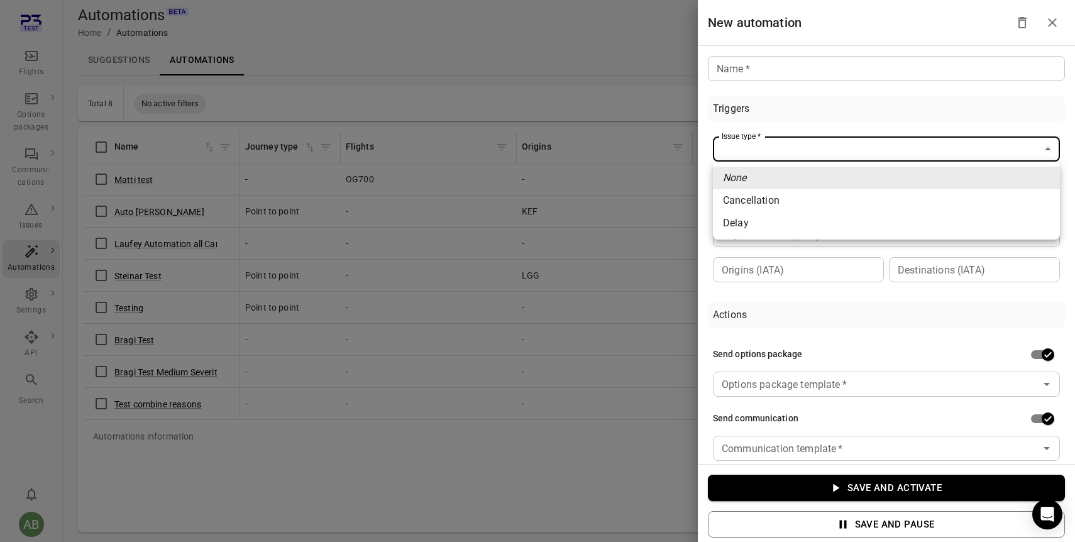
click at [1052, 23] on div at bounding box center [537, 271] width 1075 height 542
